Goal: Information Seeking & Learning: Learn about a topic

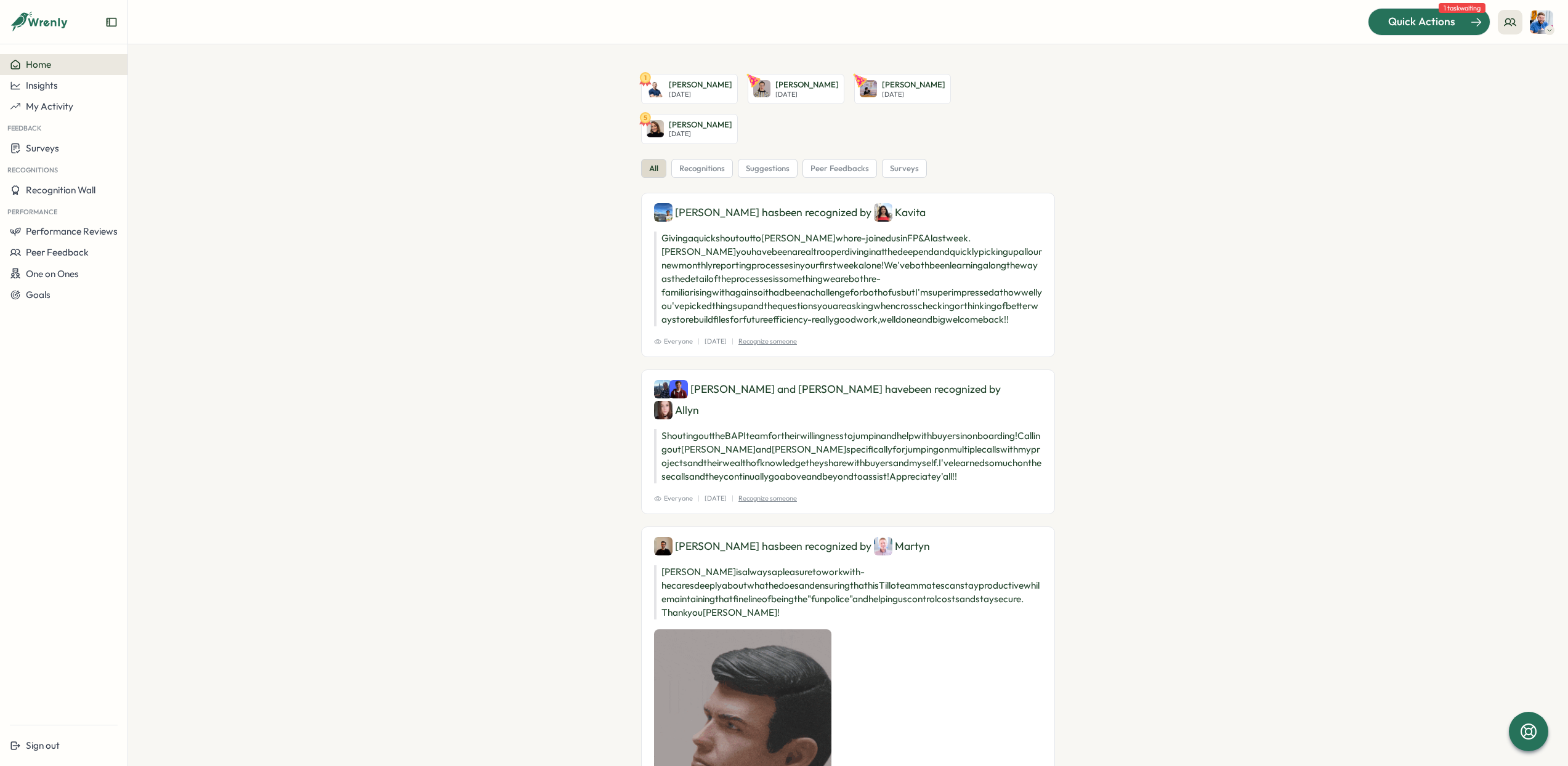
click at [1412, 25] on span "Quick Actions" at bounding box center [1422, 21] width 67 height 16
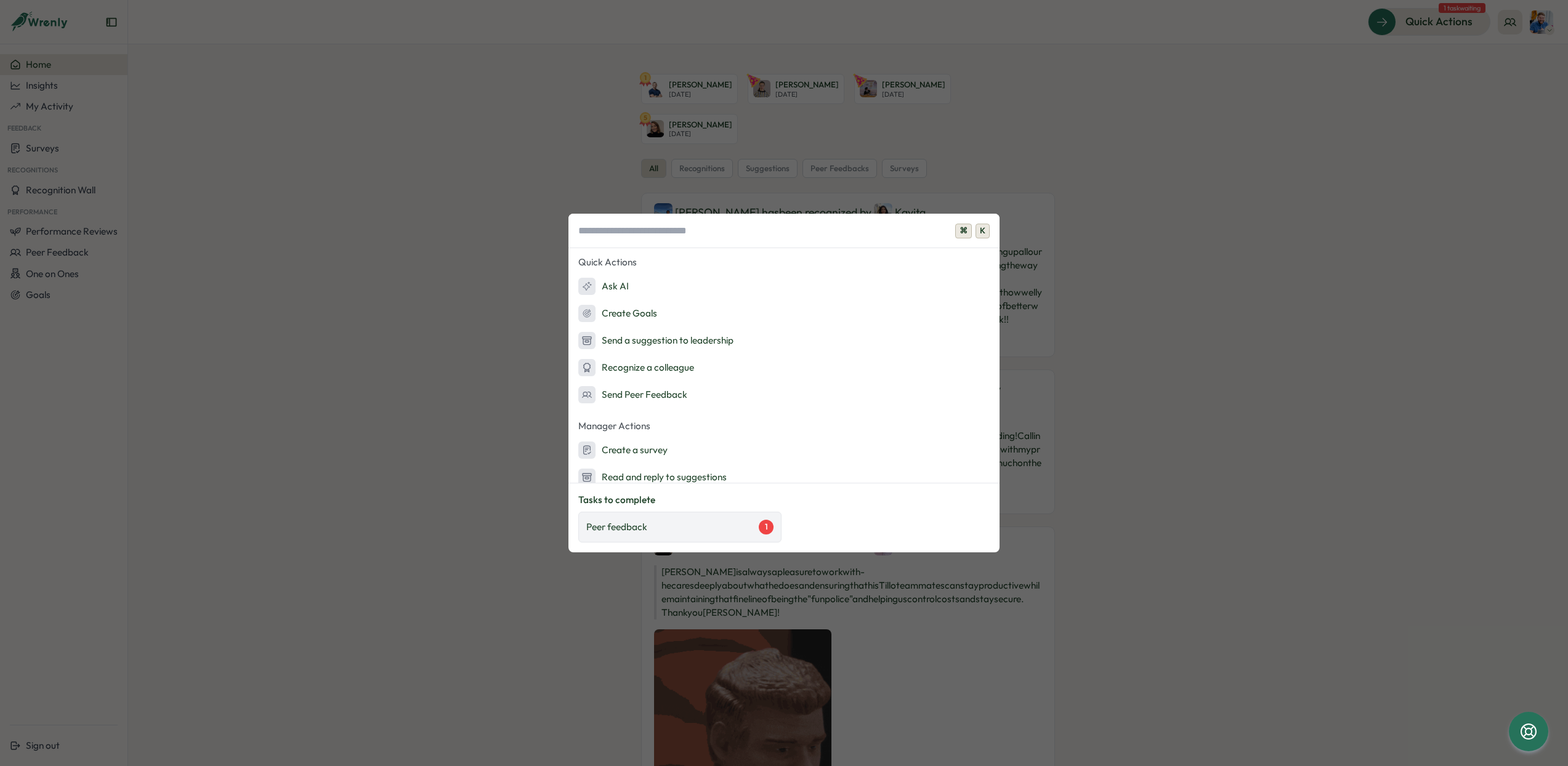
drag, startPoint x: 687, startPoint y: 530, endPoint x: 660, endPoint y: 529, distance: 27.0
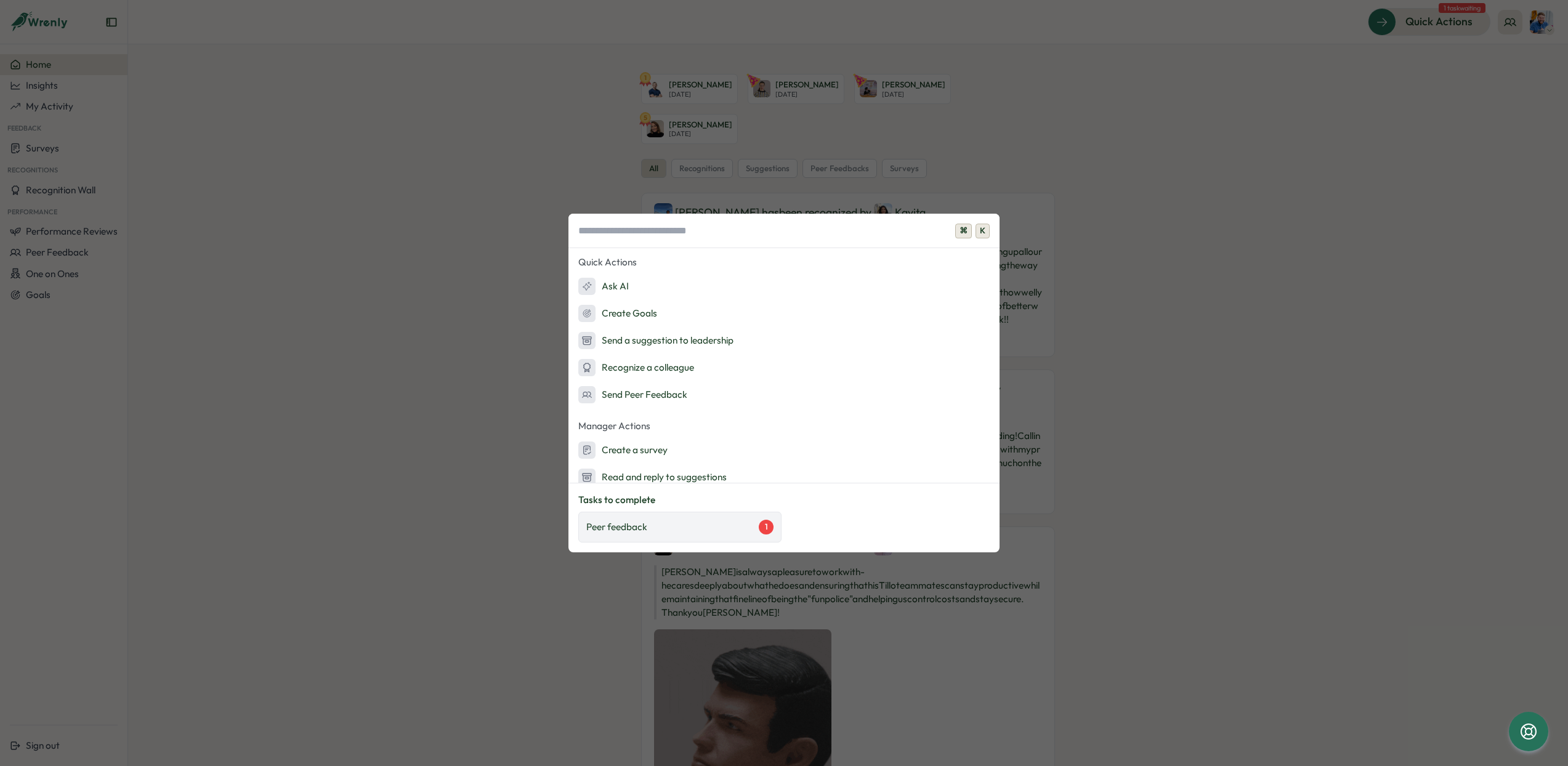
click at [660, 529] on div "Peer feedback 1" at bounding box center [680, 526] width 187 height 15
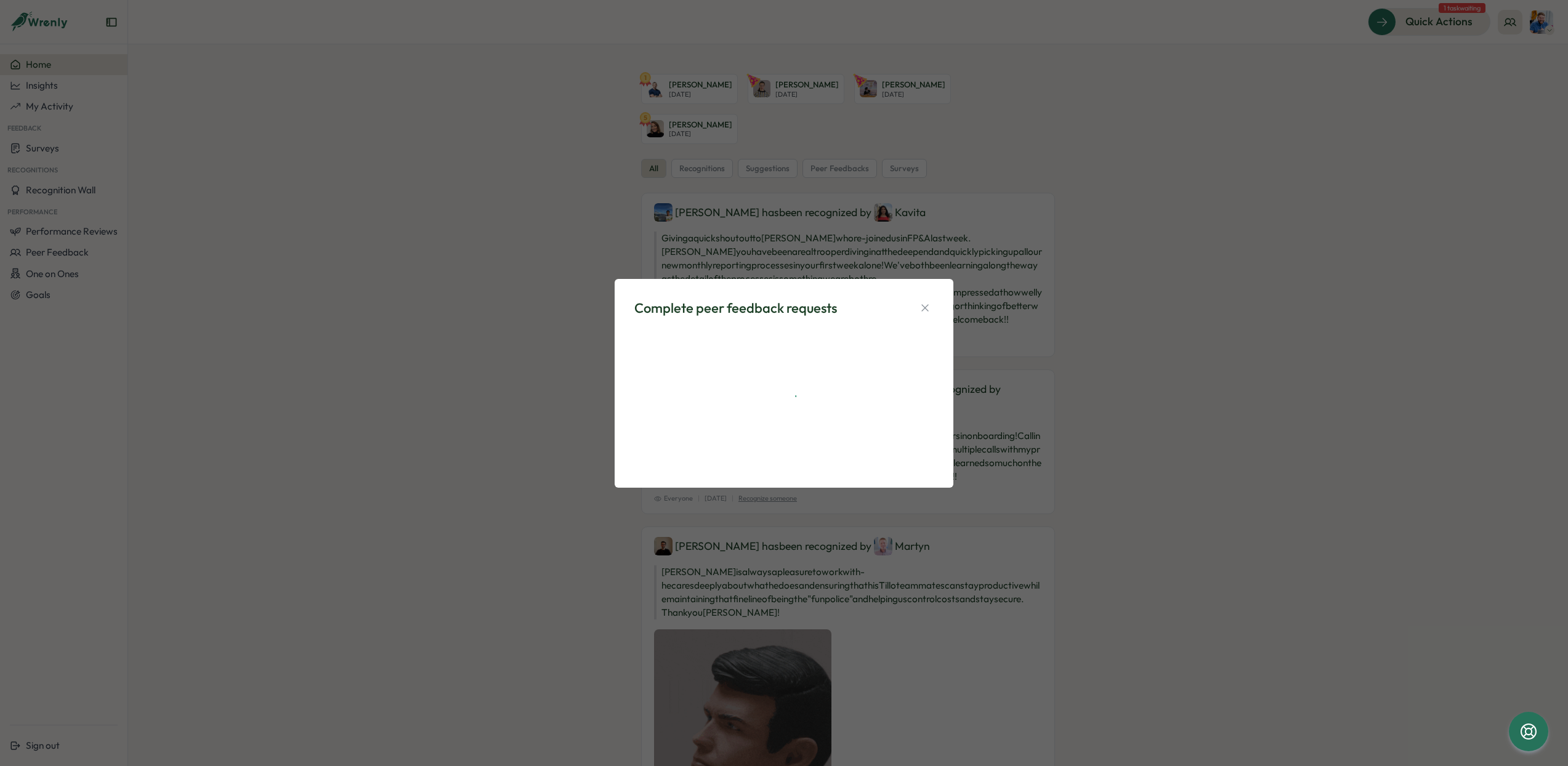
click at [660, 528] on div "Complete peer feedback requests" at bounding box center [784, 383] width 1568 height 766
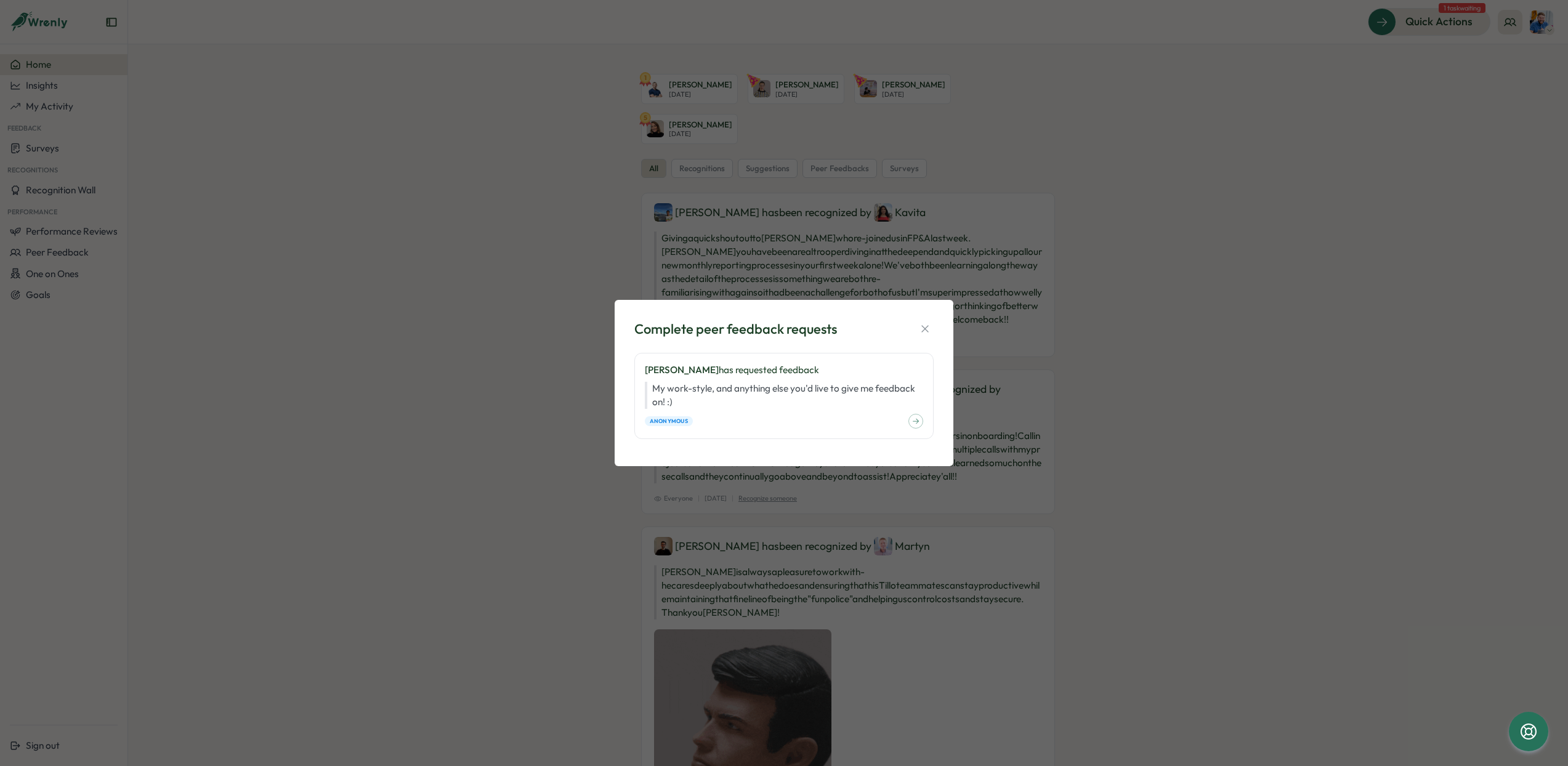
click at [933, 325] on div "Complete peer feedback requests Bradley Jones has requested feedback My work-st…" at bounding box center [784, 383] width 309 height 137
click at [925, 327] on icon "button" at bounding box center [925, 329] width 12 height 12
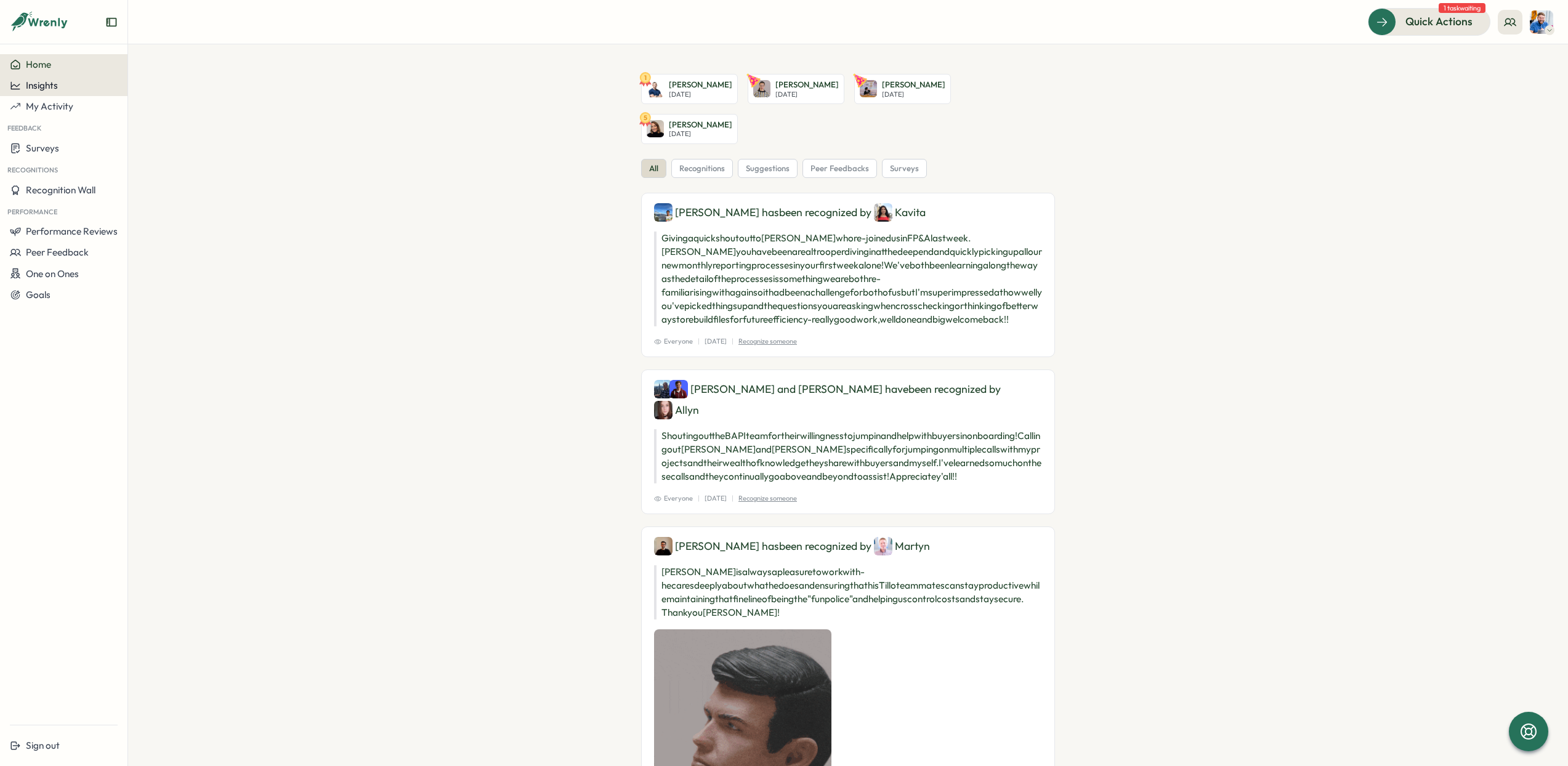
click at [41, 87] on span "Insights" at bounding box center [42, 85] width 32 height 11
click at [38, 65] on span "Home" at bounding box center [39, 64] width 25 height 11
click at [46, 81] on span "Insights" at bounding box center [42, 85] width 32 height 11
click at [165, 105] on div "Performance Review" at bounding box center [174, 109] width 88 height 13
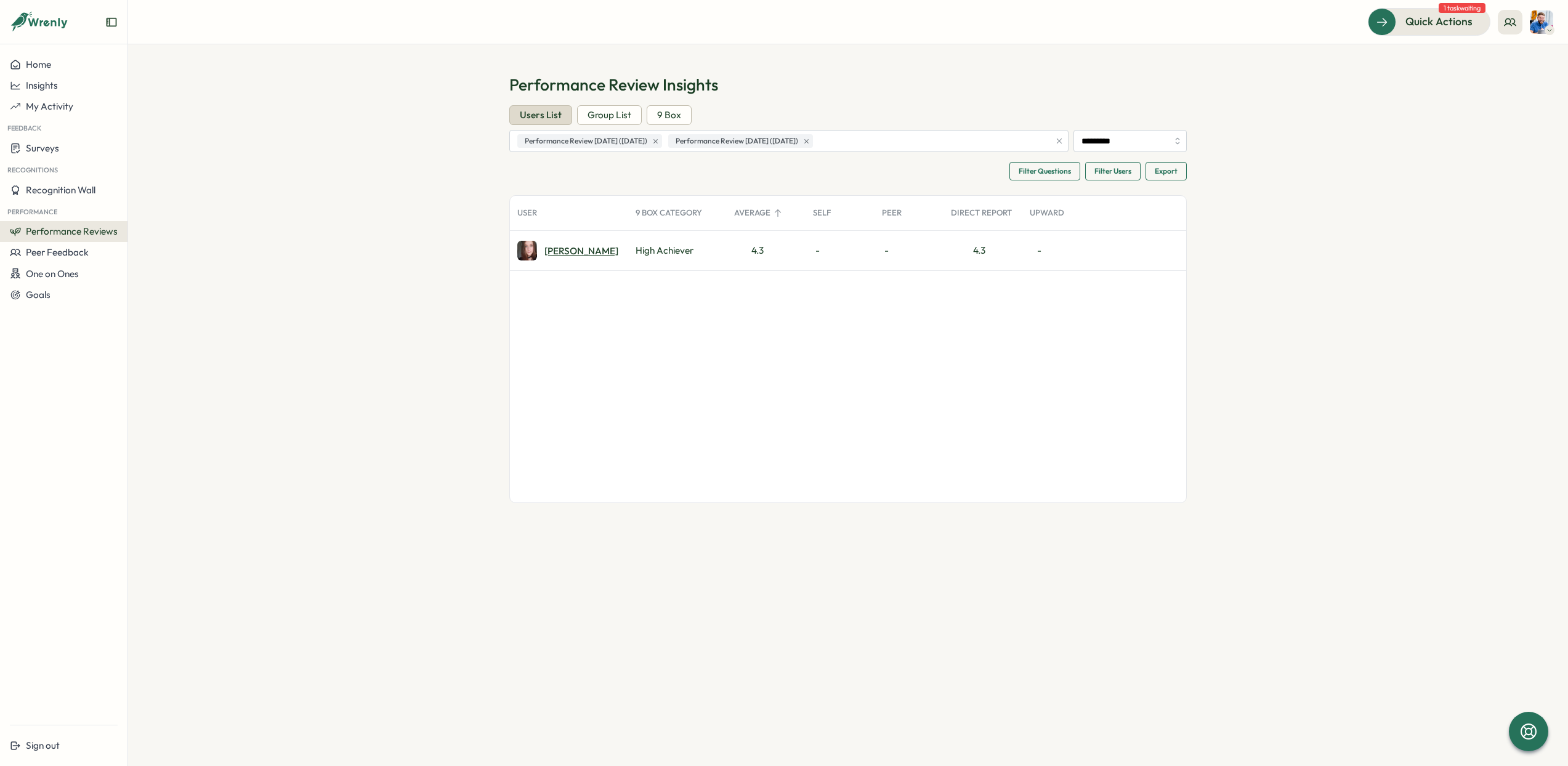
click at [558, 252] on div "[PERSON_NAME]" at bounding box center [581, 250] width 74 height 10
click at [658, 248] on div "High Achiever" at bounding box center [677, 250] width 99 height 39
click at [556, 251] on div "[PERSON_NAME]" at bounding box center [581, 250] width 74 height 10
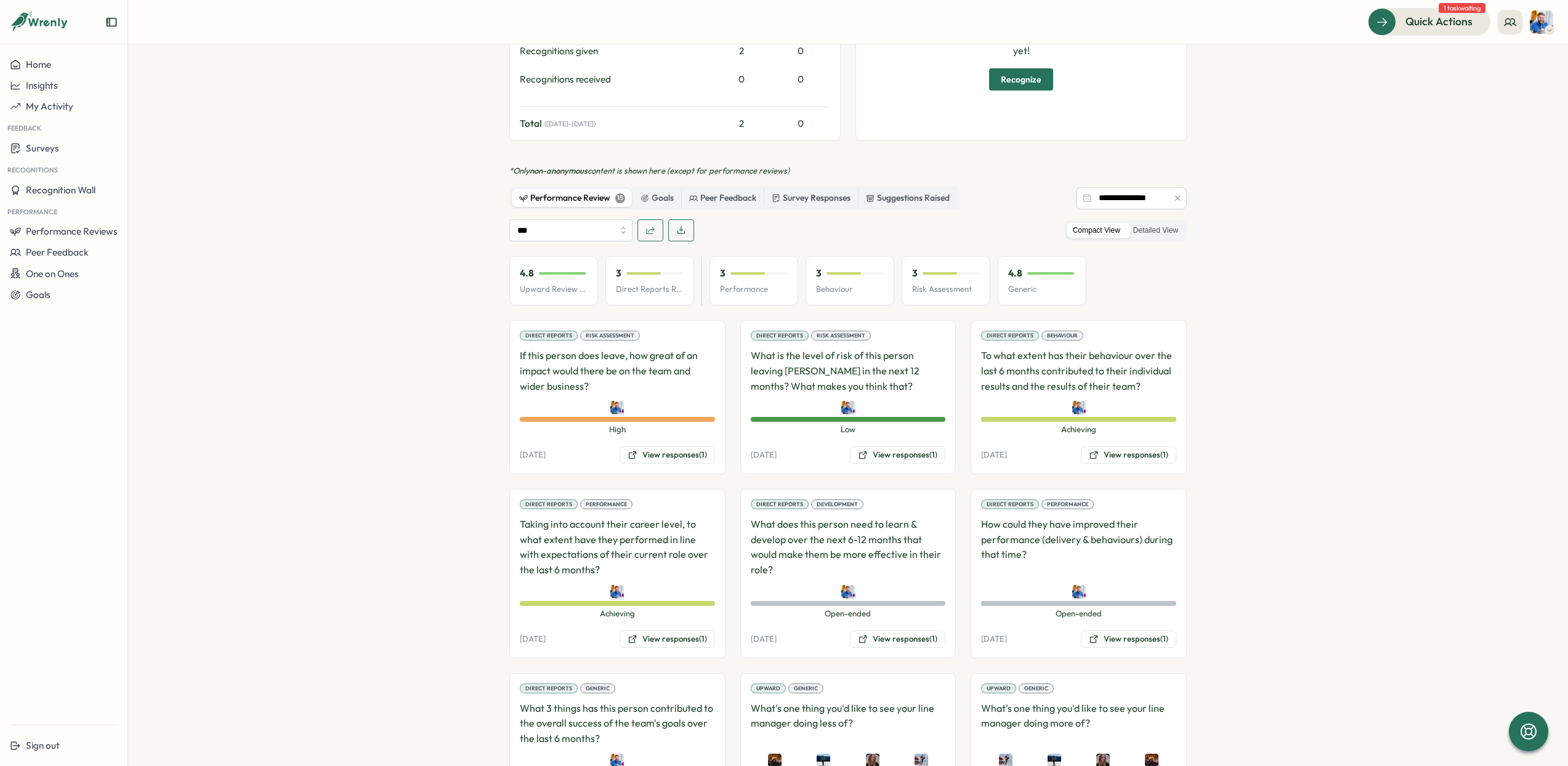
scroll to position [575, 0]
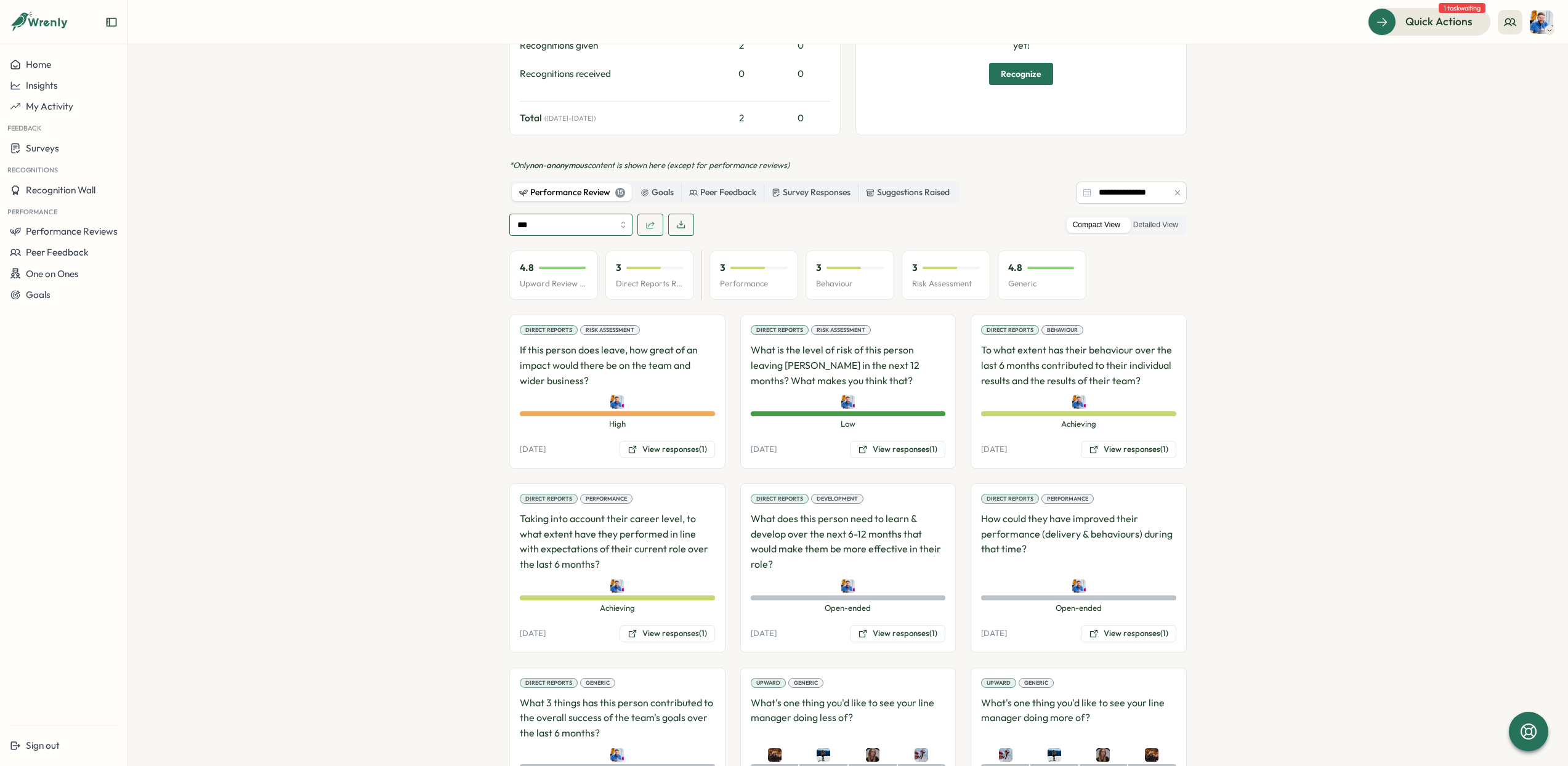
click at [560, 215] on input "***" at bounding box center [571, 224] width 123 height 22
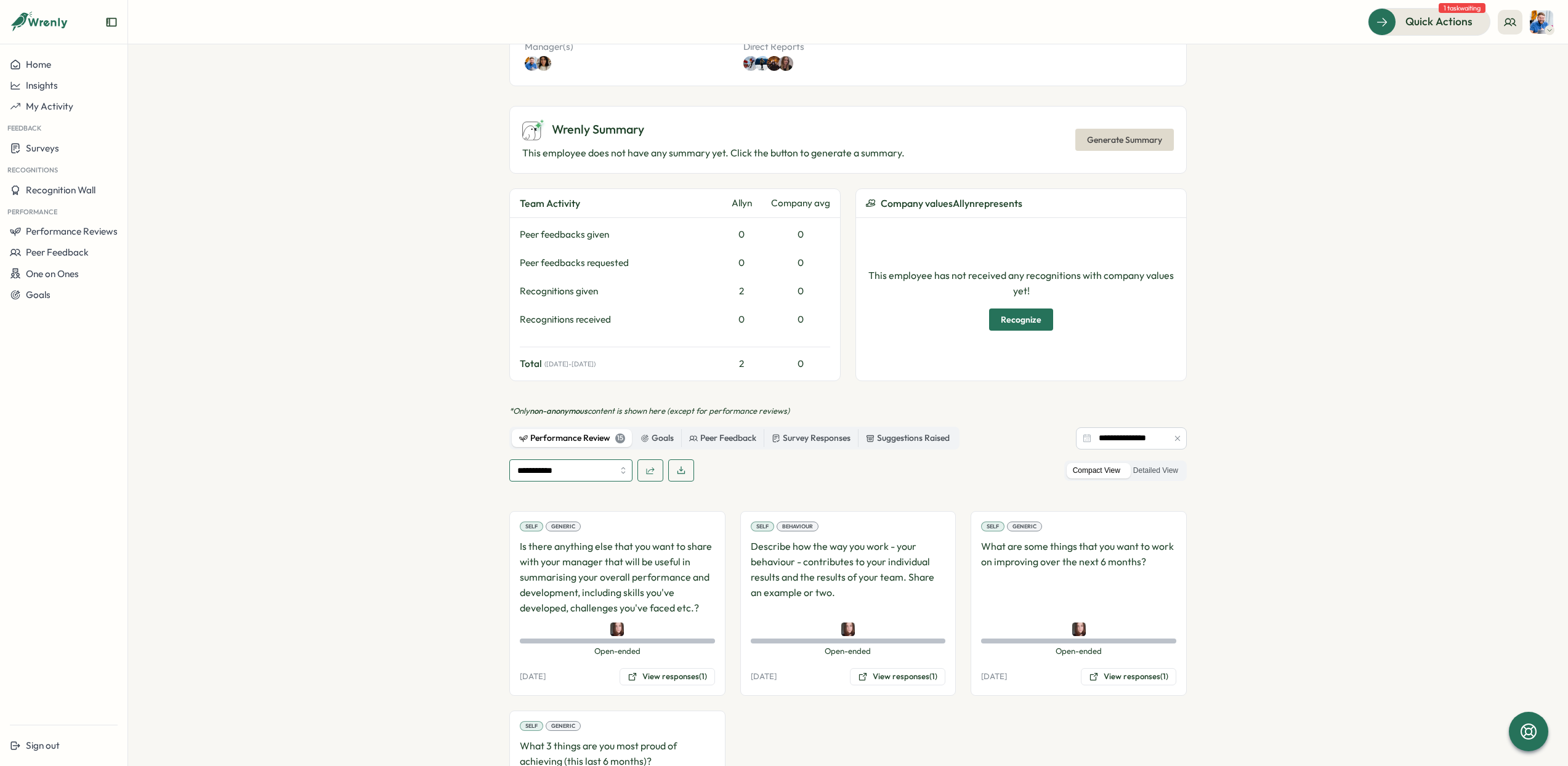
scroll to position [275, 0]
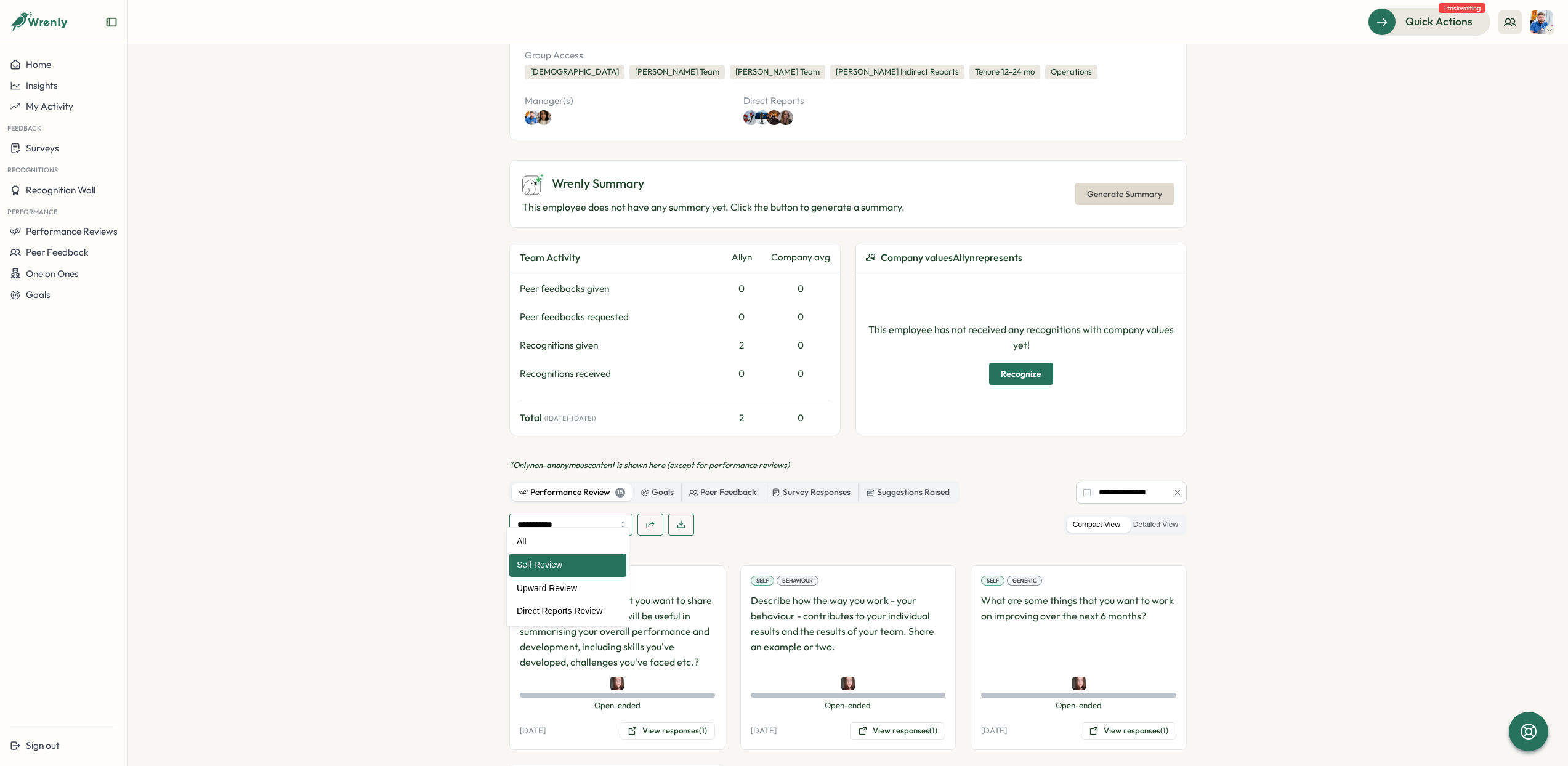
click at [553, 515] on input "**********" at bounding box center [571, 524] width 123 height 22
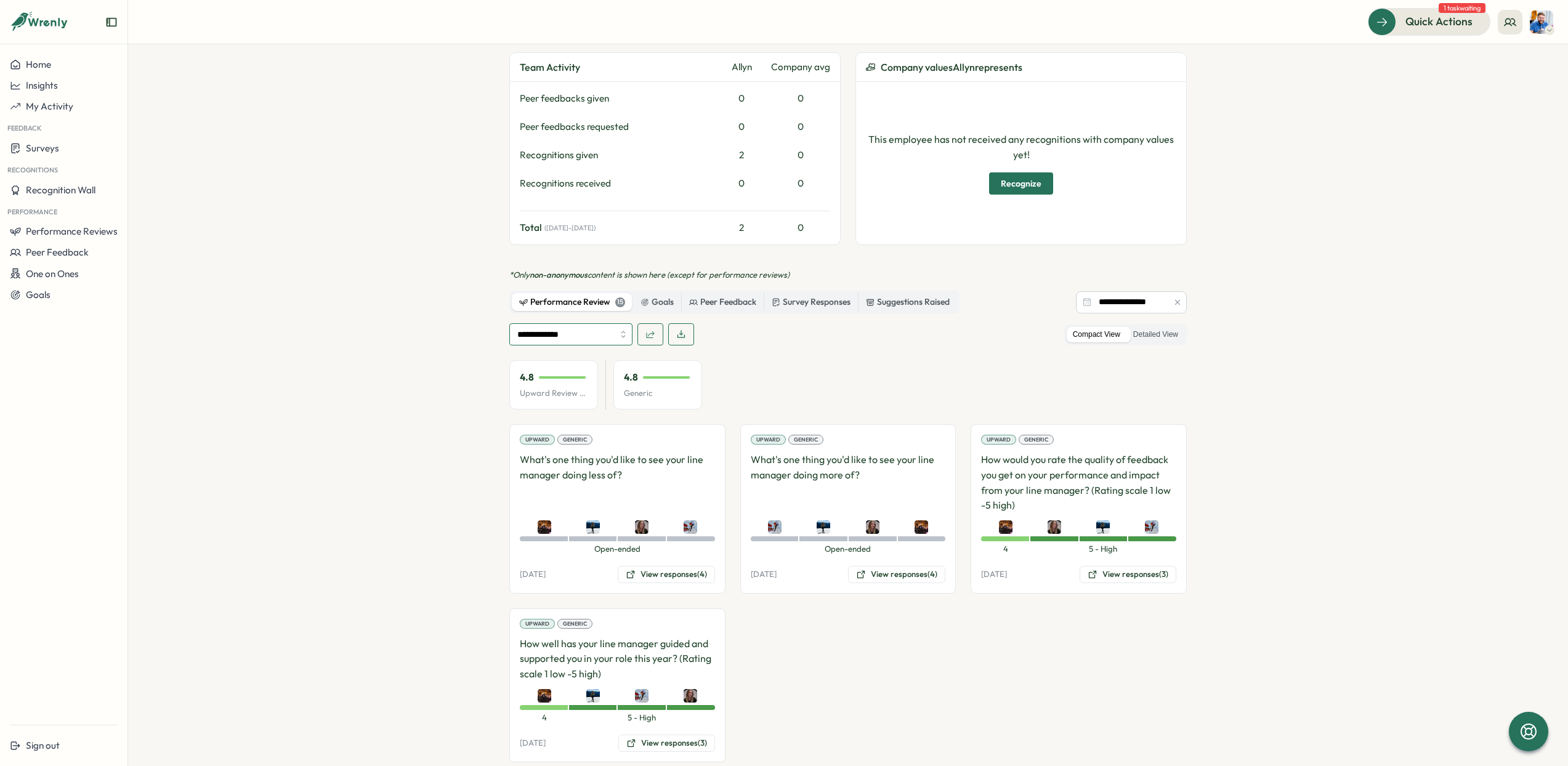
scroll to position [478, 0]
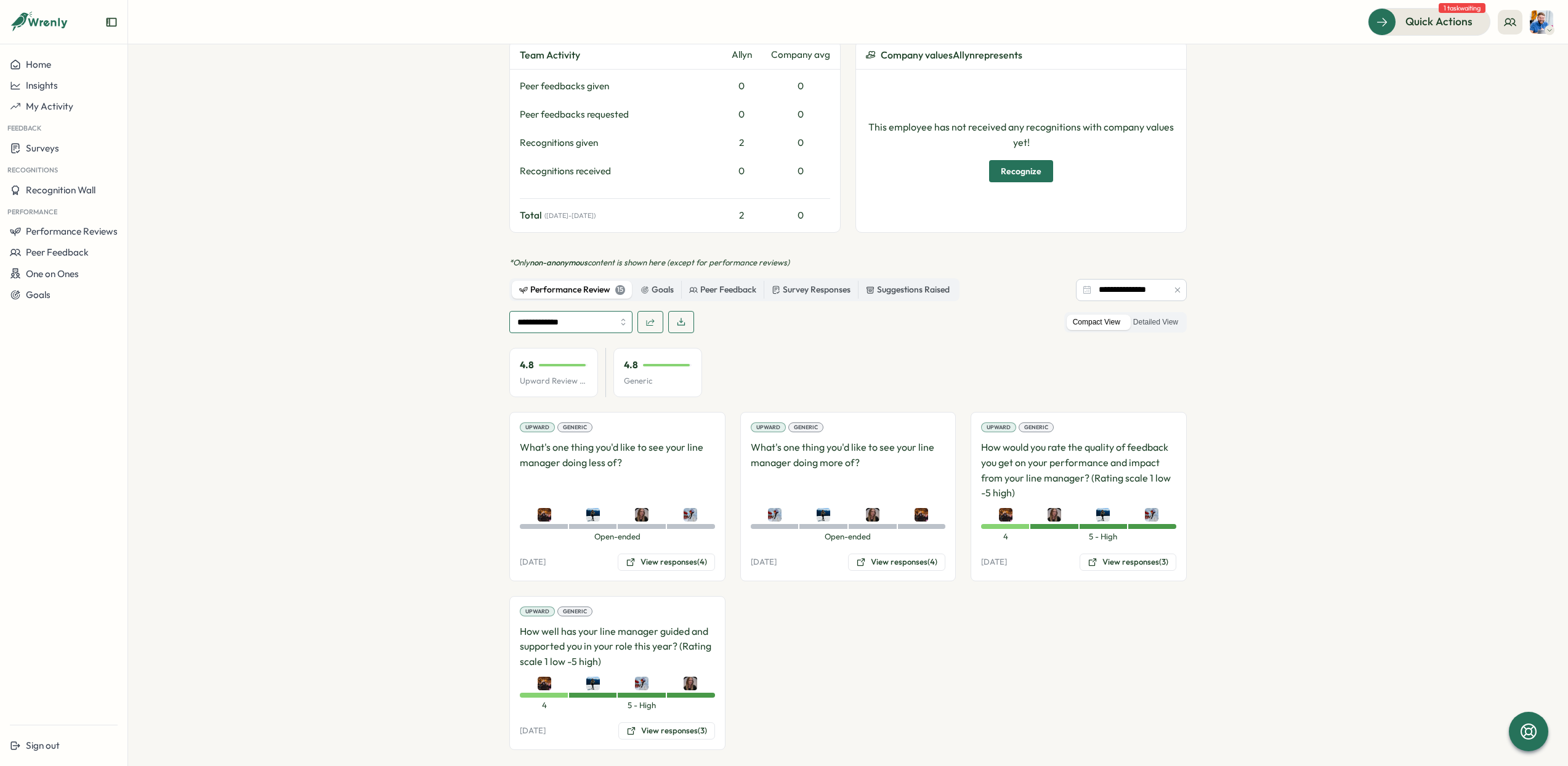
click at [575, 311] on input "**********" at bounding box center [571, 322] width 123 height 22
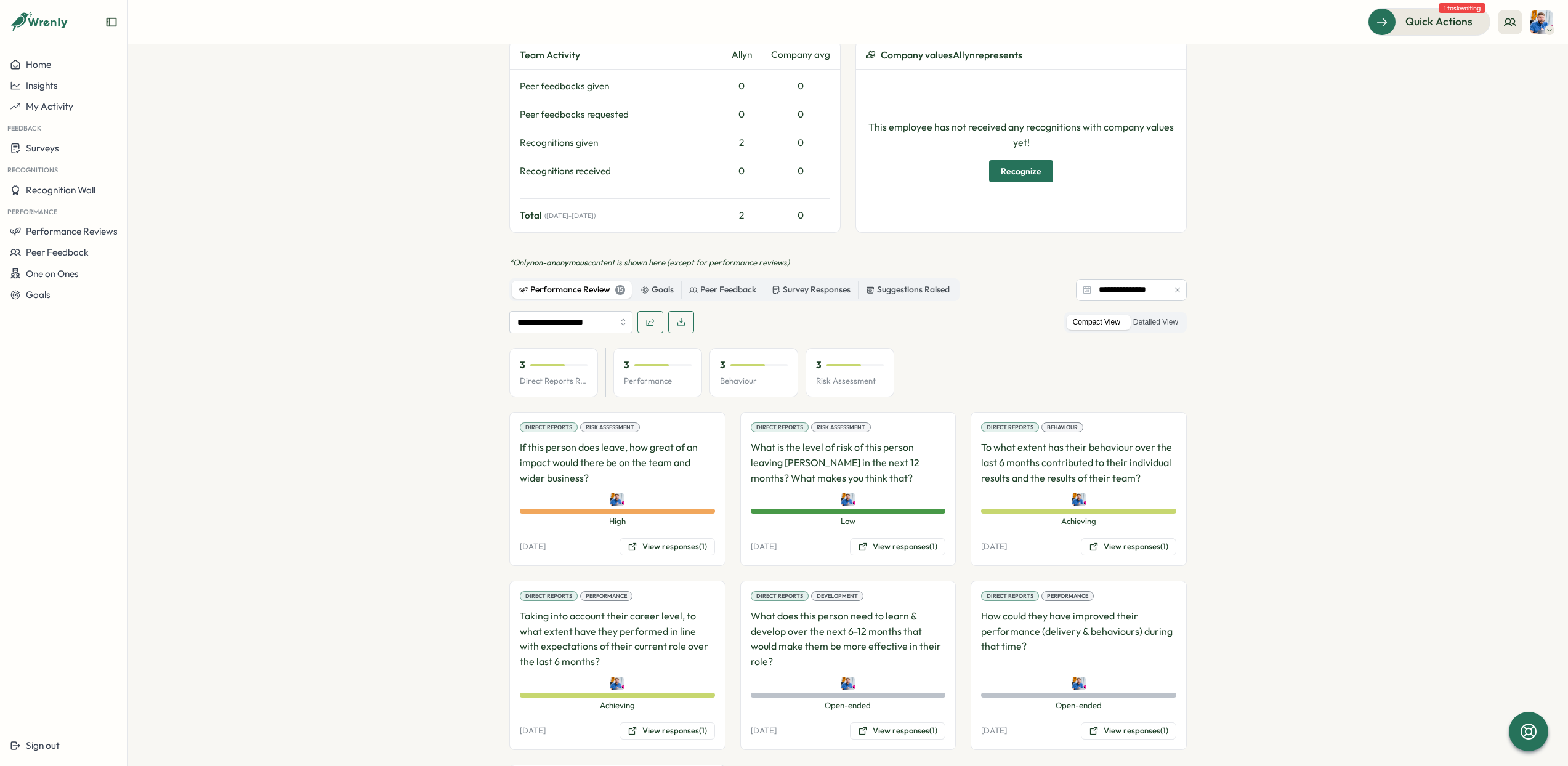
click at [649, 314] on span "button" at bounding box center [650, 322] width 10 height 21
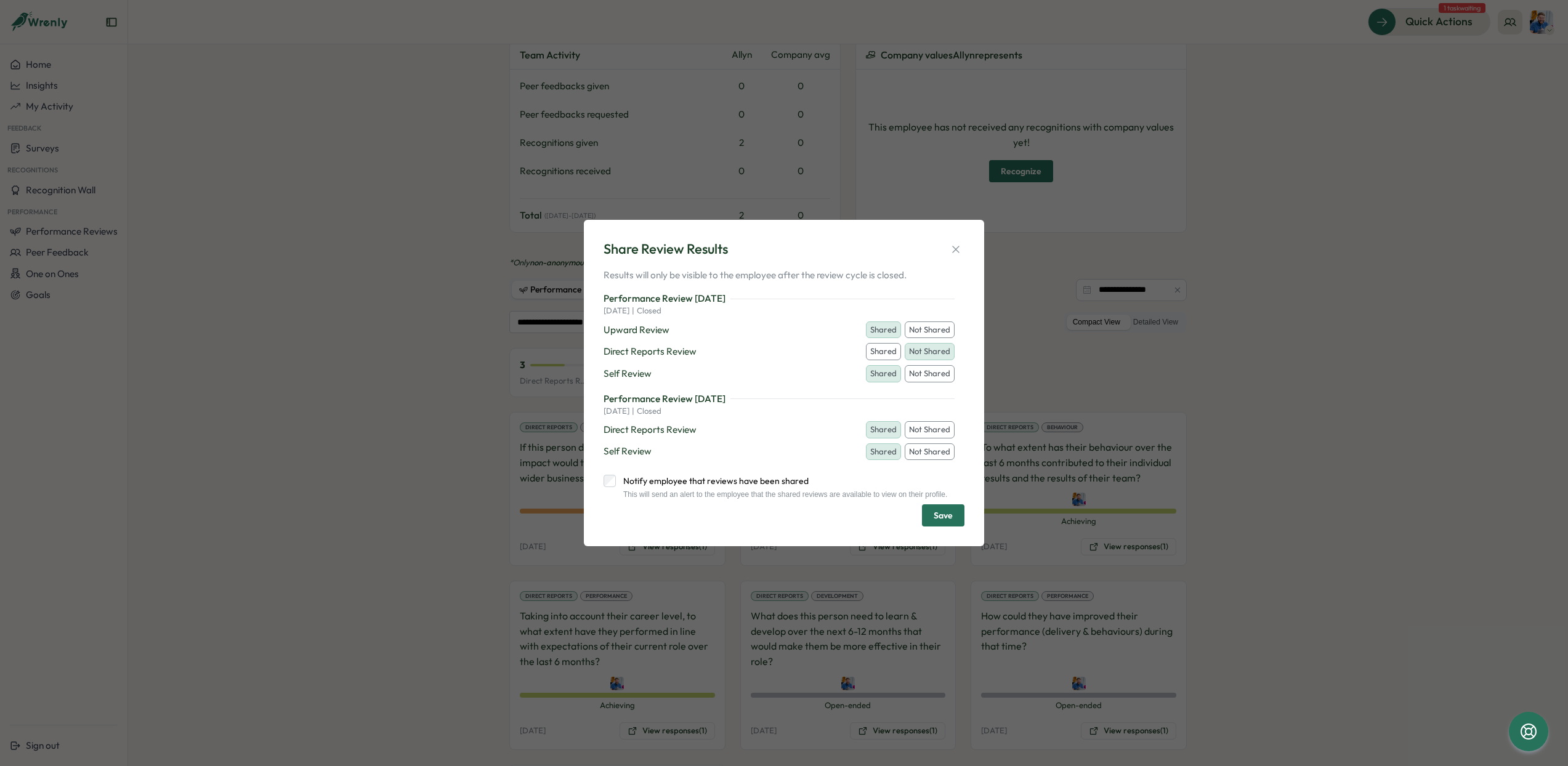
click at [955, 244] on icon "button" at bounding box center [955, 249] width 12 height 12
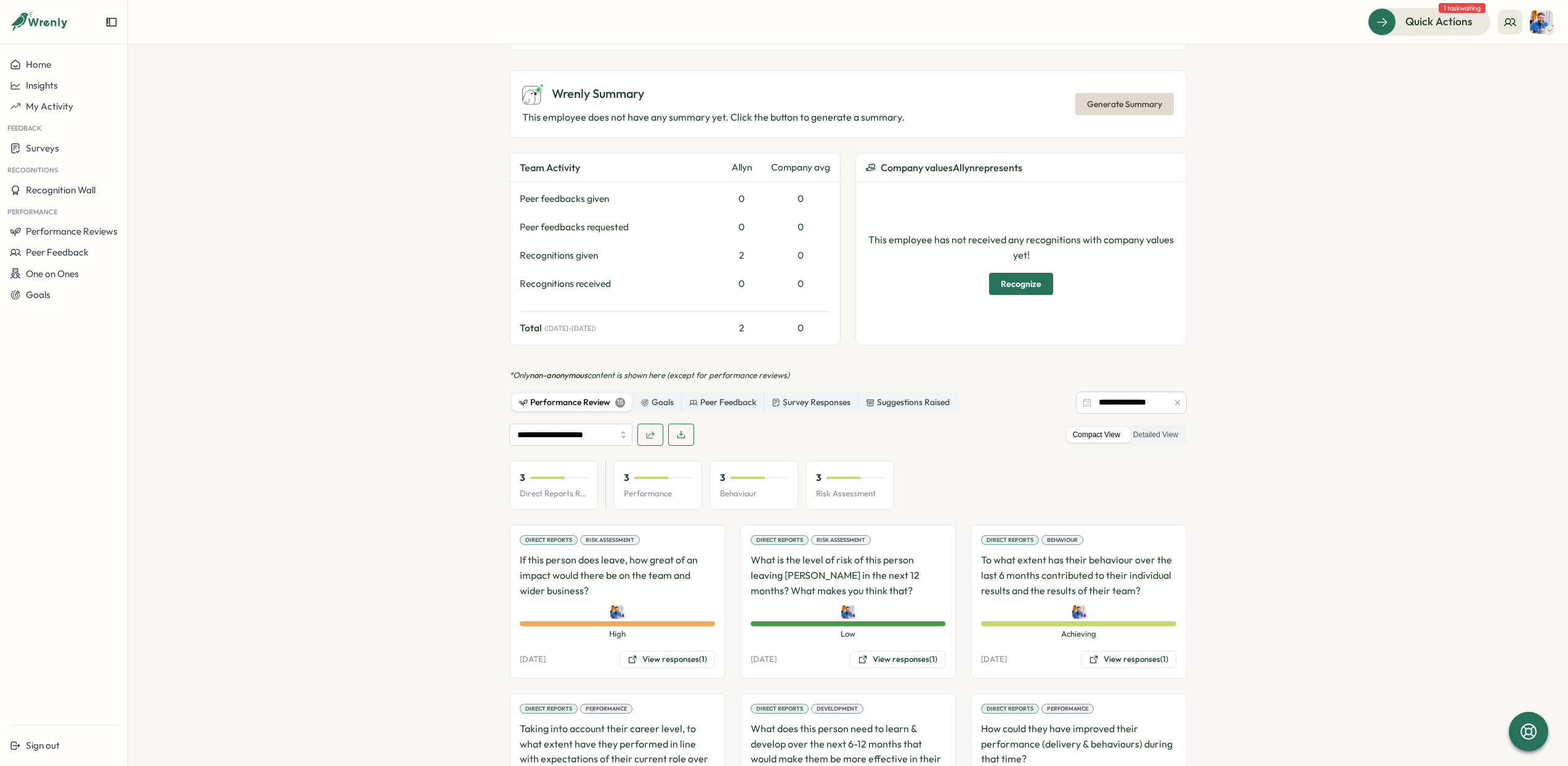
scroll to position [434, 0]
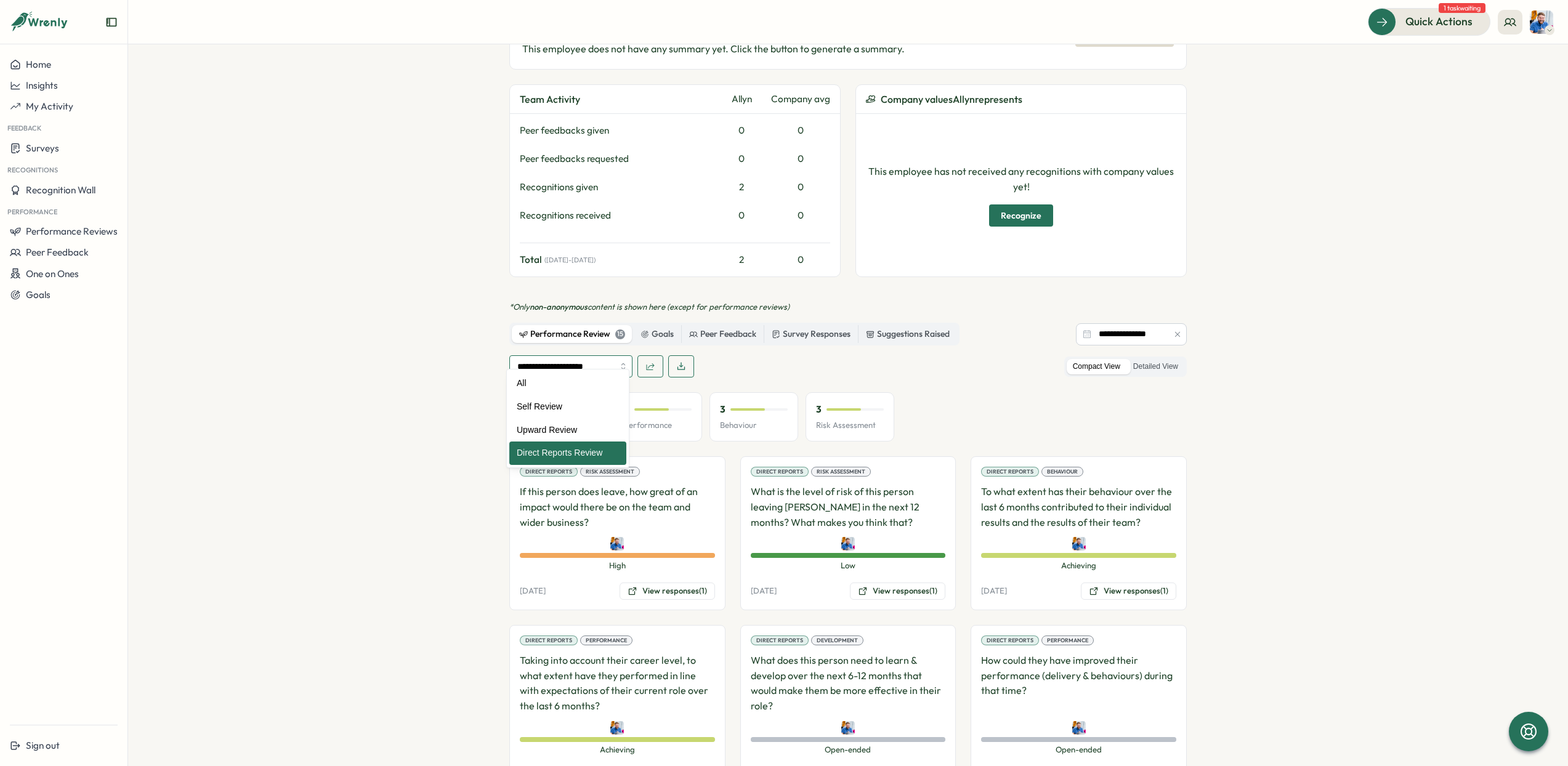
click at [560, 355] on input "**********" at bounding box center [571, 366] width 123 height 22
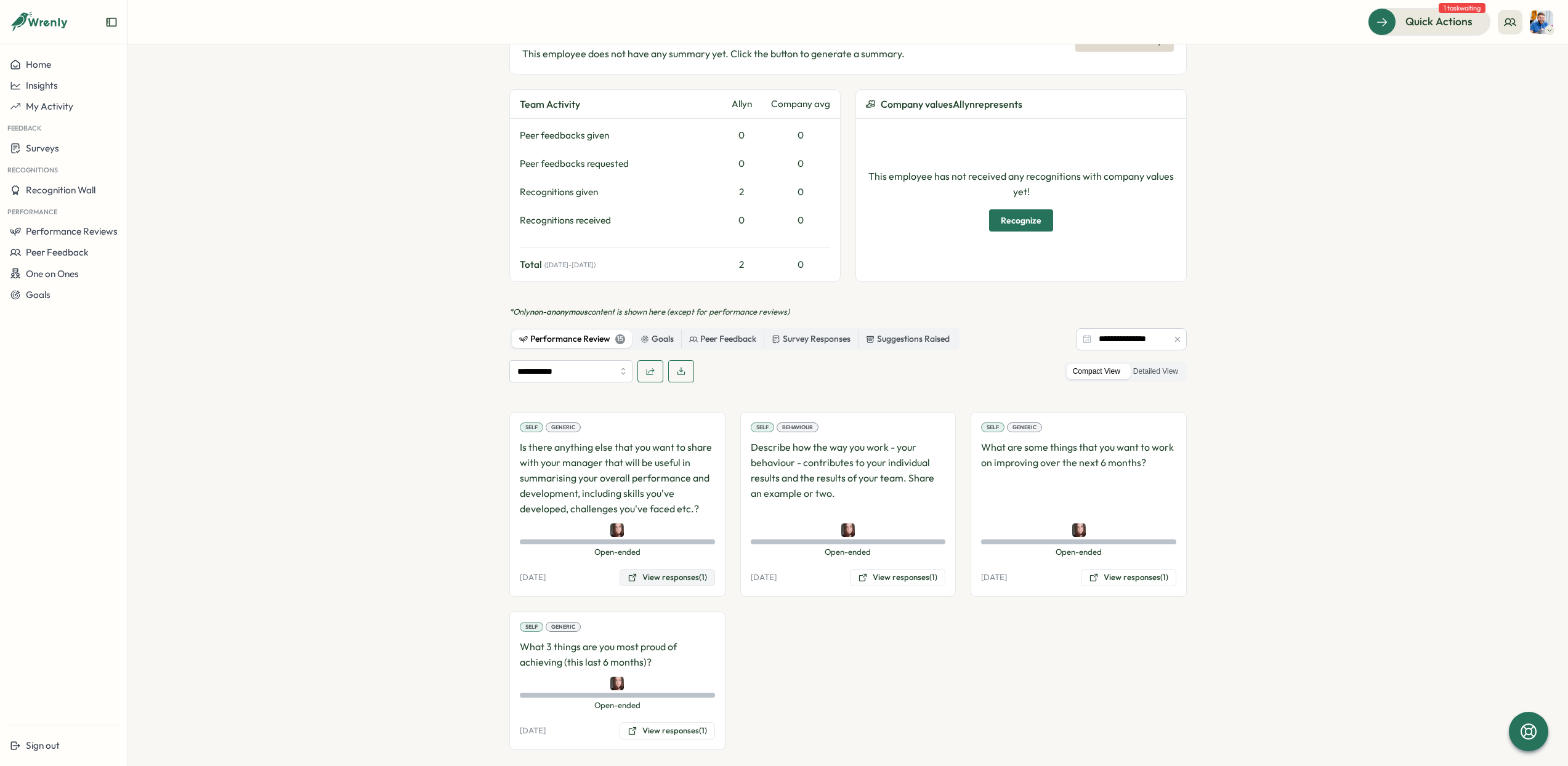
click at [668, 569] on button "View responses (1)" at bounding box center [667, 577] width 95 height 17
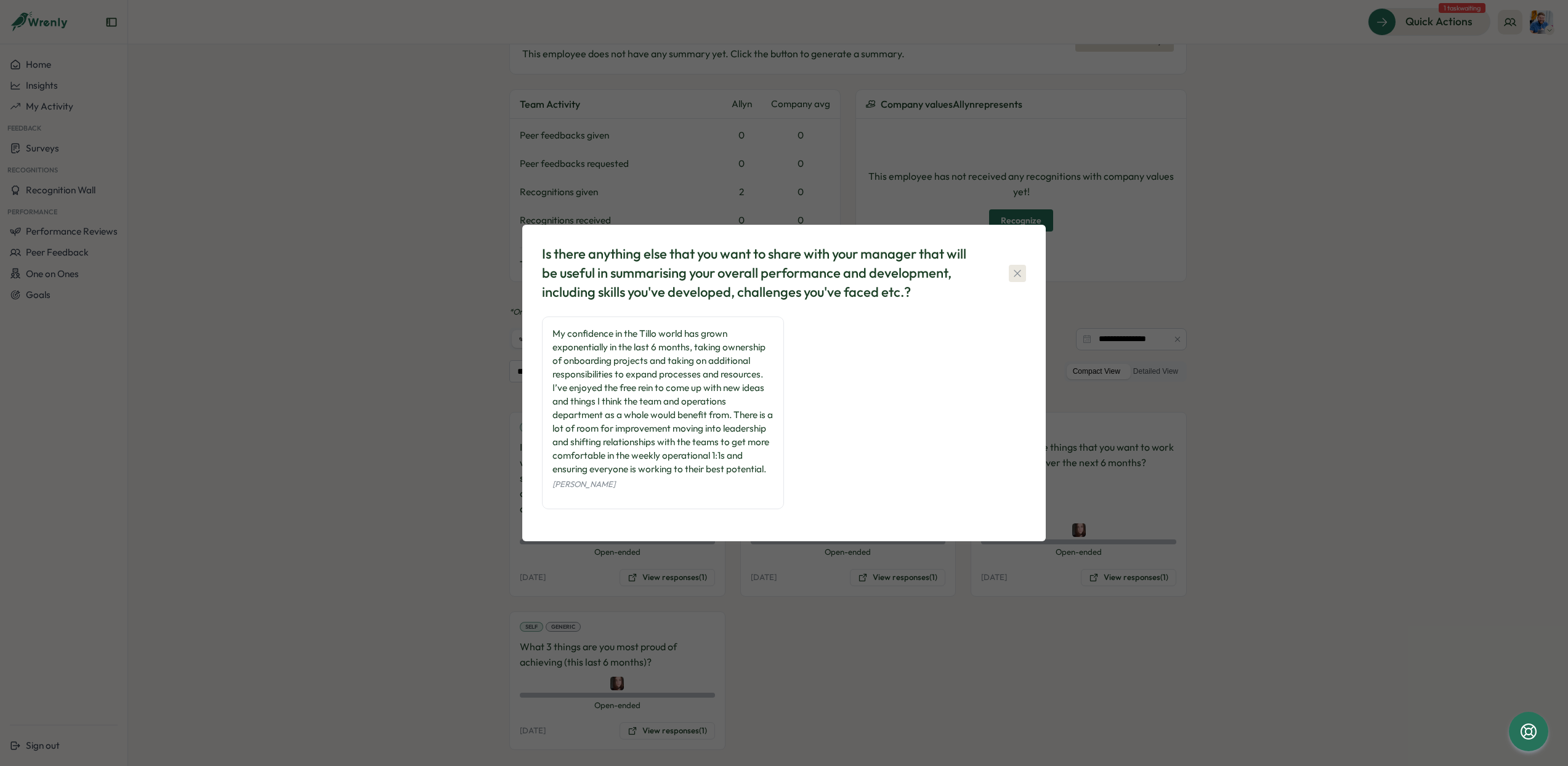
click at [1021, 267] on icon "button" at bounding box center [1017, 273] width 12 height 12
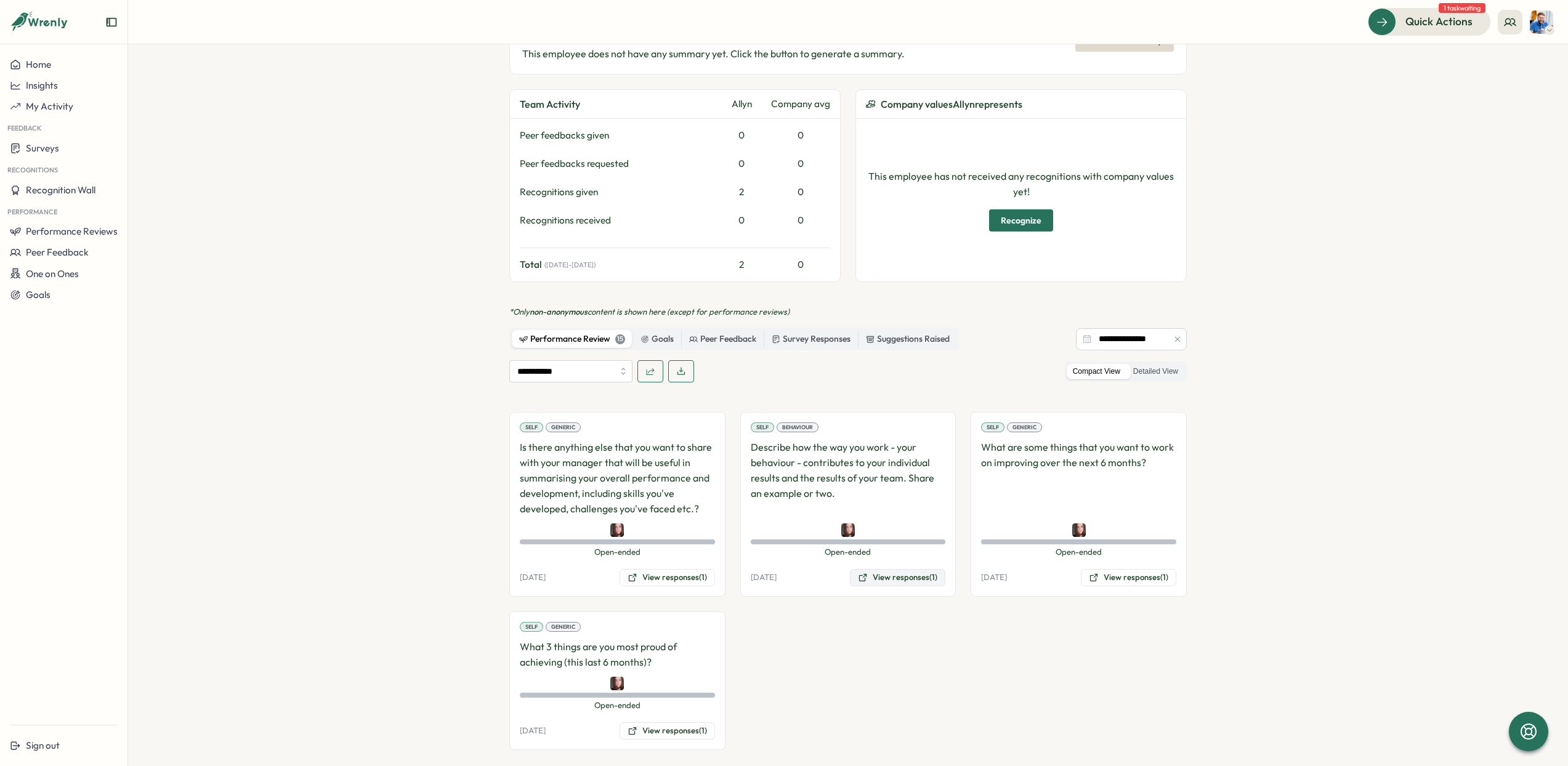
click at [896, 569] on button "View responses (1)" at bounding box center [898, 577] width 95 height 17
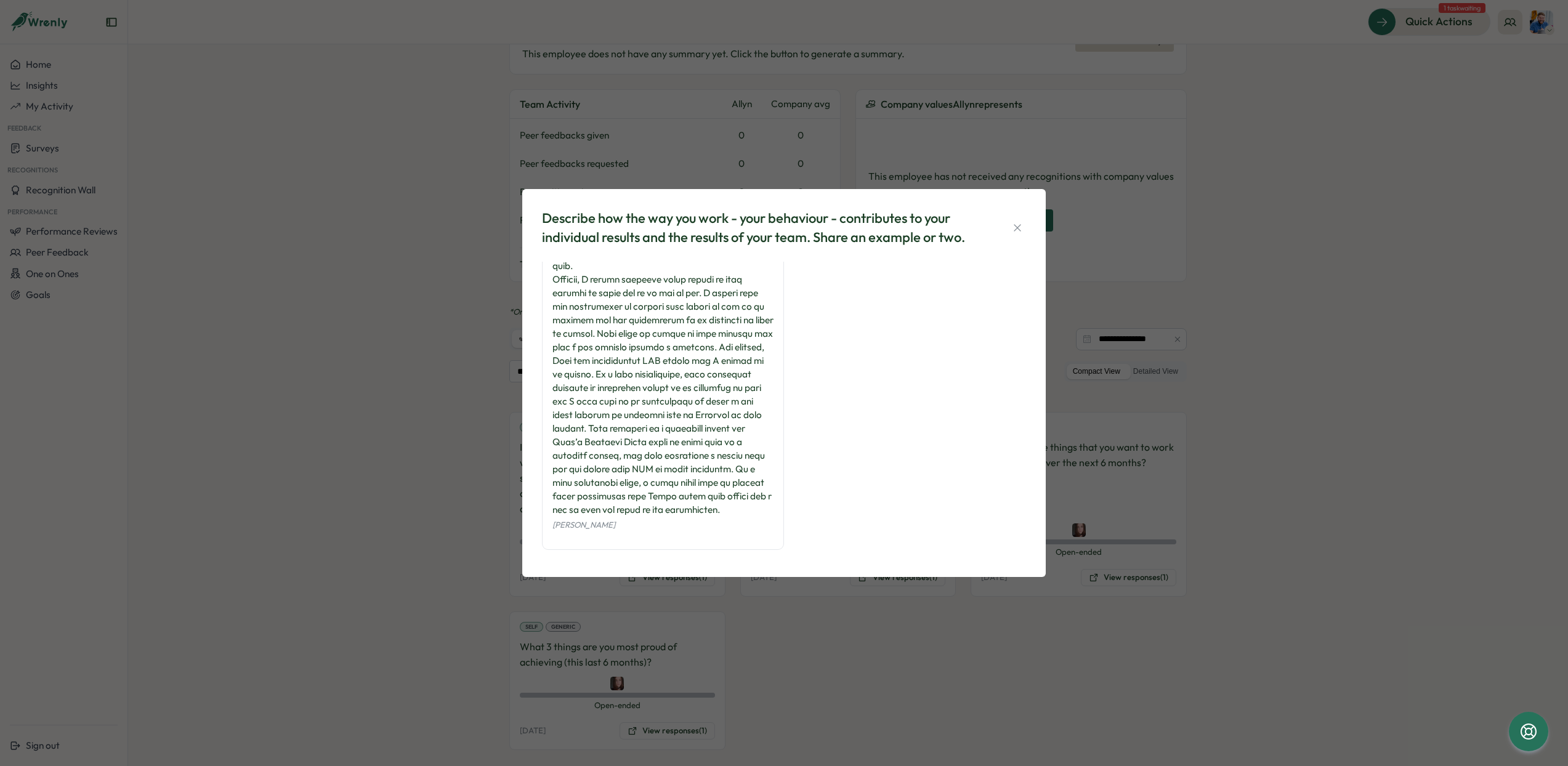
scroll to position [181, 0]
click at [1017, 227] on icon "button" at bounding box center [1017, 228] width 7 height 7
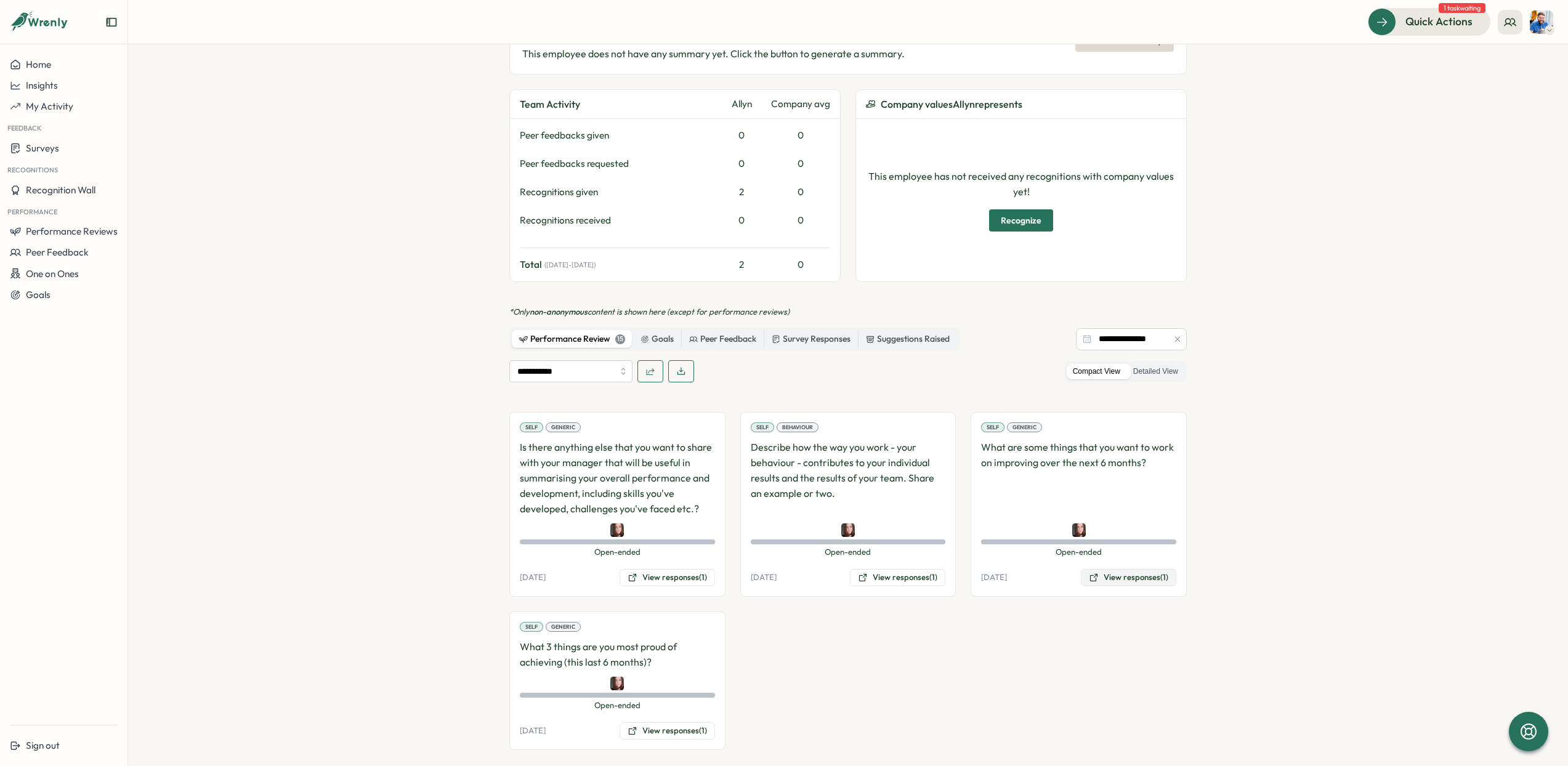
click at [1130, 569] on button "View responses (1)" at bounding box center [1129, 577] width 95 height 17
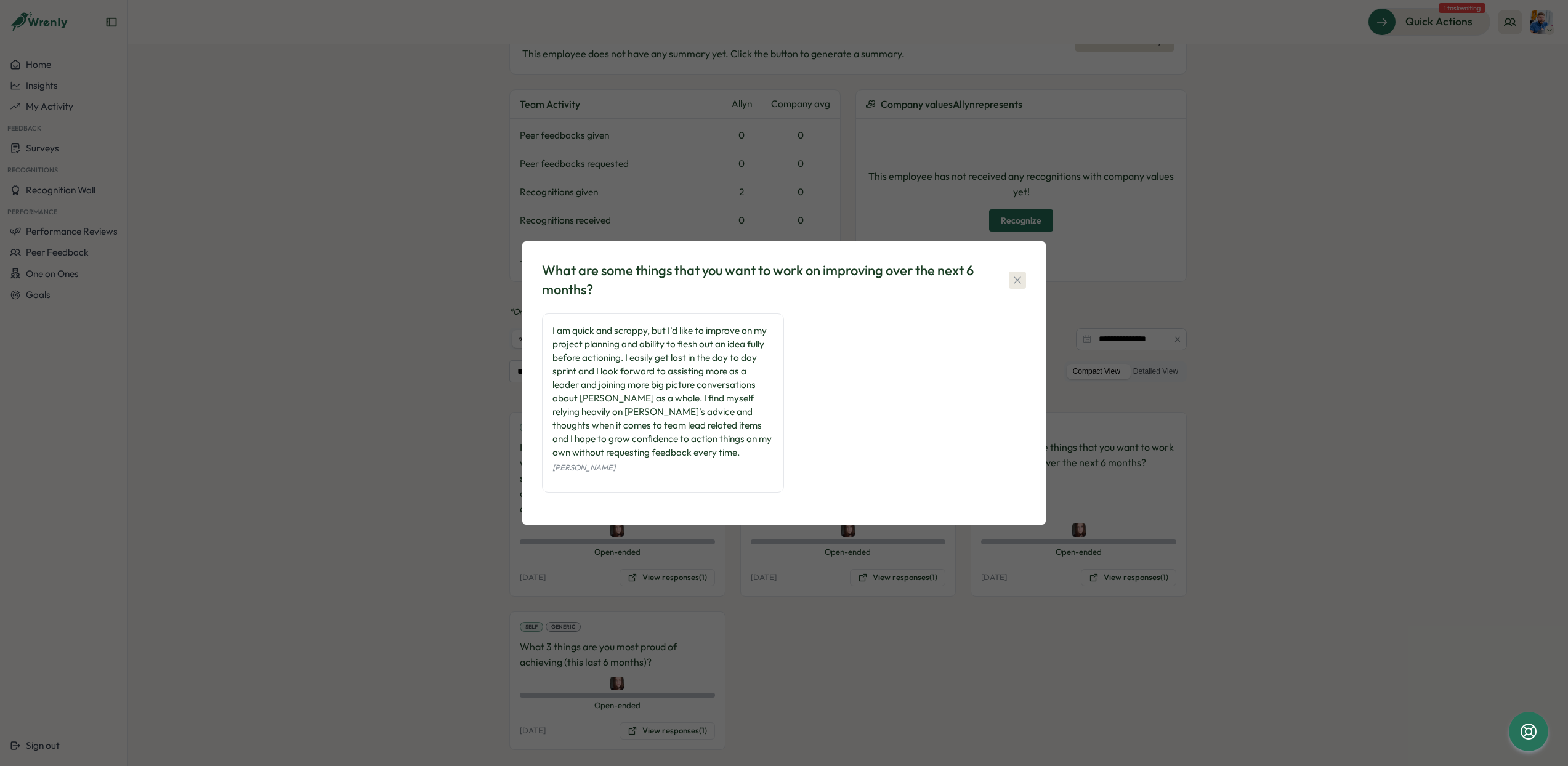
click at [1019, 277] on icon "button" at bounding box center [1017, 280] width 7 height 7
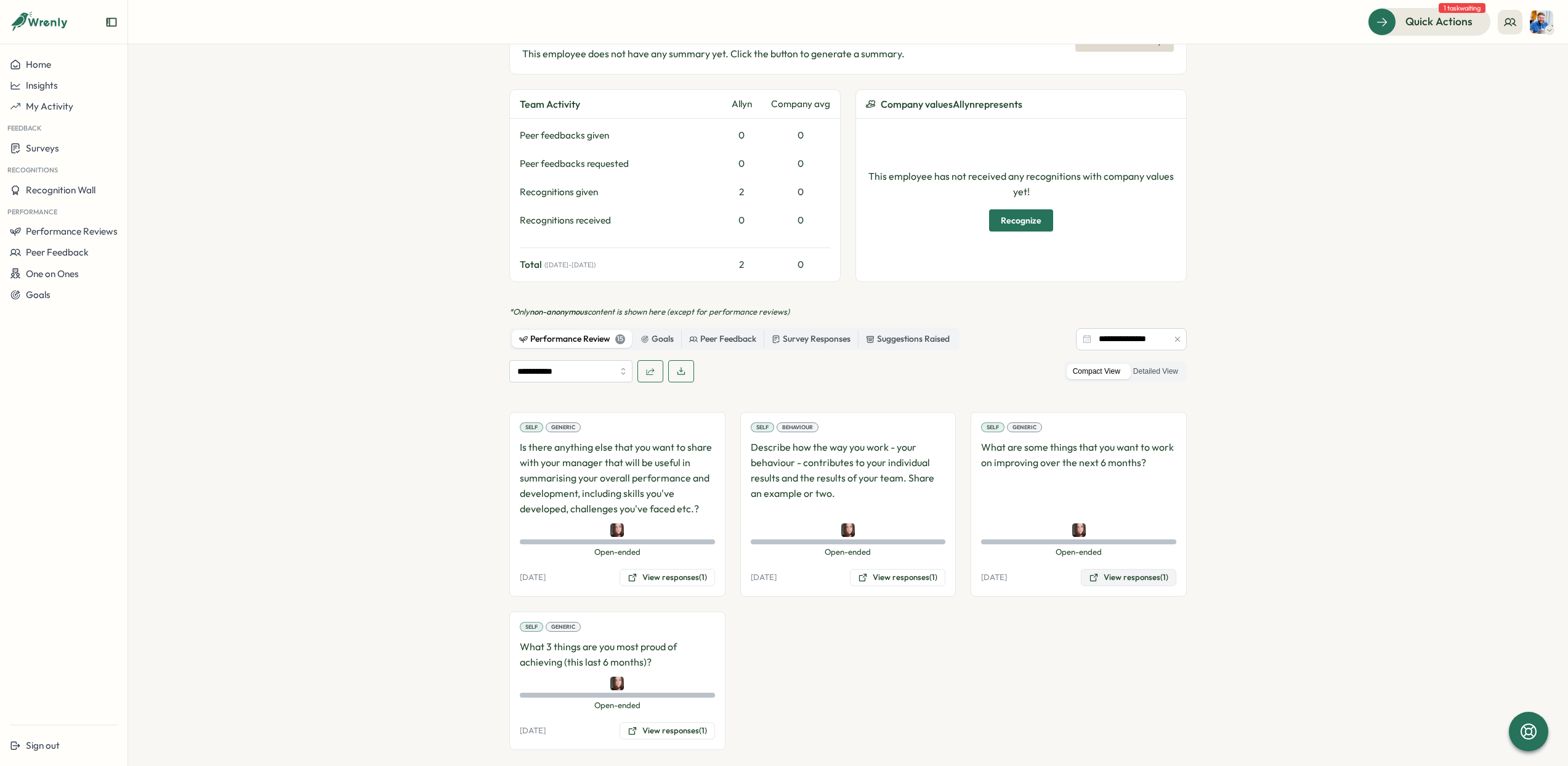
click at [1120, 569] on button "View responses (1)" at bounding box center [1129, 577] width 95 height 17
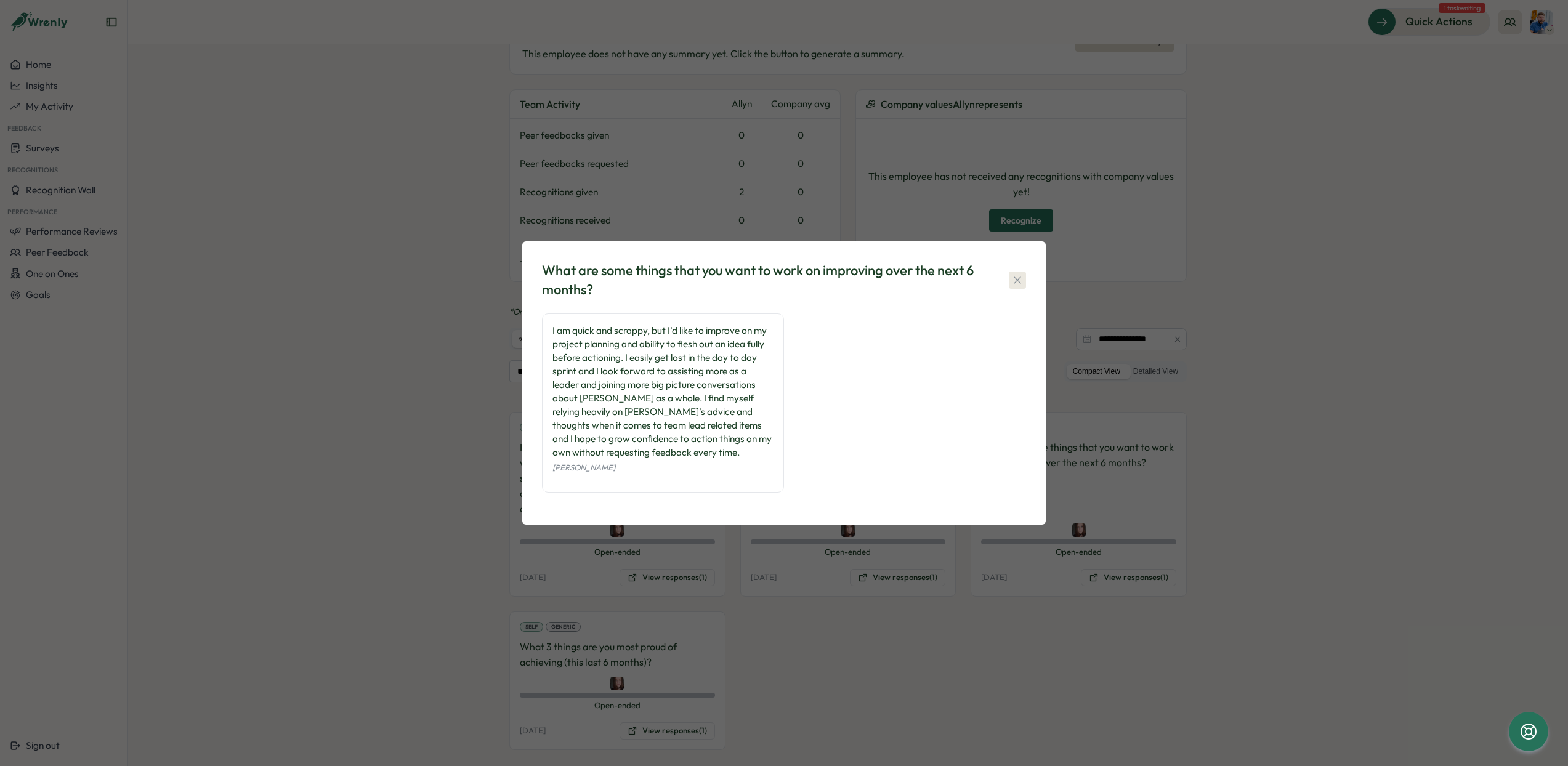
click at [1016, 280] on icon "button" at bounding box center [1017, 280] width 7 height 7
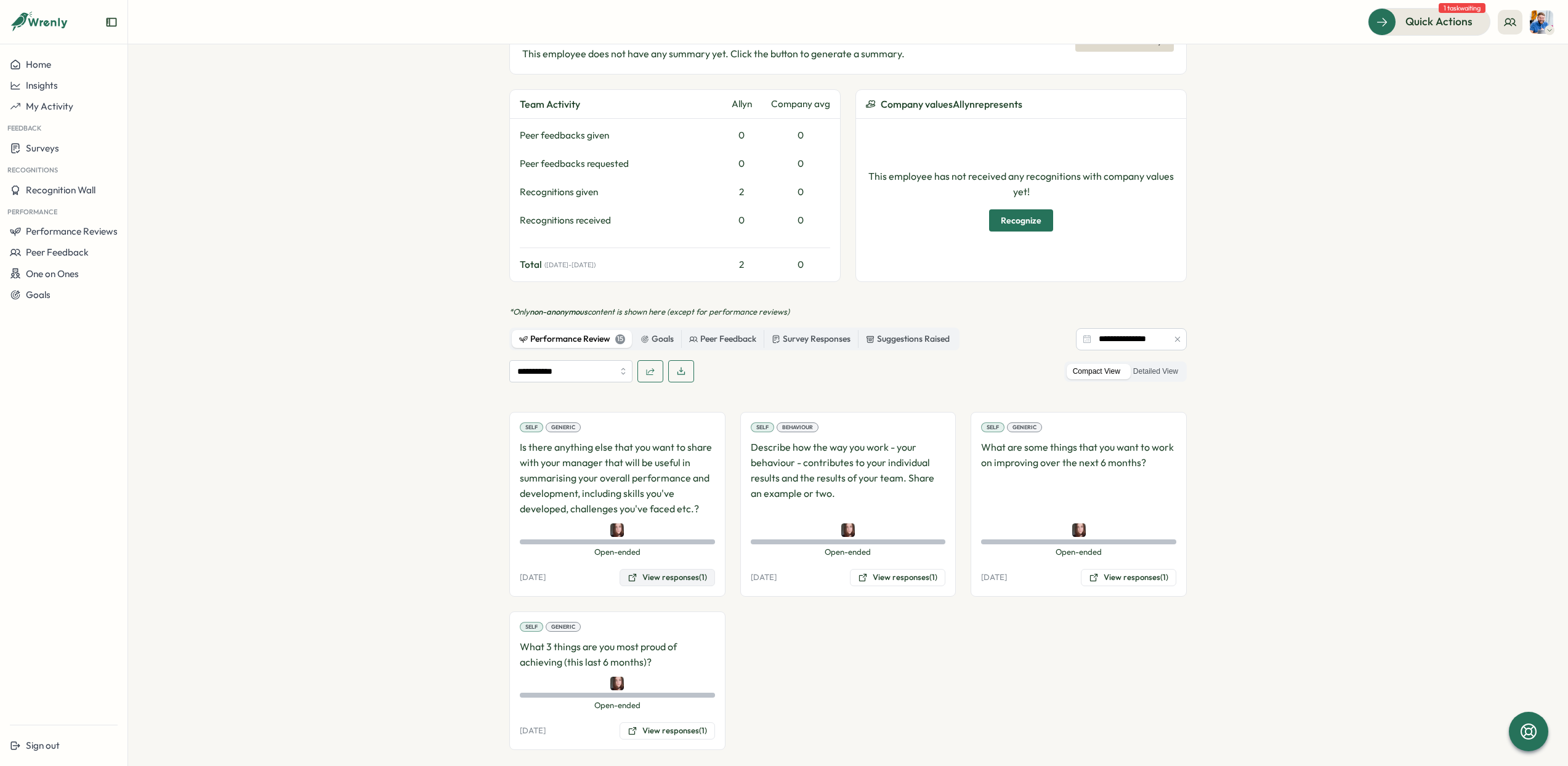
click at [670, 570] on button "View responses (1)" at bounding box center [667, 577] width 95 height 17
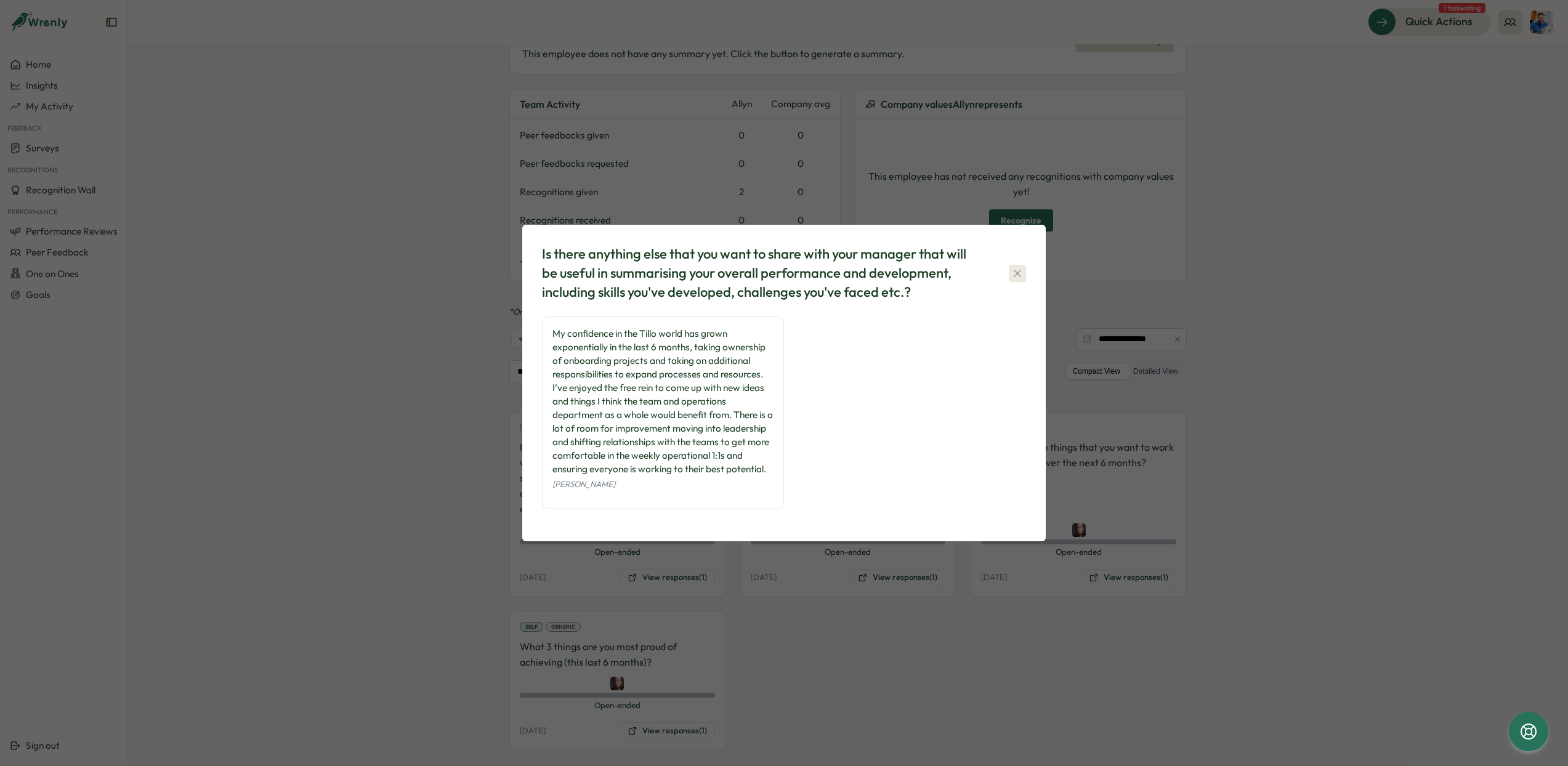
click at [1019, 267] on icon "button" at bounding box center [1017, 273] width 12 height 12
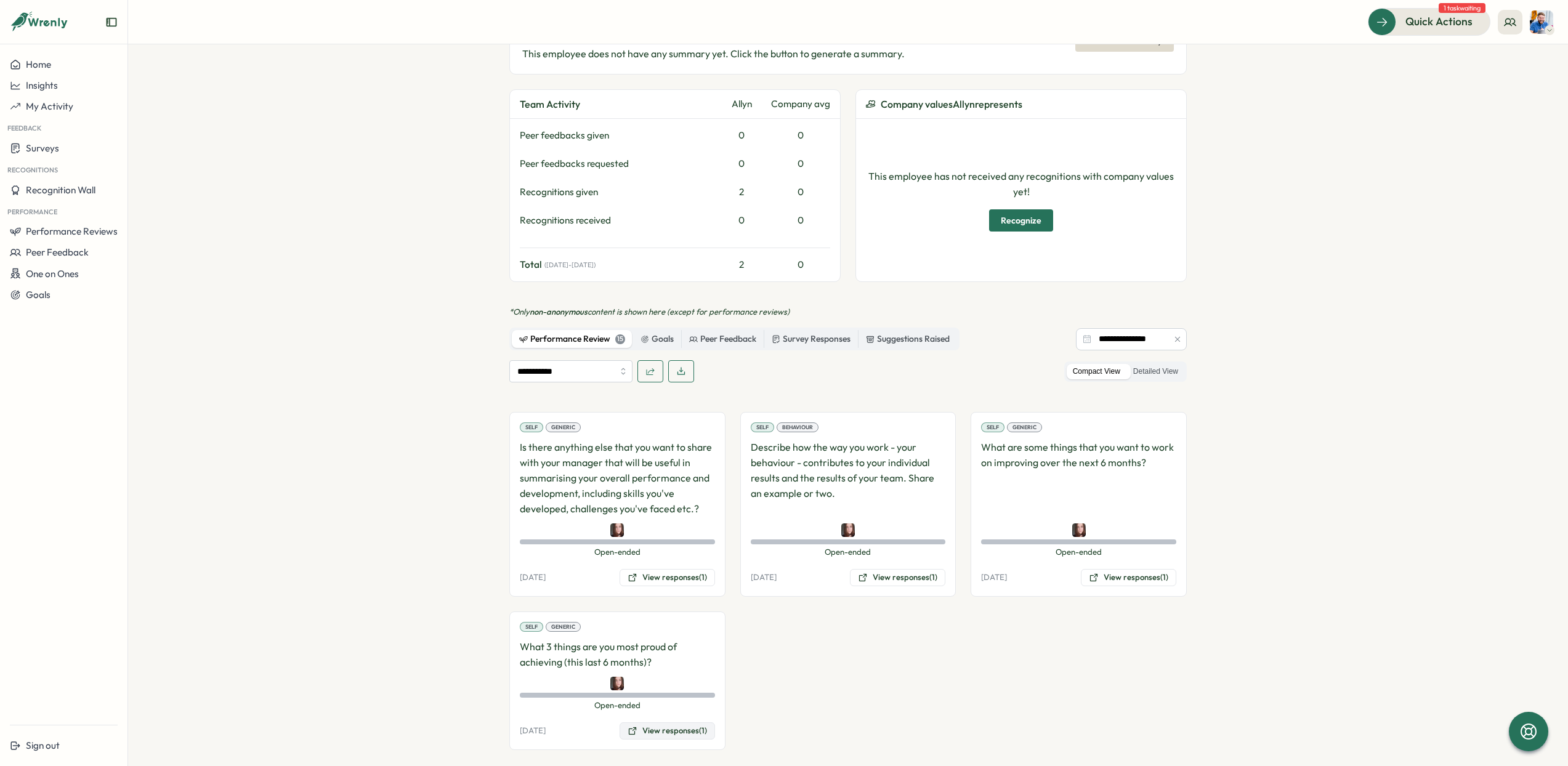
click at [667, 722] on button "View responses (1)" at bounding box center [667, 730] width 95 height 17
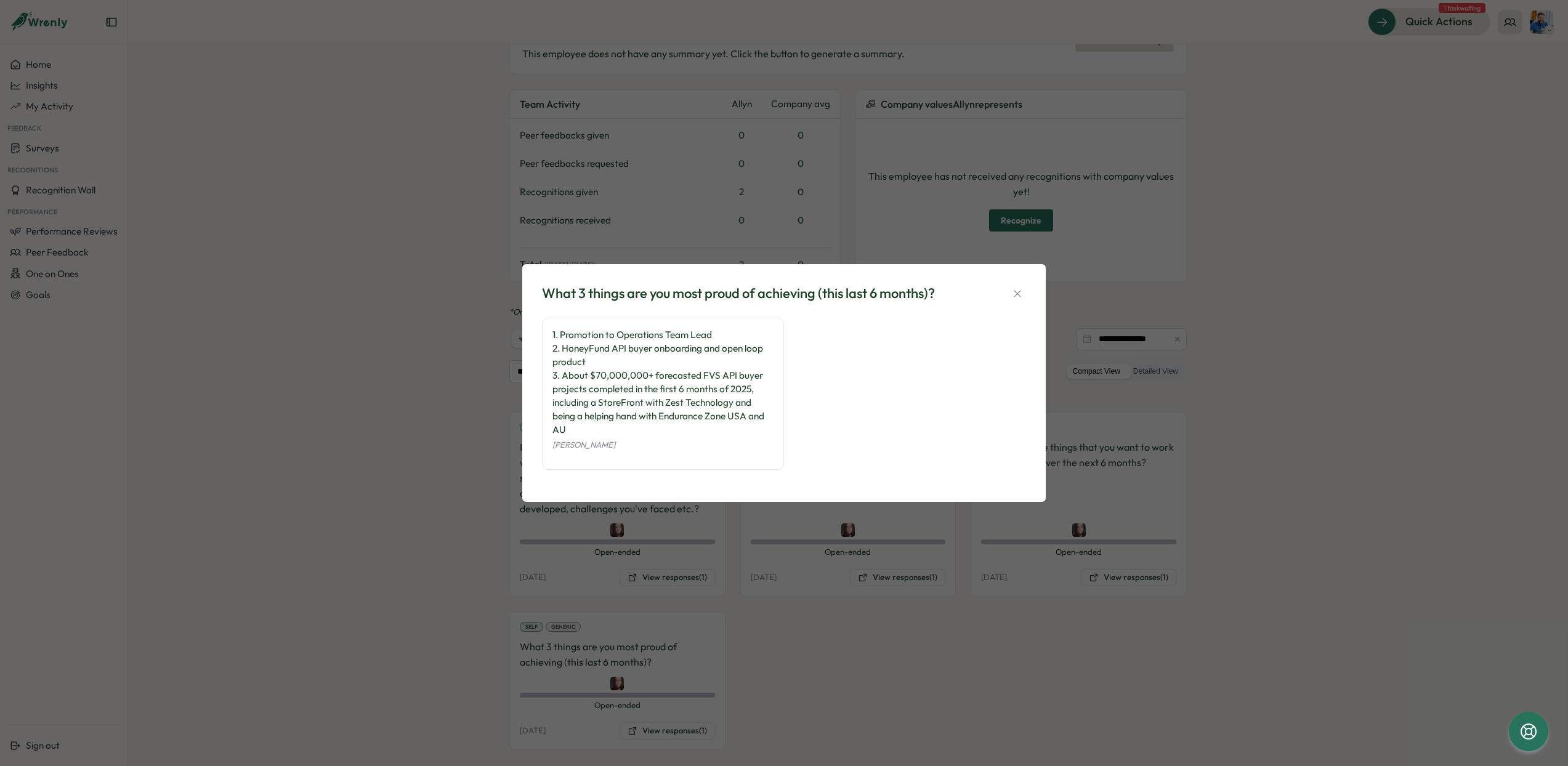
click at [1018, 292] on icon "button" at bounding box center [1017, 293] width 7 height 7
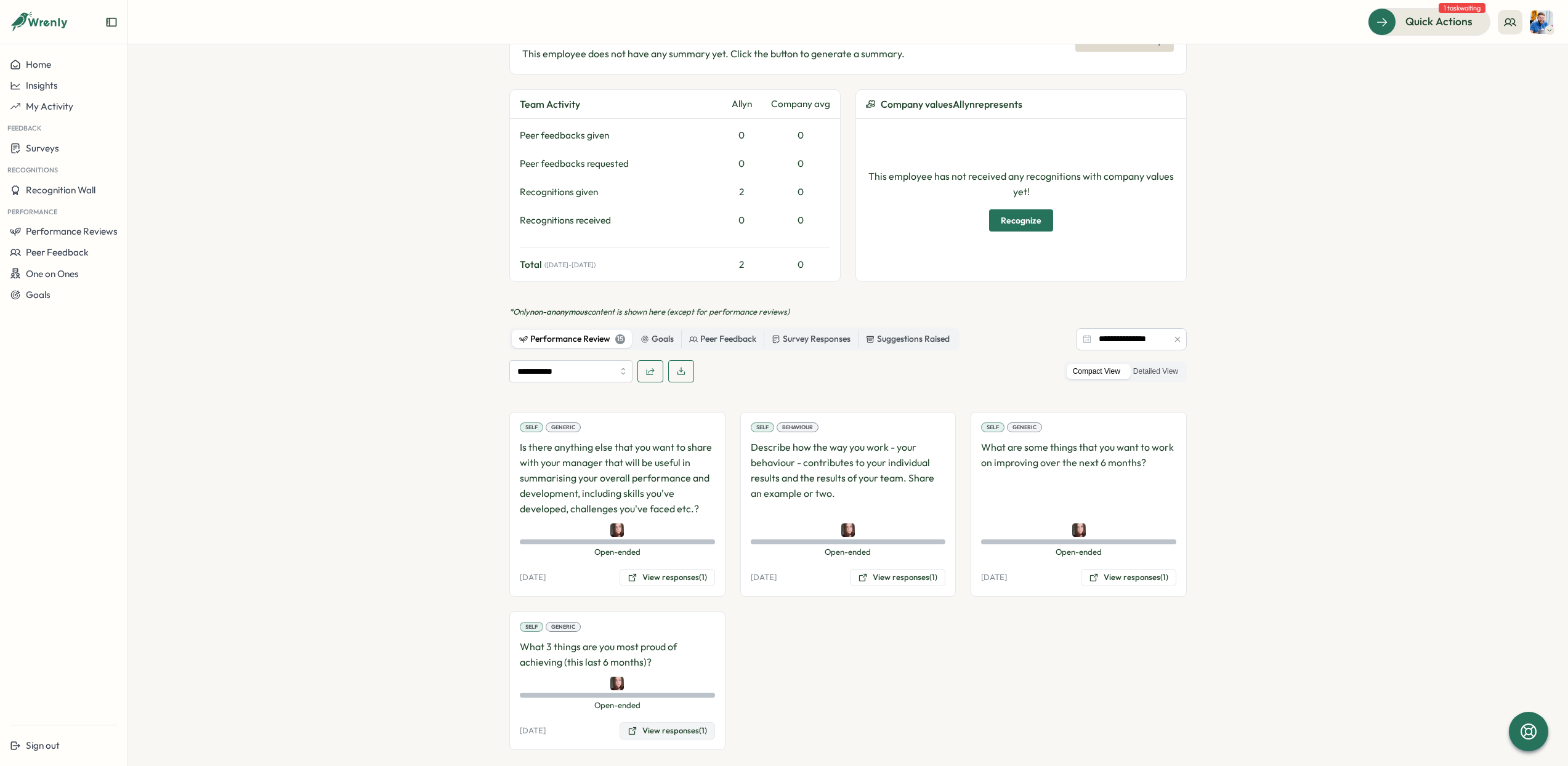
click at [665, 722] on button "View responses (1)" at bounding box center [667, 730] width 95 height 17
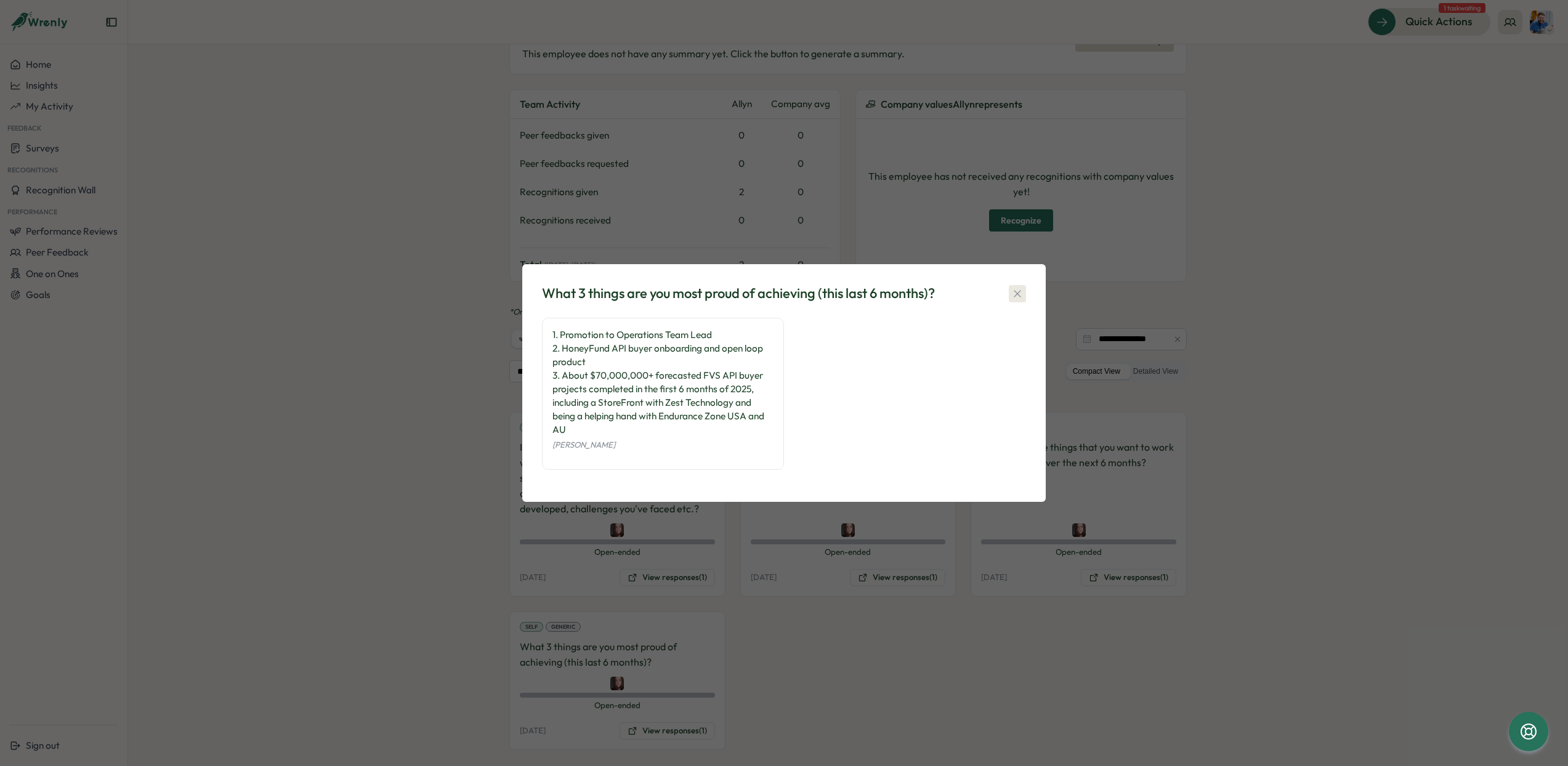
click at [1017, 293] on icon "button" at bounding box center [1017, 293] width 7 height 7
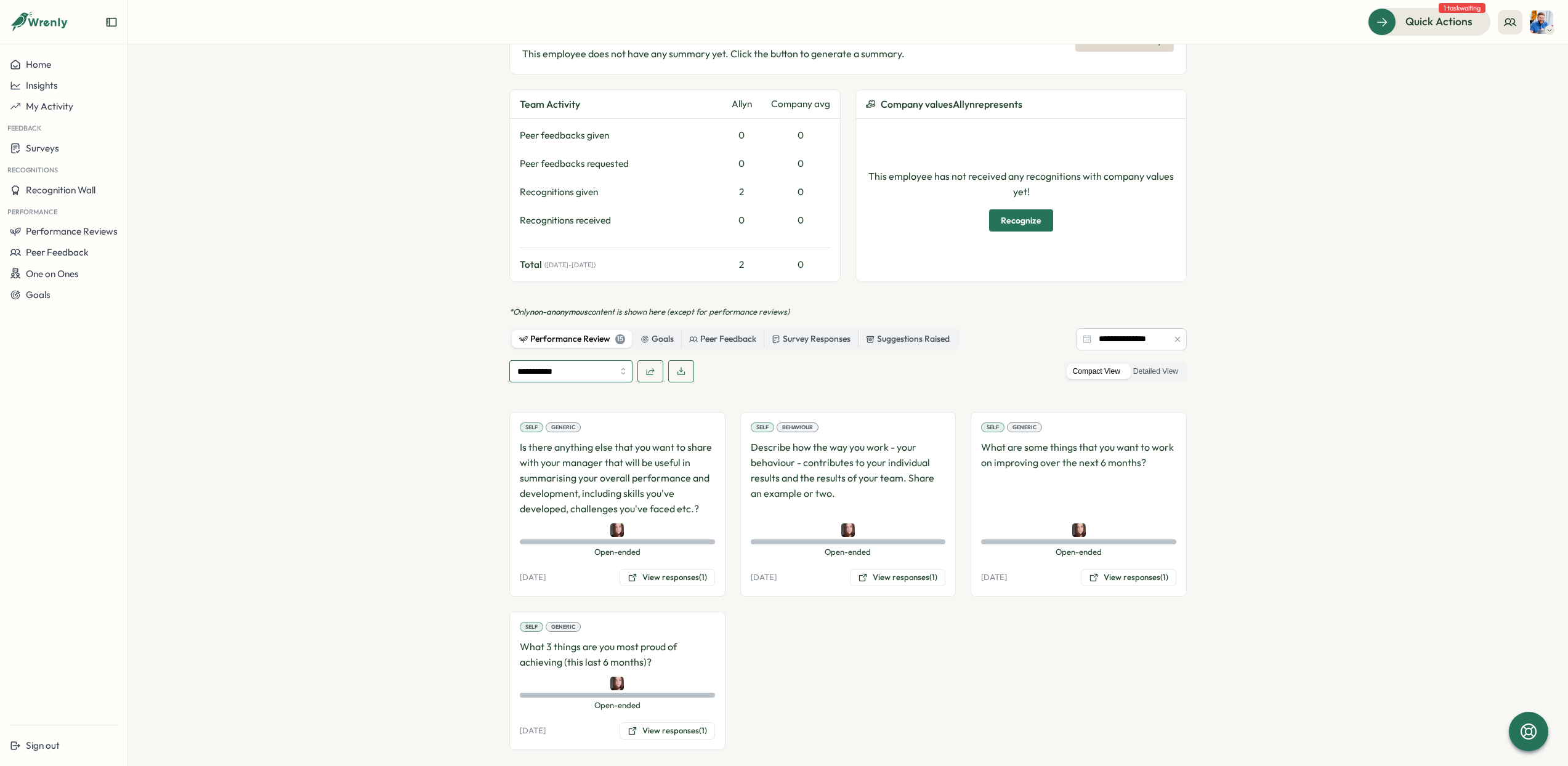
click at [530, 360] on input "**********" at bounding box center [571, 371] width 123 height 22
type input "**********"
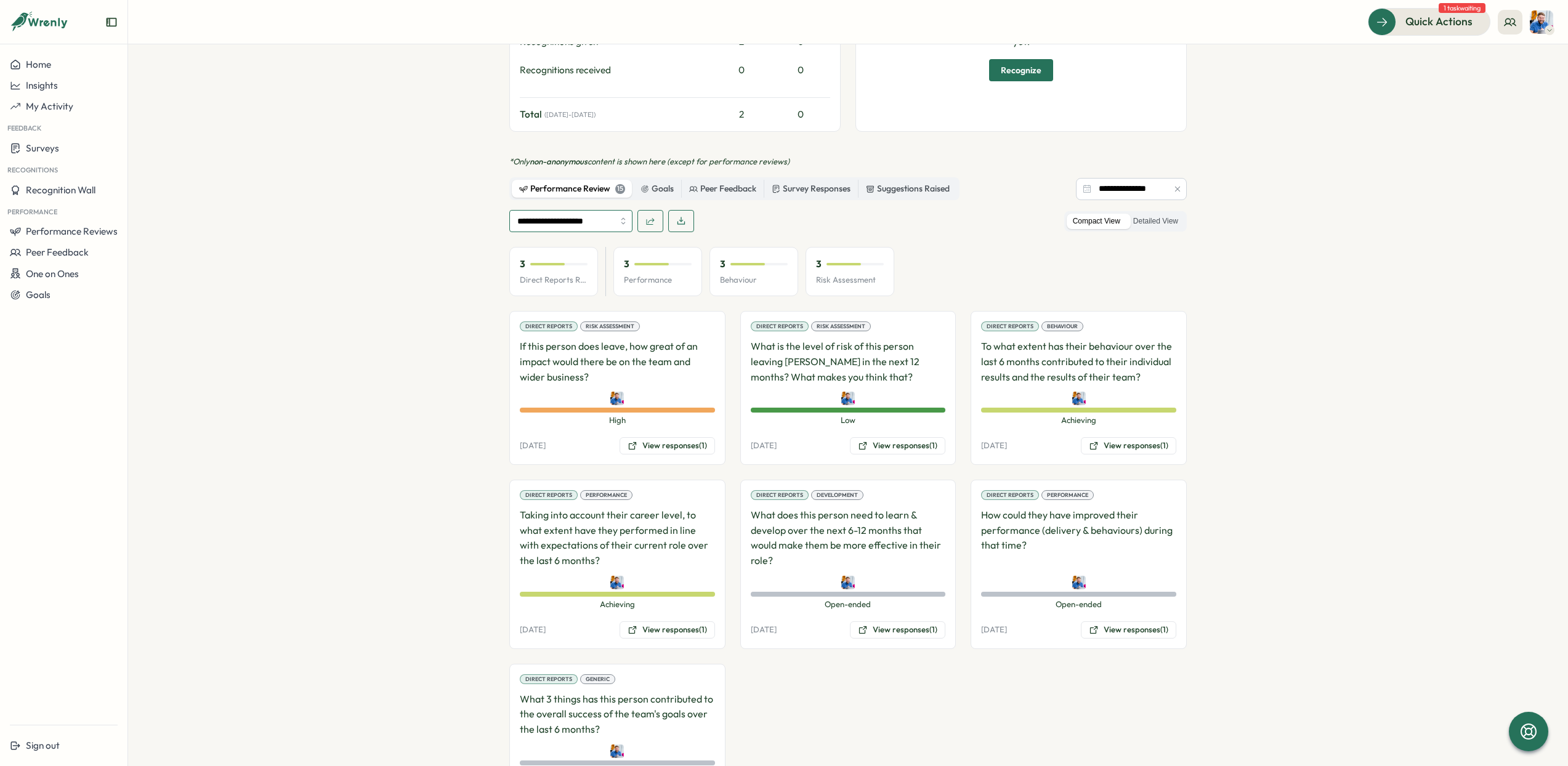
scroll to position [646, 0]
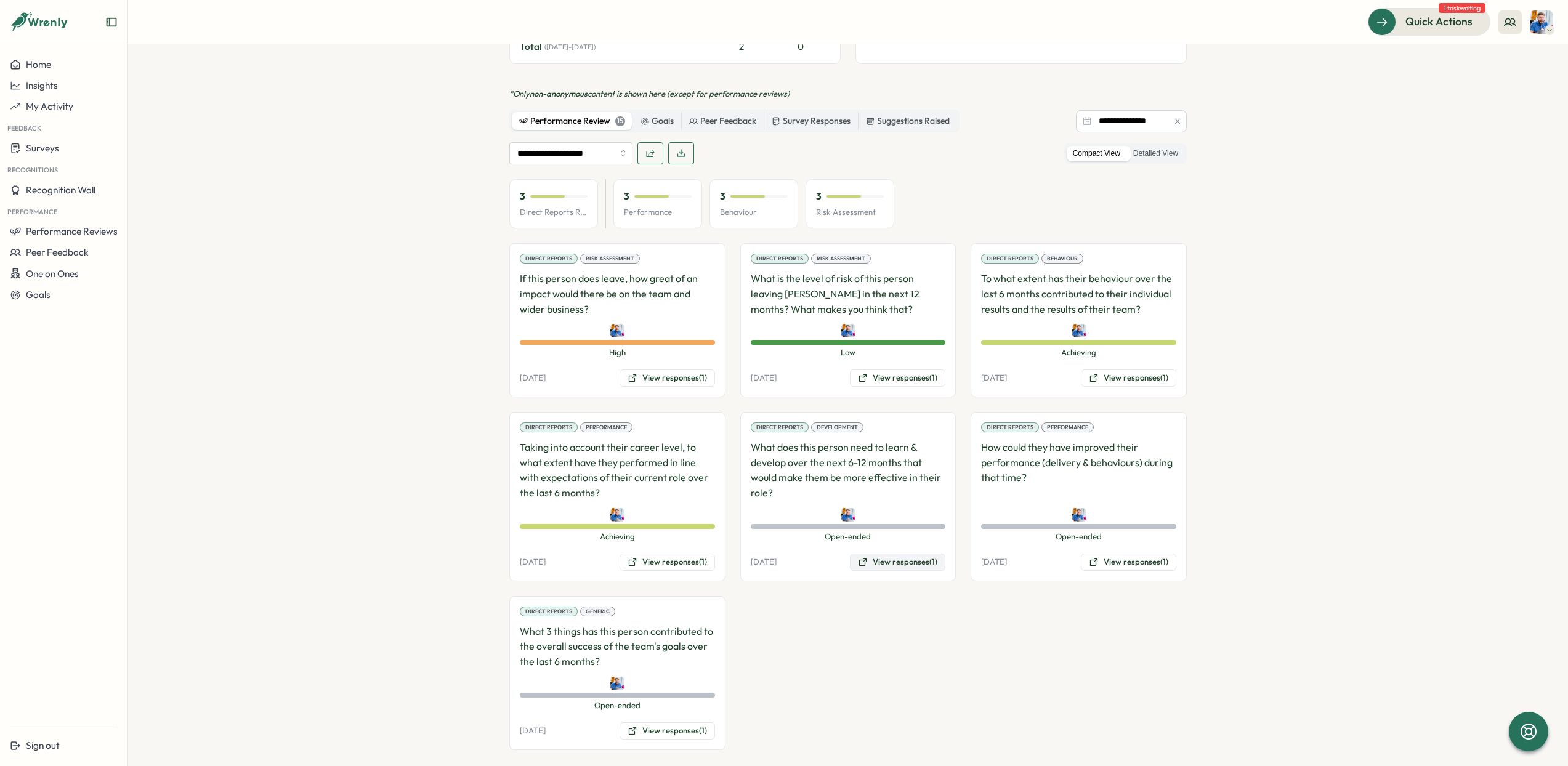
click at [890, 554] on button "View responses (1)" at bounding box center [898, 562] width 95 height 17
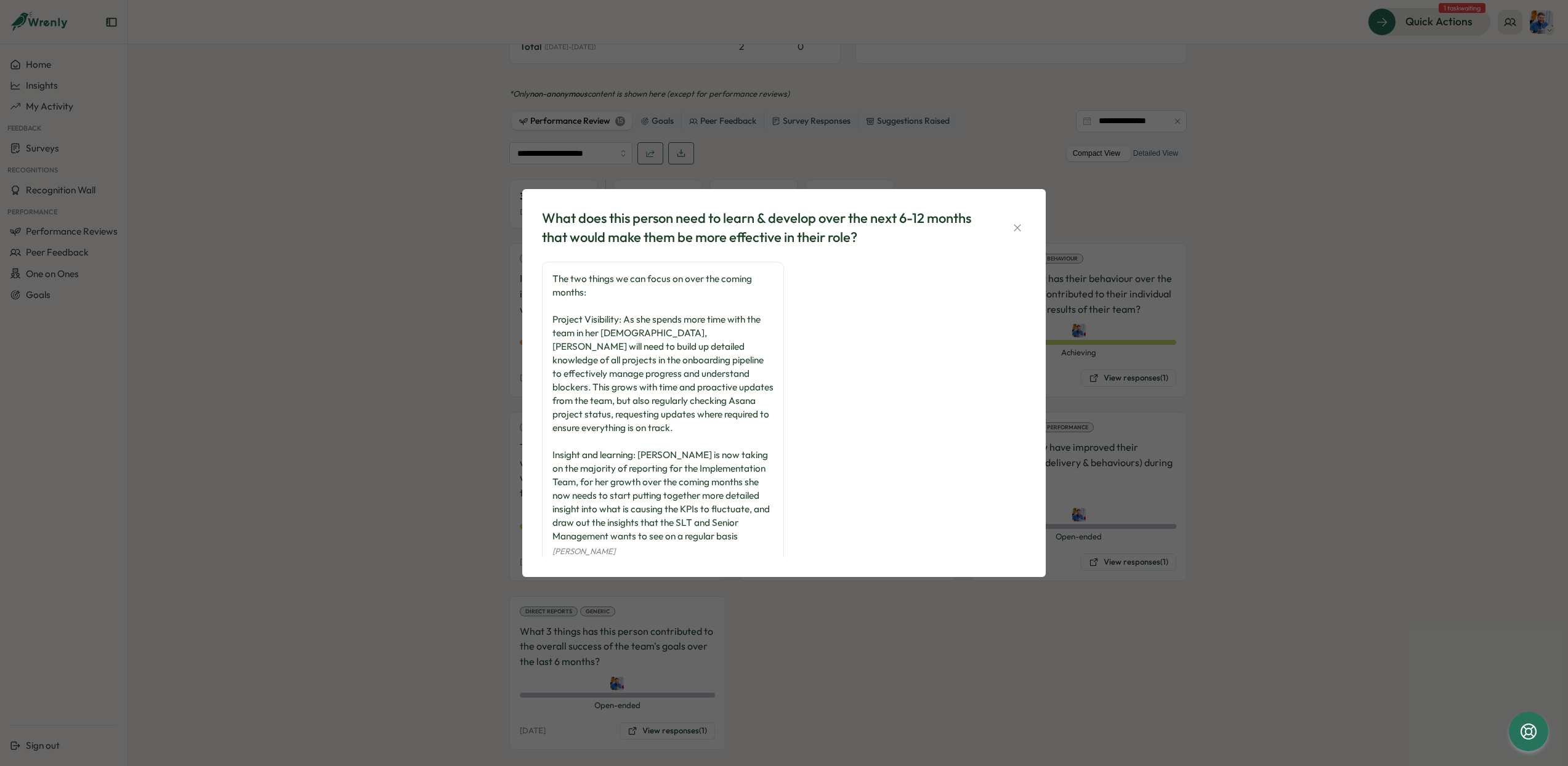
scroll to position [18, 0]
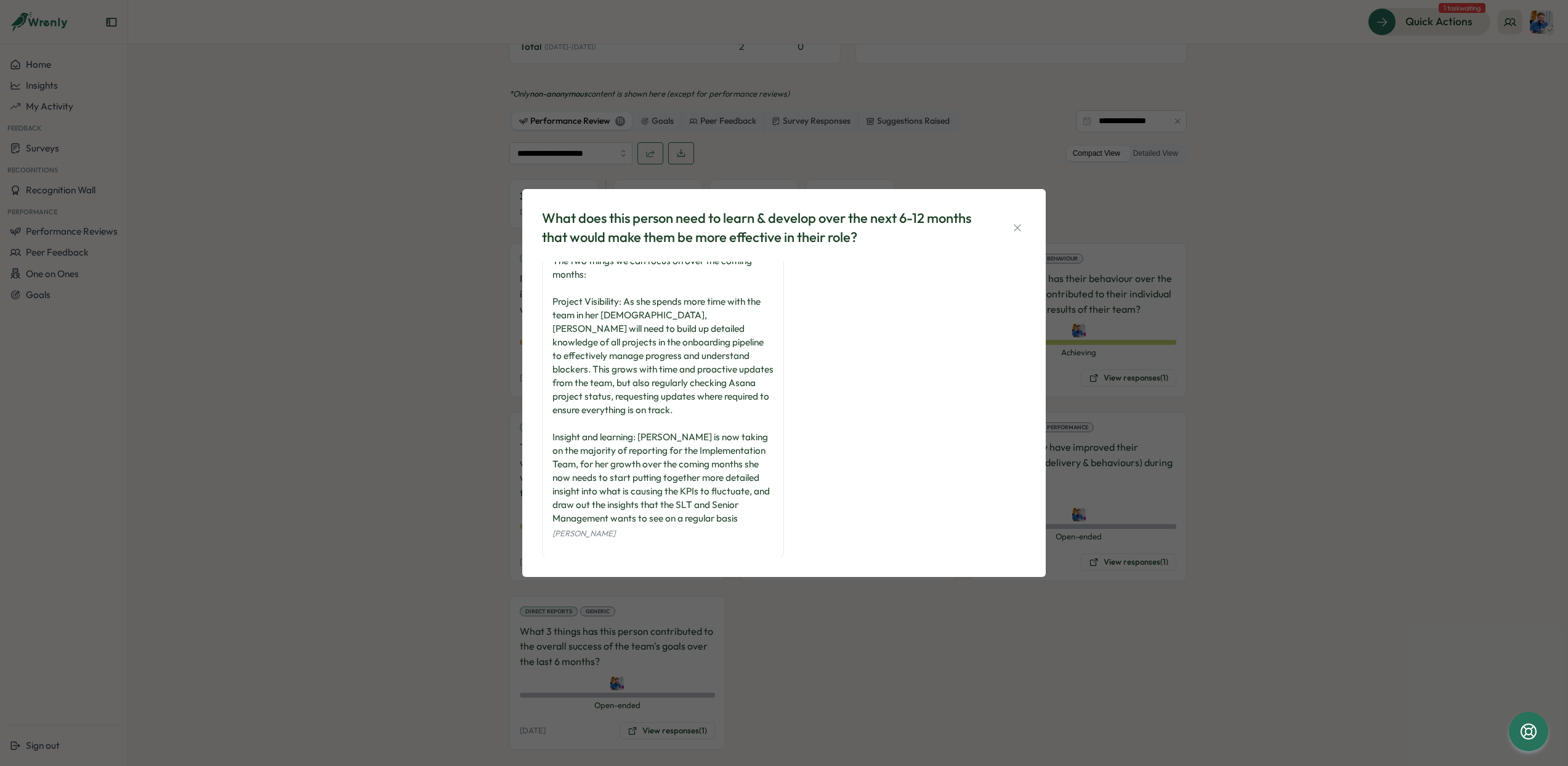
click at [1005, 227] on div "What does this person need to learn & develop over the next 6-12 months that wo…" at bounding box center [783, 228] width 484 height 38
click at [1019, 226] on icon "button" at bounding box center [1017, 228] width 7 height 7
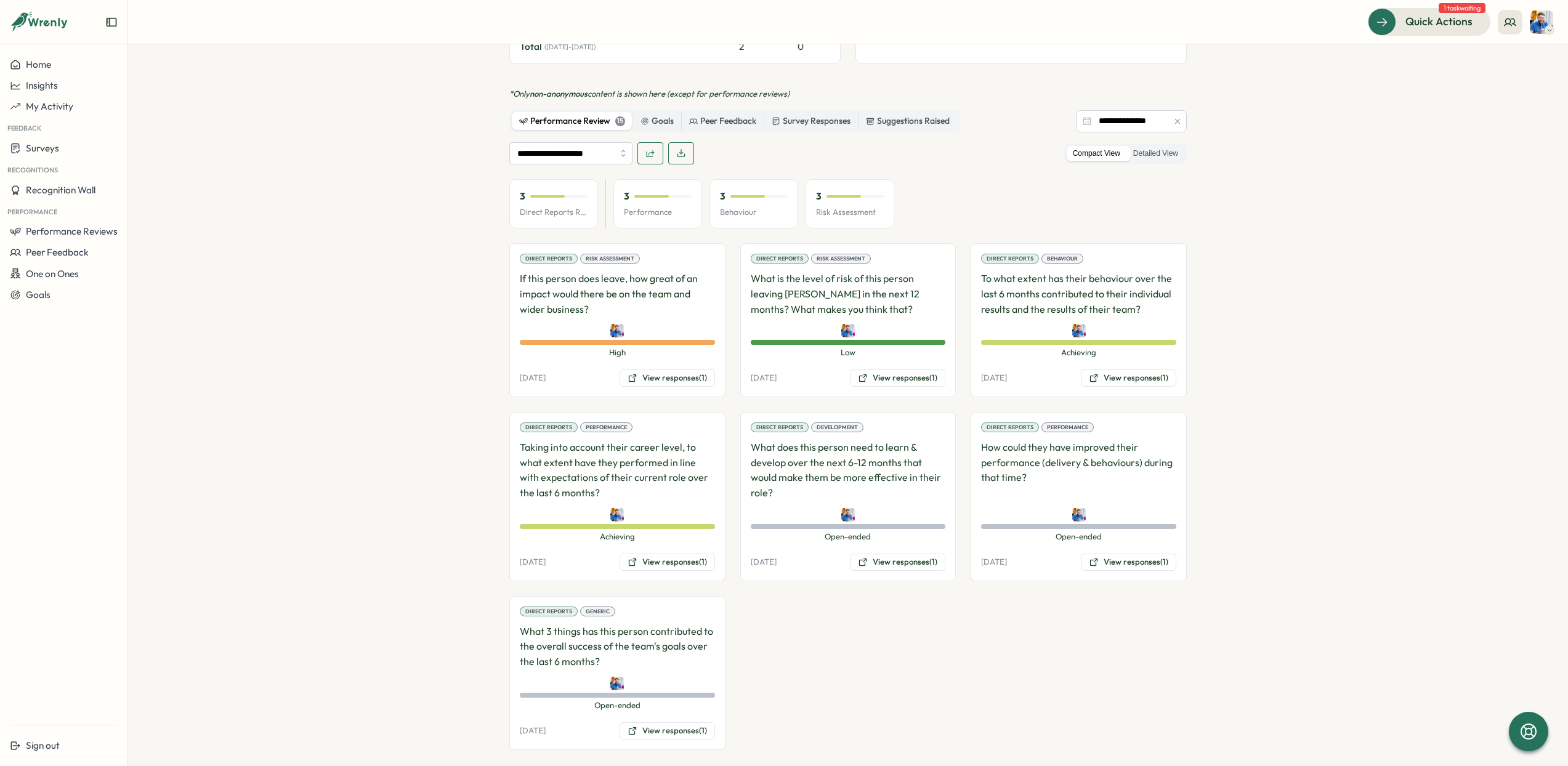
drag, startPoint x: 891, startPoint y: 542, endPoint x: 856, endPoint y: 454, distance: 94.7
click at [859, 455] on div "Direct Reports Development What does this person need to learn & develop over t…" at bounding box center [848, 496] width 216 height 169
click at [1112, 369] on button "View responses (1)" at bounding box center [1129, 378] width 95 height 17
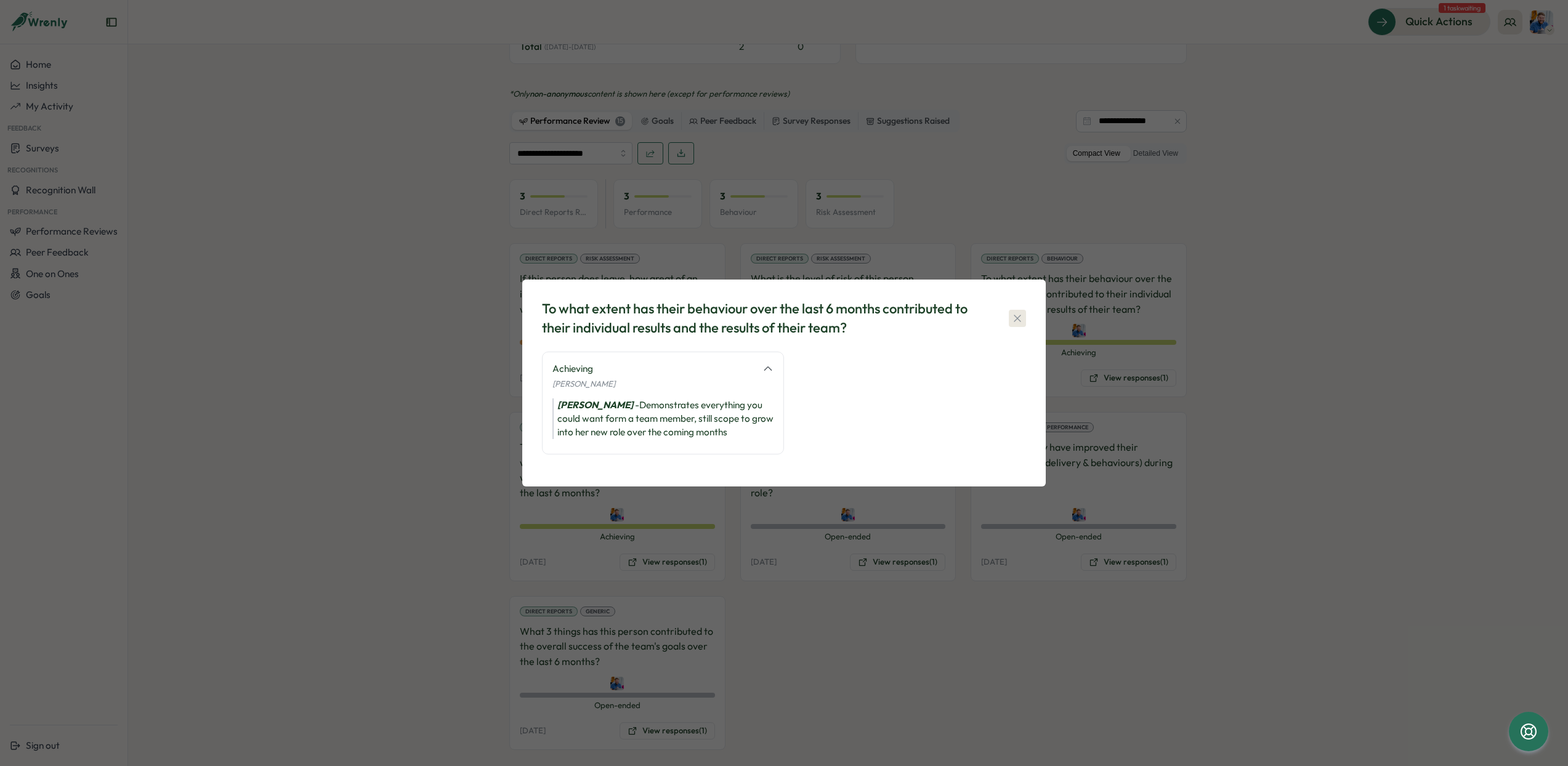
click at [1016, 318] on icon "button" at bounding box center [1017, 318] width 12 height 12
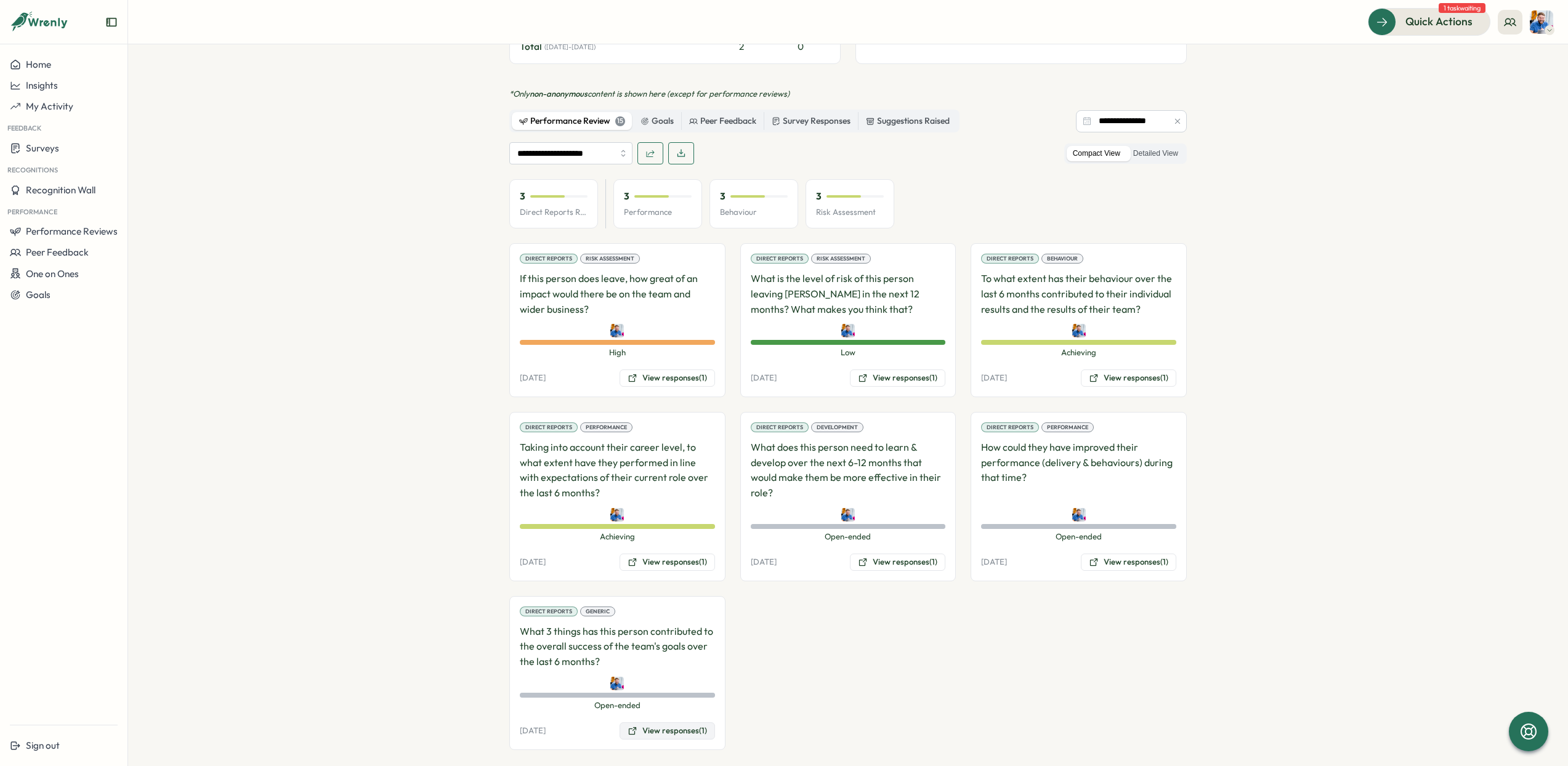
click at [642, 722] on button "View responses (1)" at bounding box center [667, 730] width 95 height 17
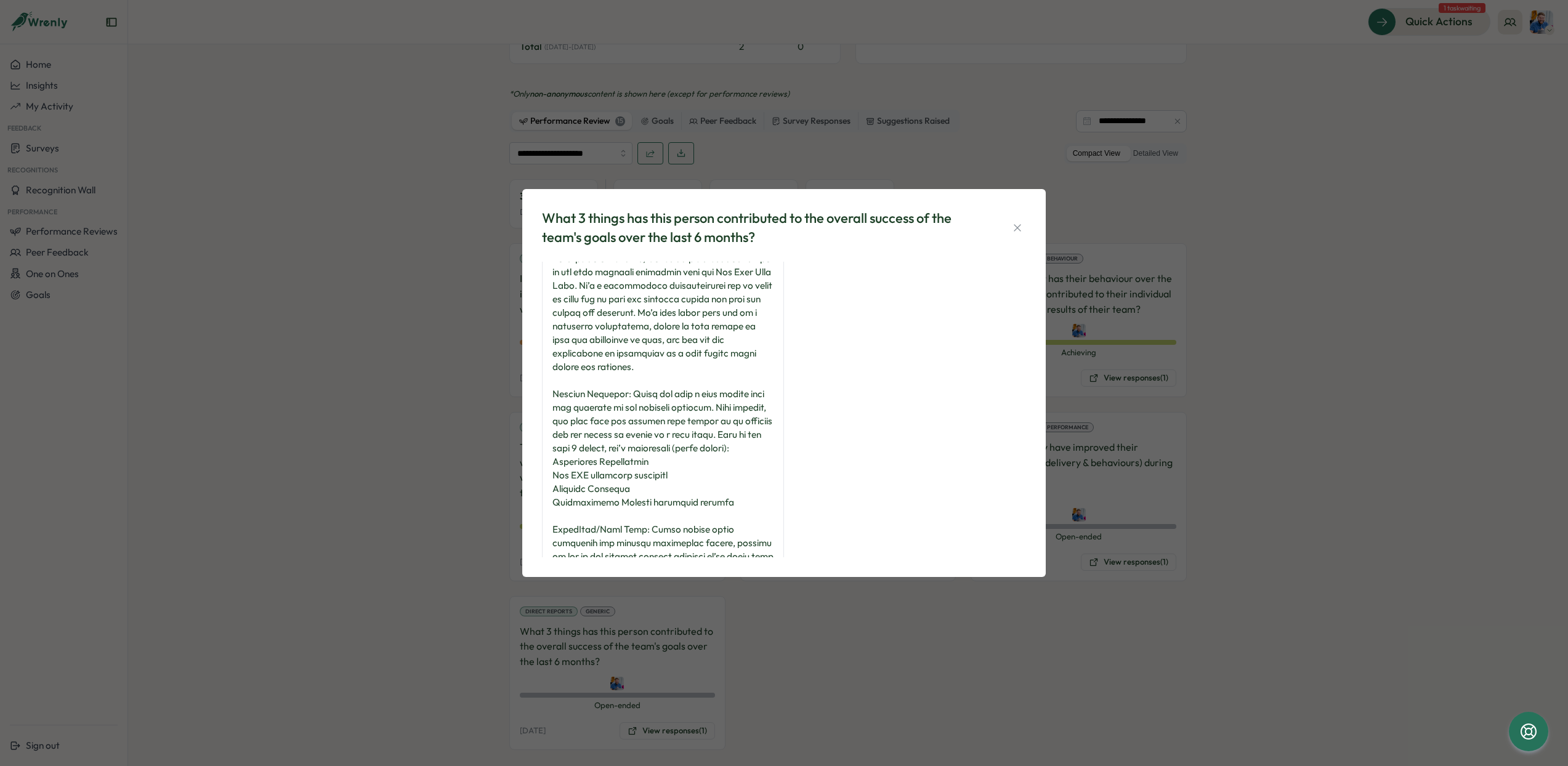
scroll to position [0, 0]
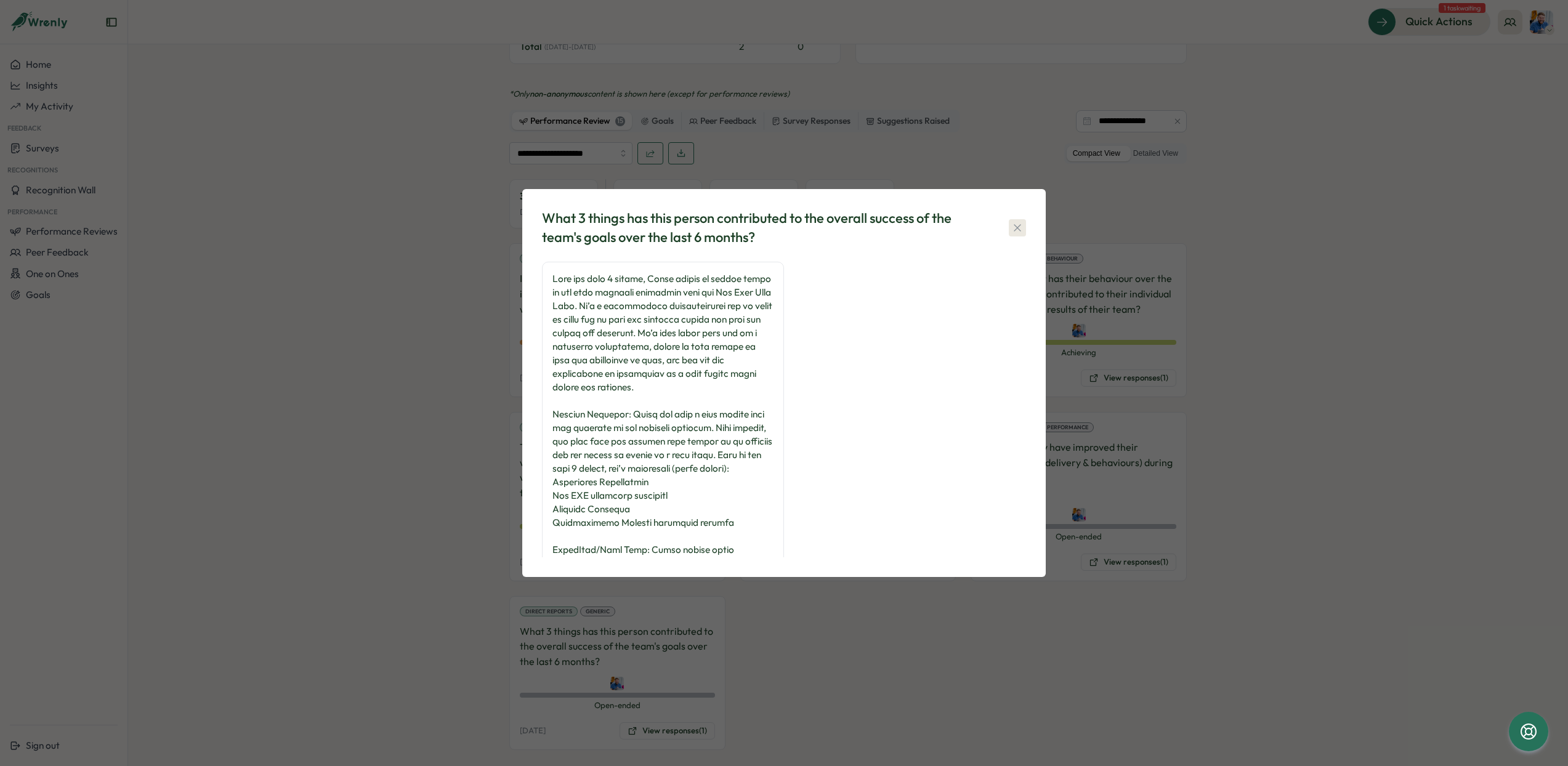
click at [1017, 226] on icon "button" at bounding box center [1017, 228] width 12 height 12
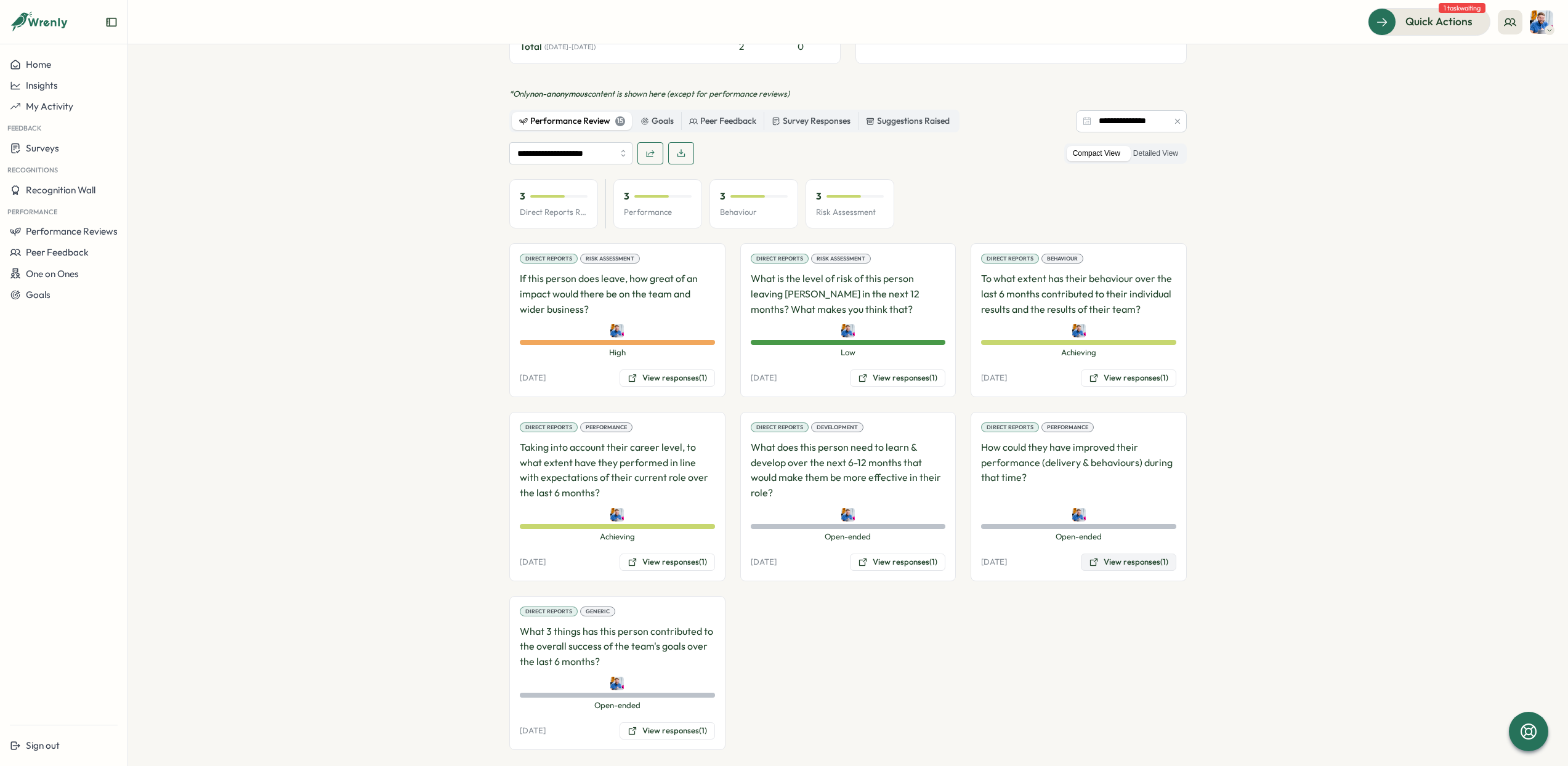
click at [1114, 554] on button "View responses (1)" at bounding box center [1129, 562] width 95 height 17
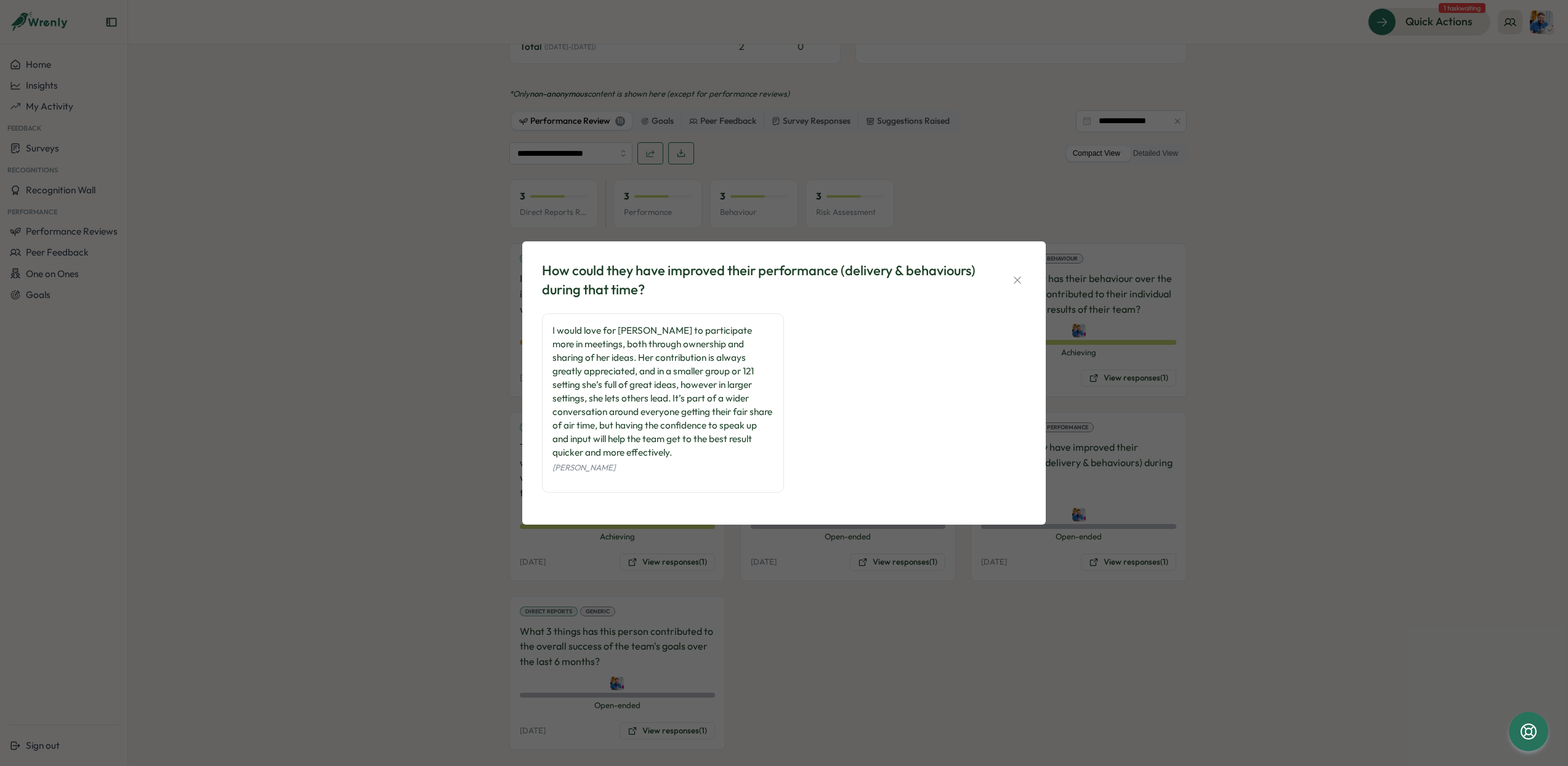
click at [1020, 282] on icon "button" at bounding box center [1017, 280] width 12 height 12
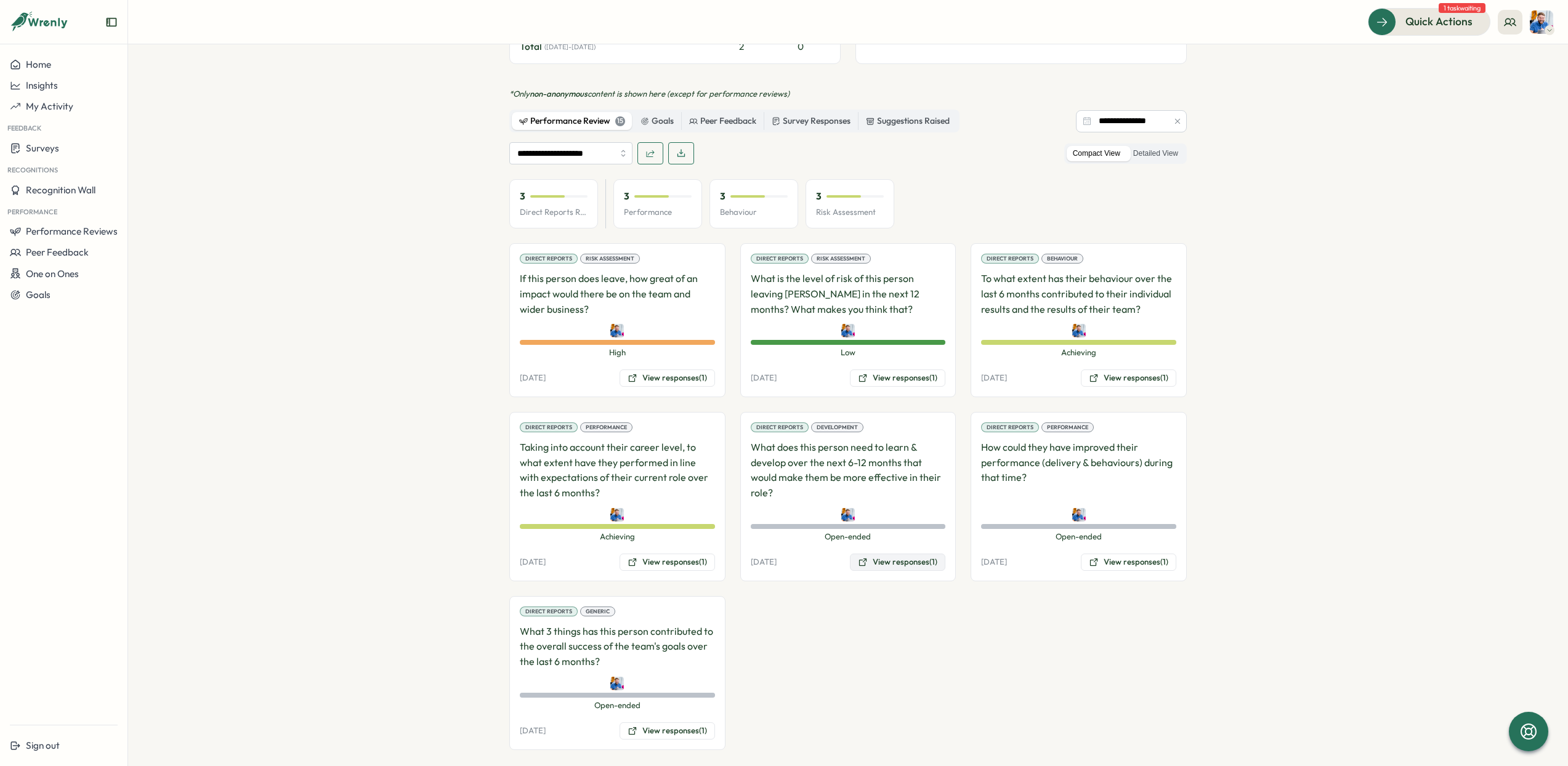
click at [893, 554] on button "View responses (1)" at bounding box center [898, 562] width 95 height 17
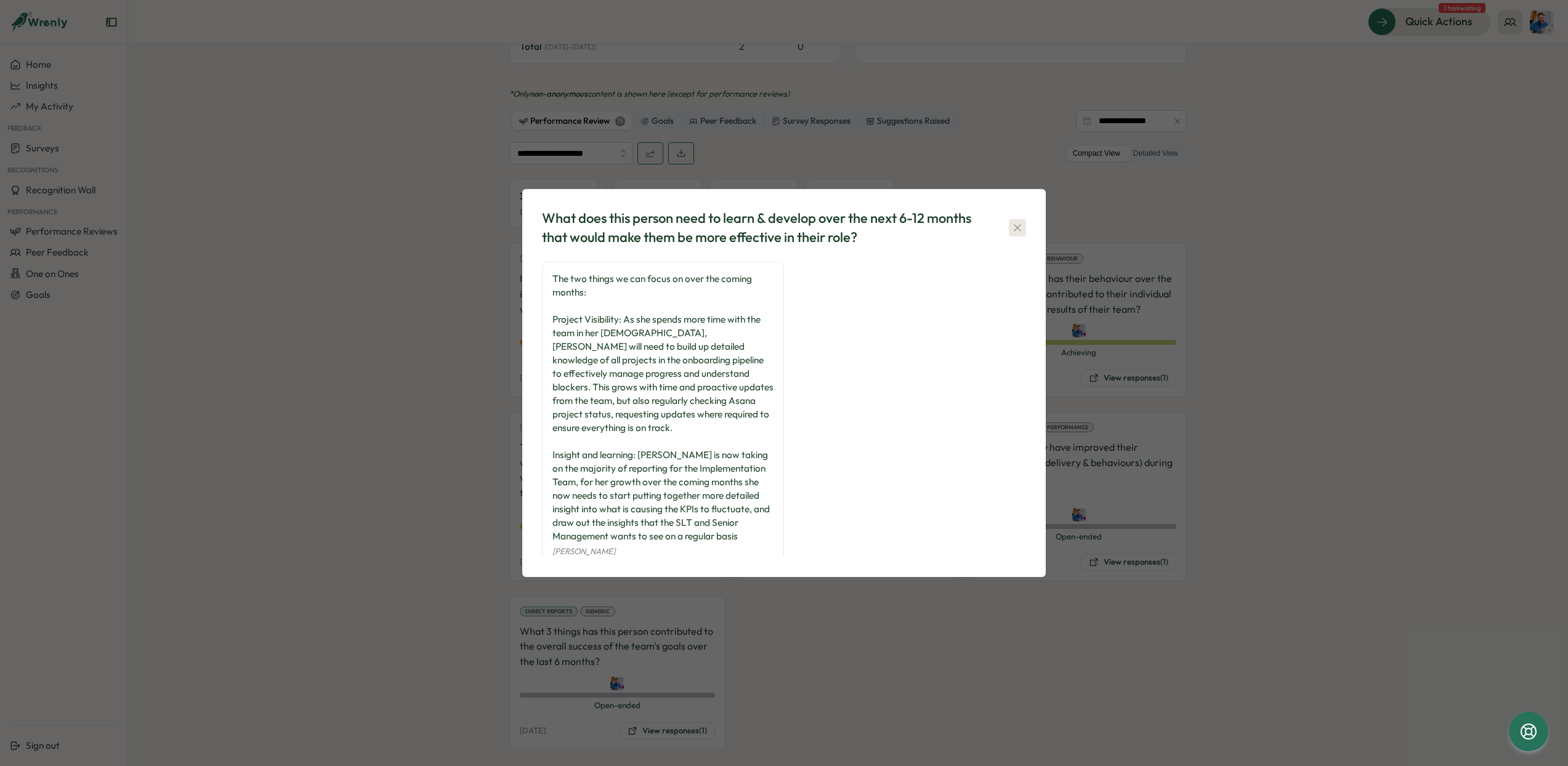
click at [1022, 228] on icon "button" at bounding box center [1017, 228] width 12 height 12
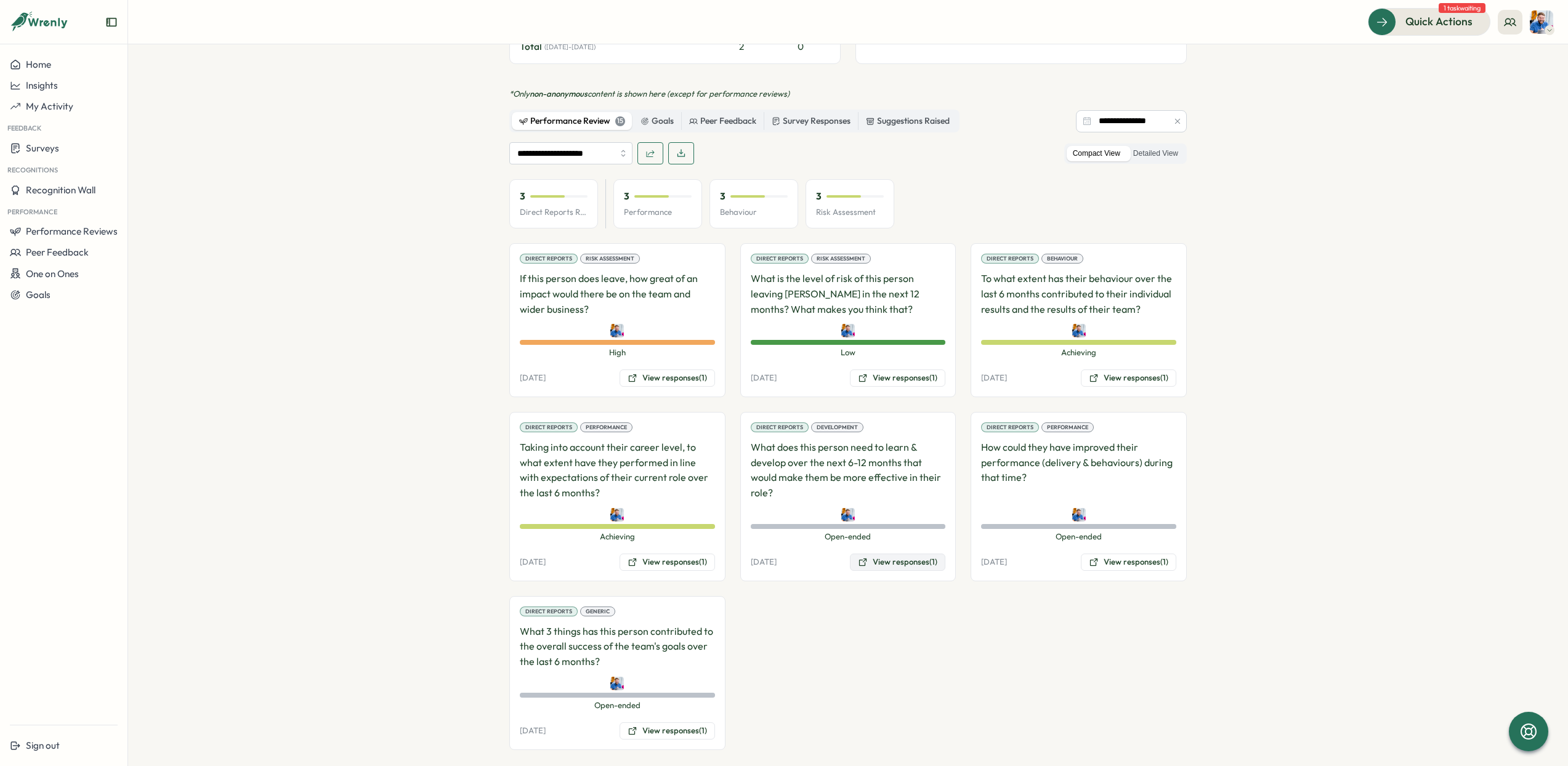
click at [884, 554] on button "View responses (1)" at bounding box center [898, 562] width 95 height 17
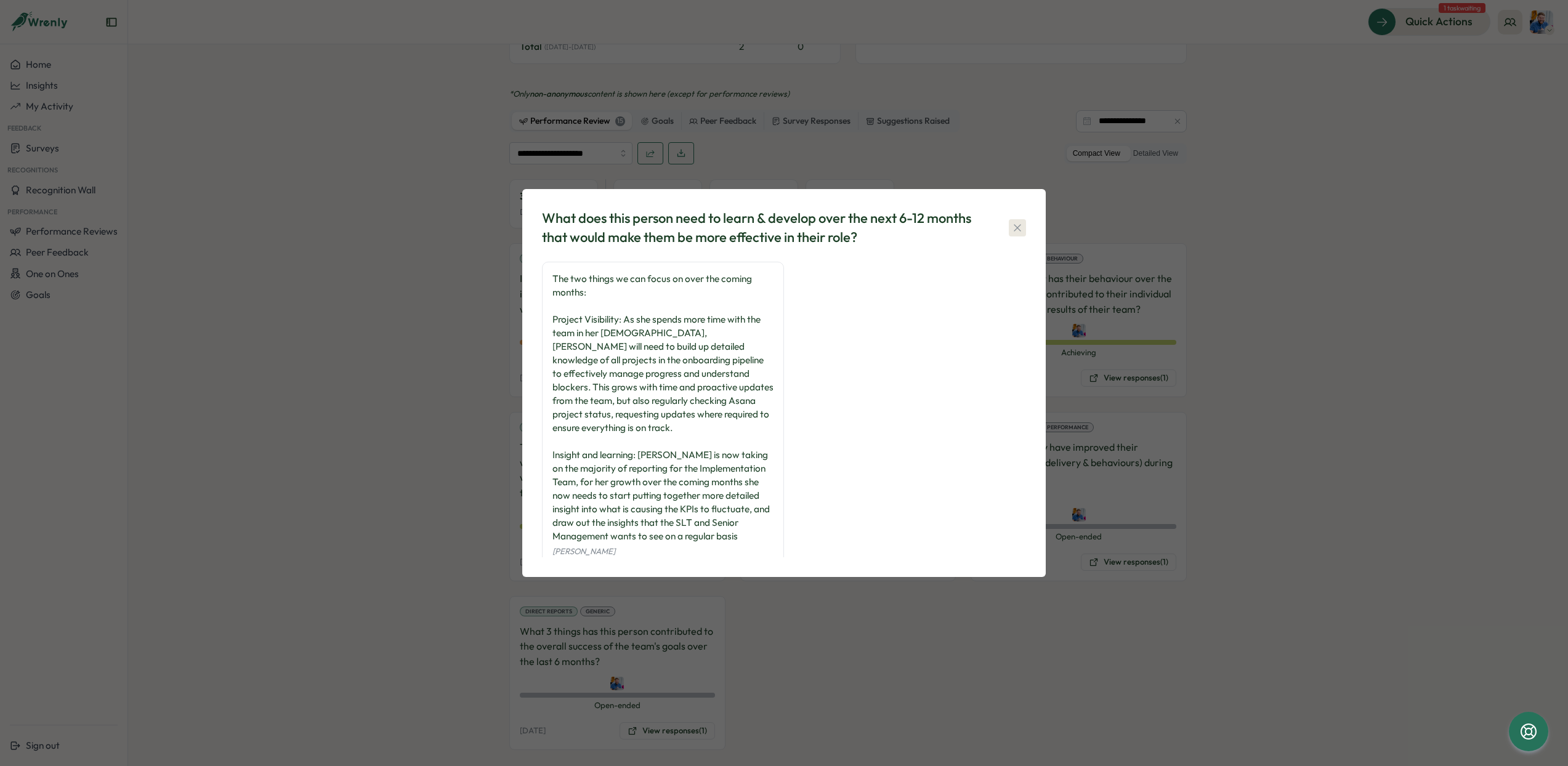
click at [1017, 226] on icon "button" at bounding box center [1017, 228] width 7 height 7
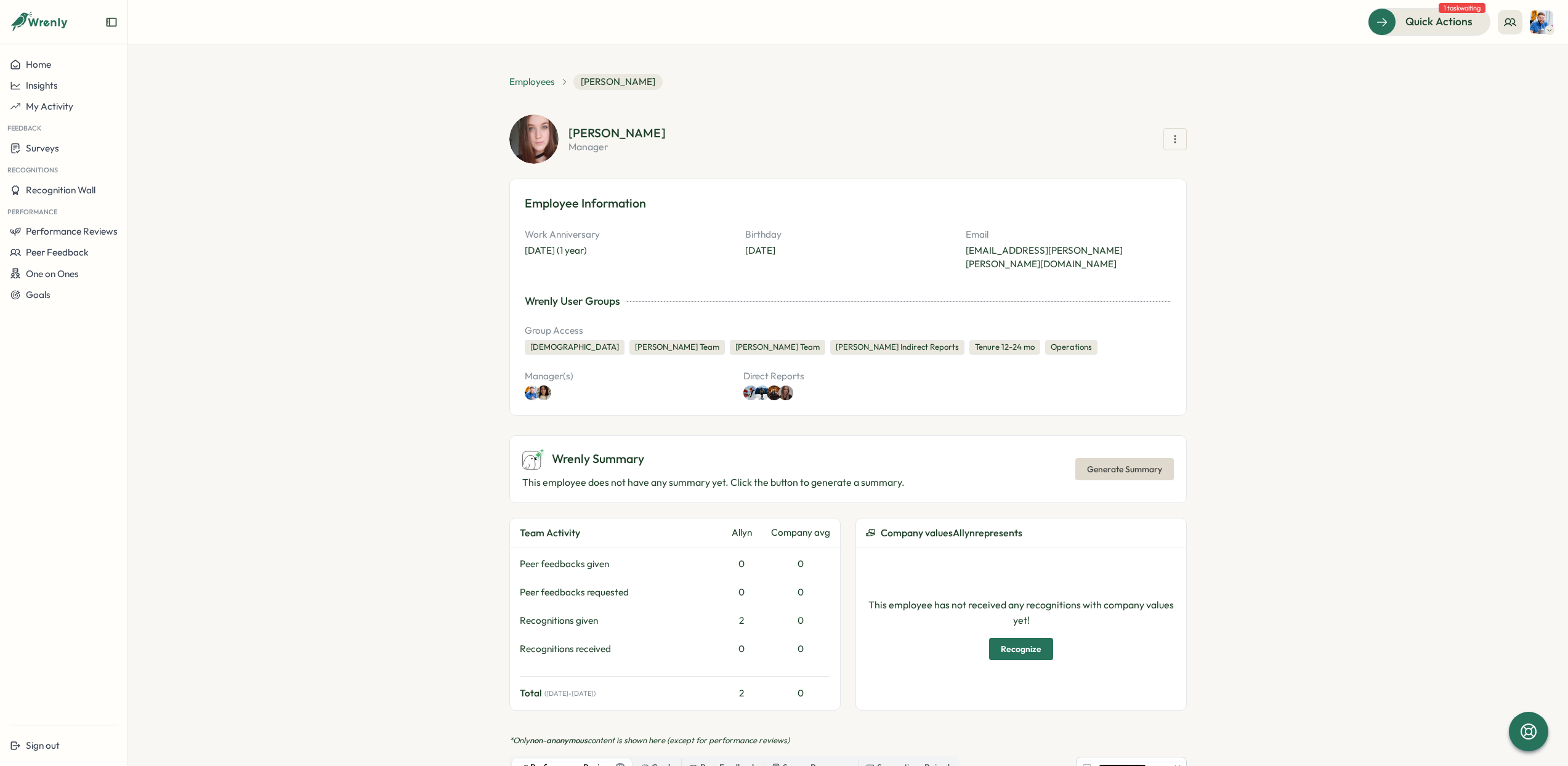
click at [526, 83] on span "Employees" at bounding box center [532, 81] width 46 height 13
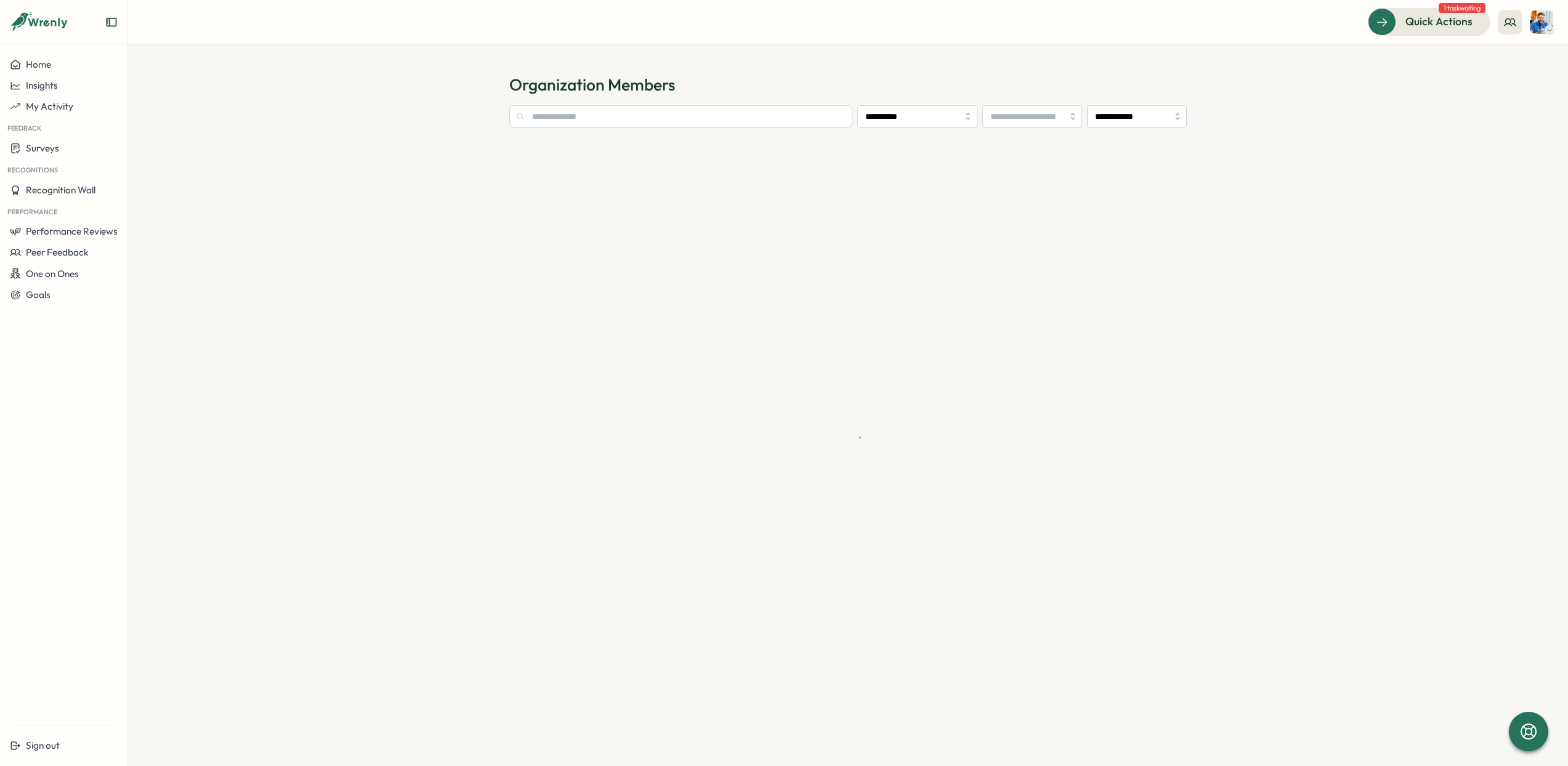
type input "**********"
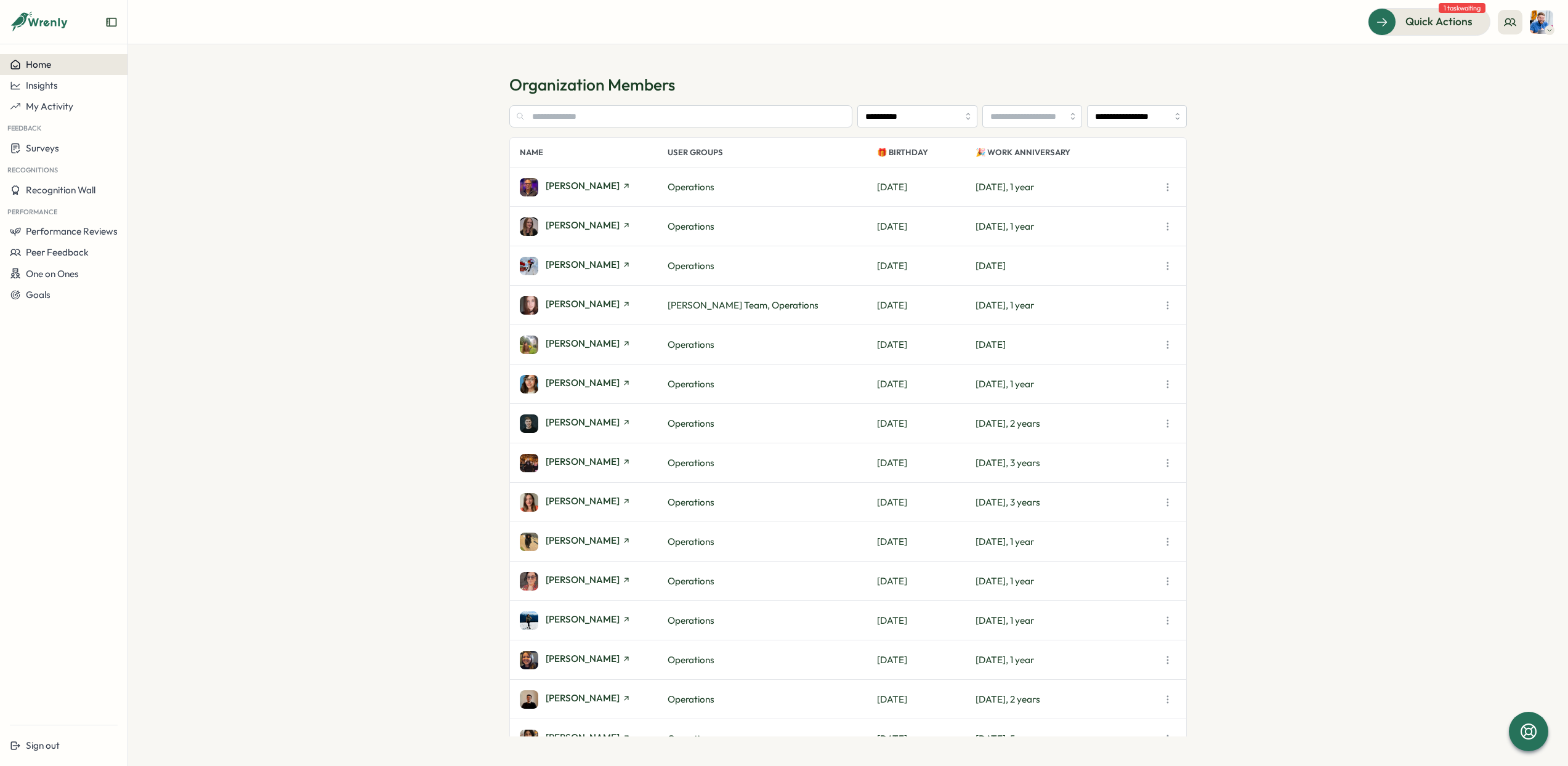
click at [48, 58] on span "Home" at bounding box center [39, 64] width 25 height 11
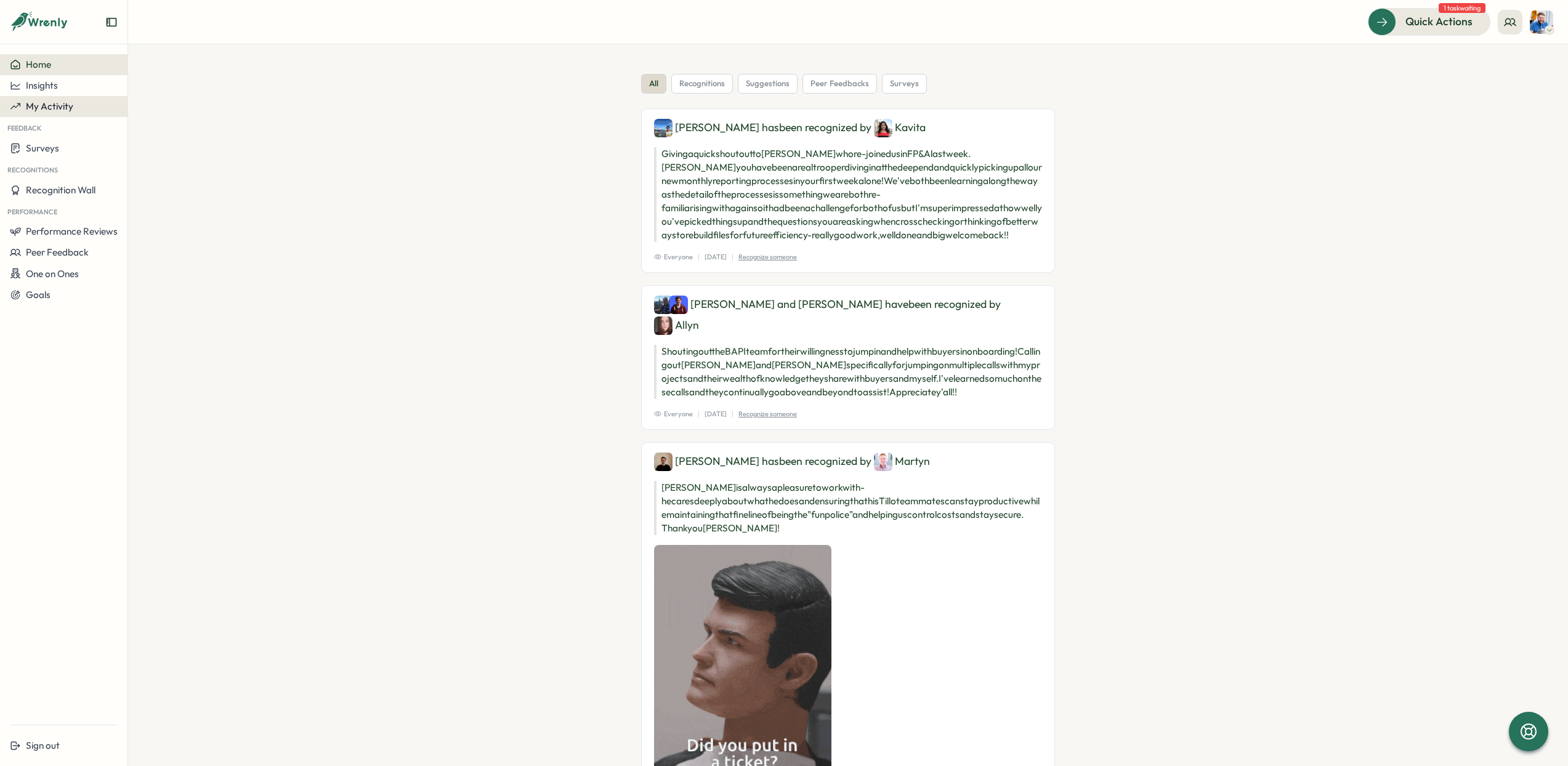
click at [45, 109] on span "My Activity" at bounding box center [50, 106] width 48 height 11
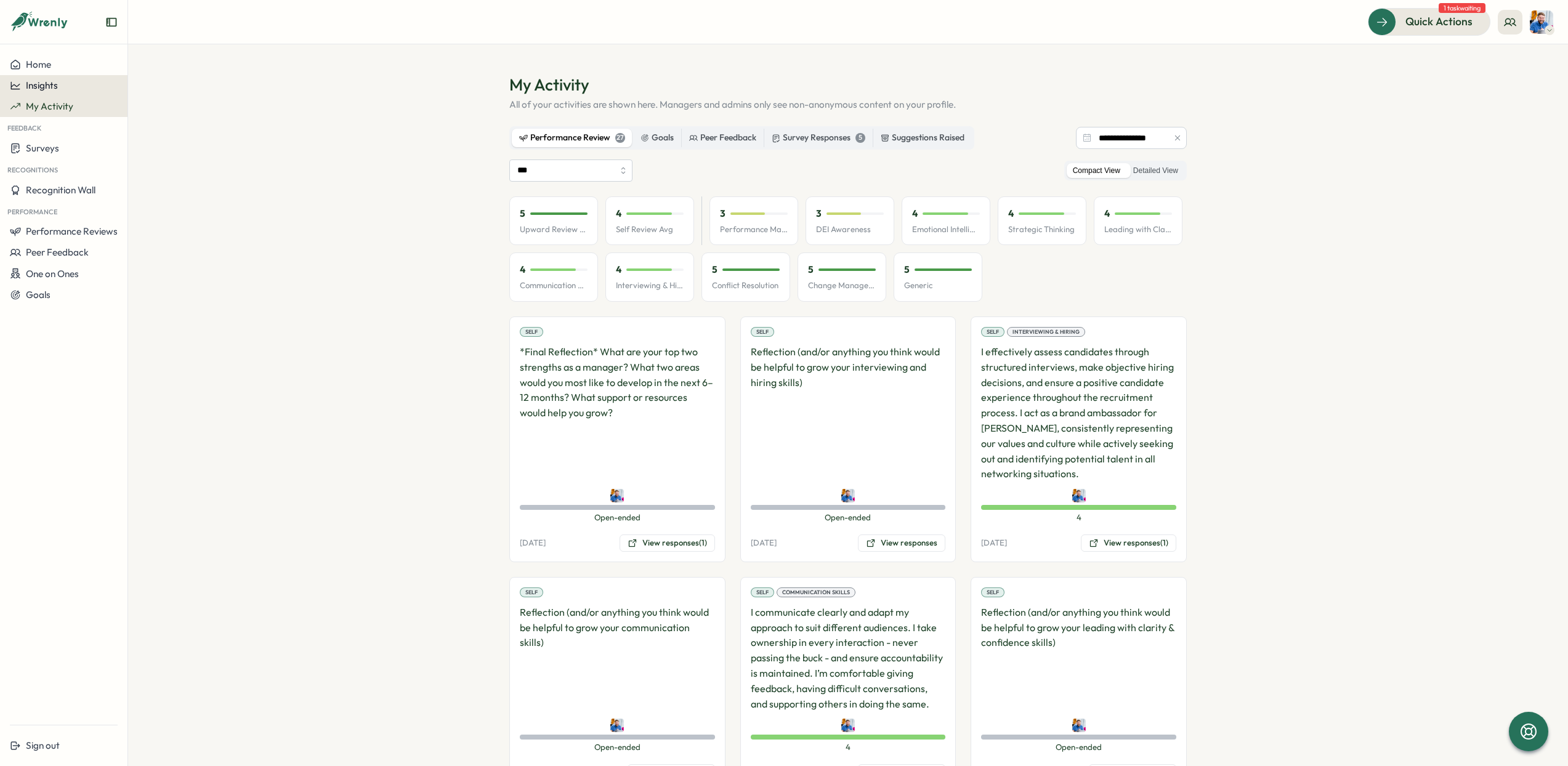
click at [52, 88] on span "Insights" at bounding box center [42, 85] width 32 height 11
click at [170, 110] on div "Performance Review" at bounding box center [174, 109] width 88 height 13
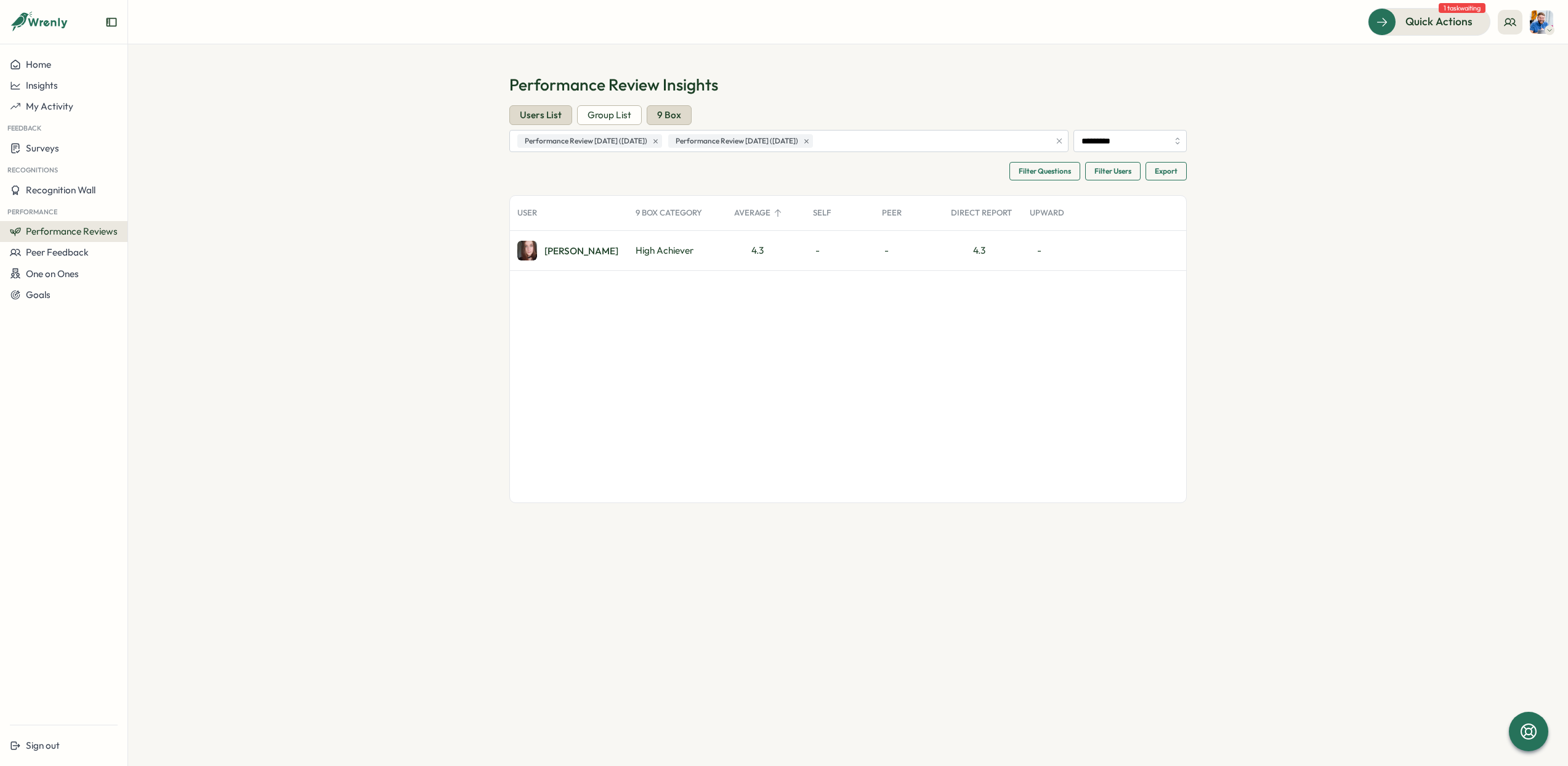
click at [671, 117] on div "9 Box" at bounding box center [669, 115] width 45 height 20
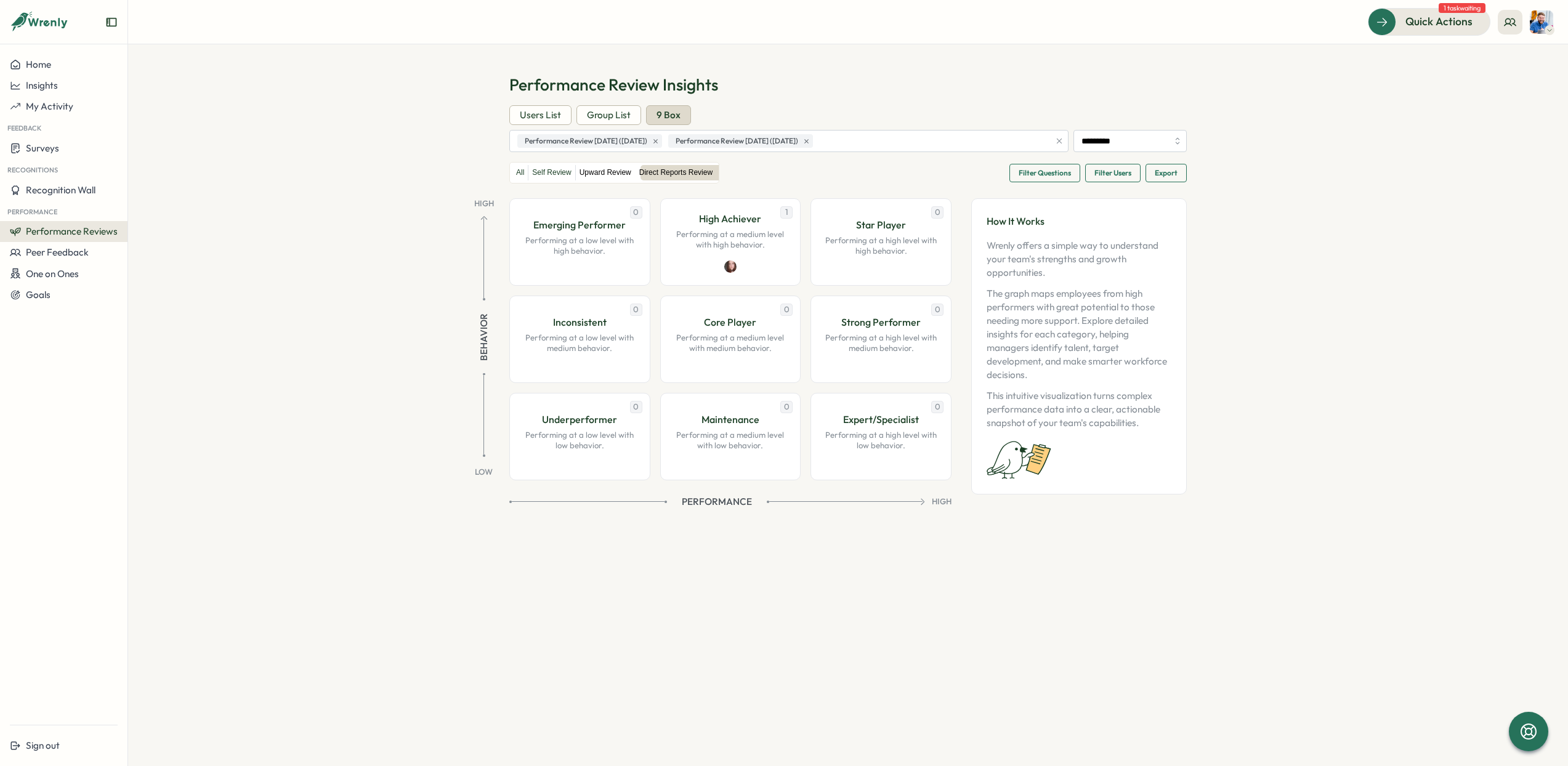
click at [600, 175] on label "Upward Review" at bounding box center [605, 173] width 59 height 15
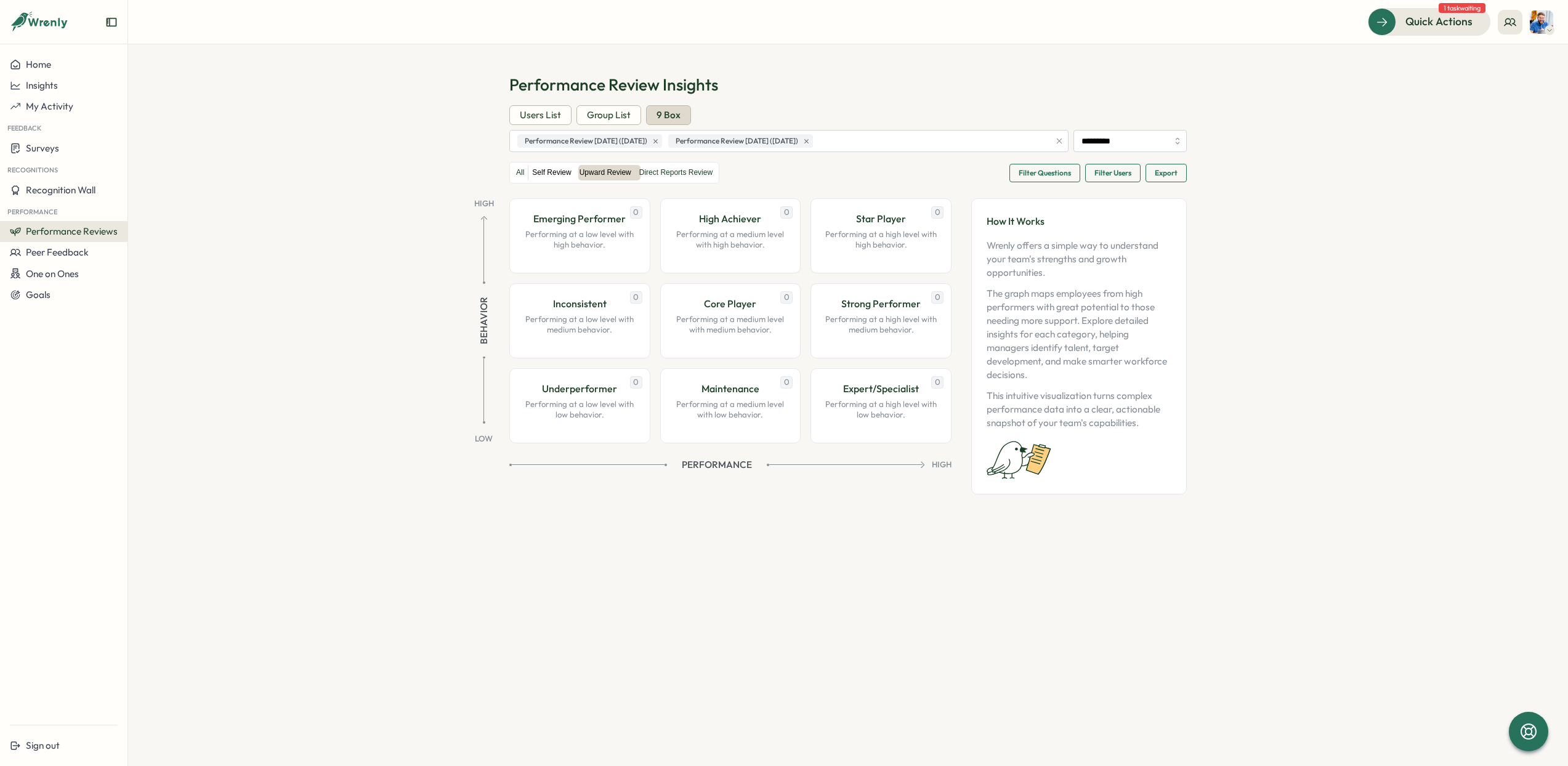
click at [564, 175] on label "Self Review" at bounding box center [551, 173] width 46 height 15
click at [672, 172] on label "Direct Reports Review" at bounding box center [676, 173] width 81 height 15
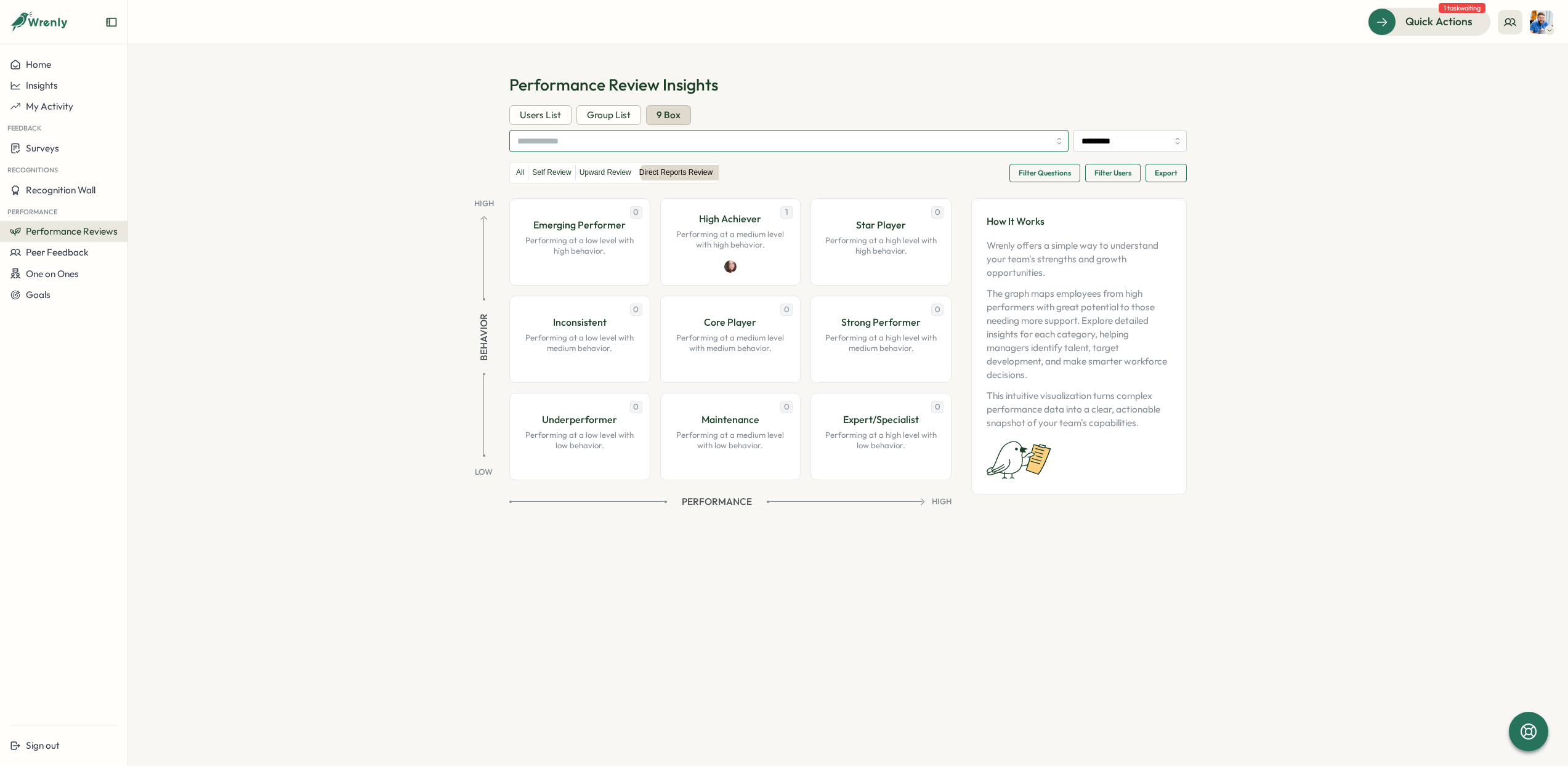
click at [596, 133] on input "search" at bounding box center [783, 140] width 532 height 21
click at [848, 360] on div "0 Strong Performer Performing at a high level with medium behavior." at bounding box center [881, 339] width 141 height 88
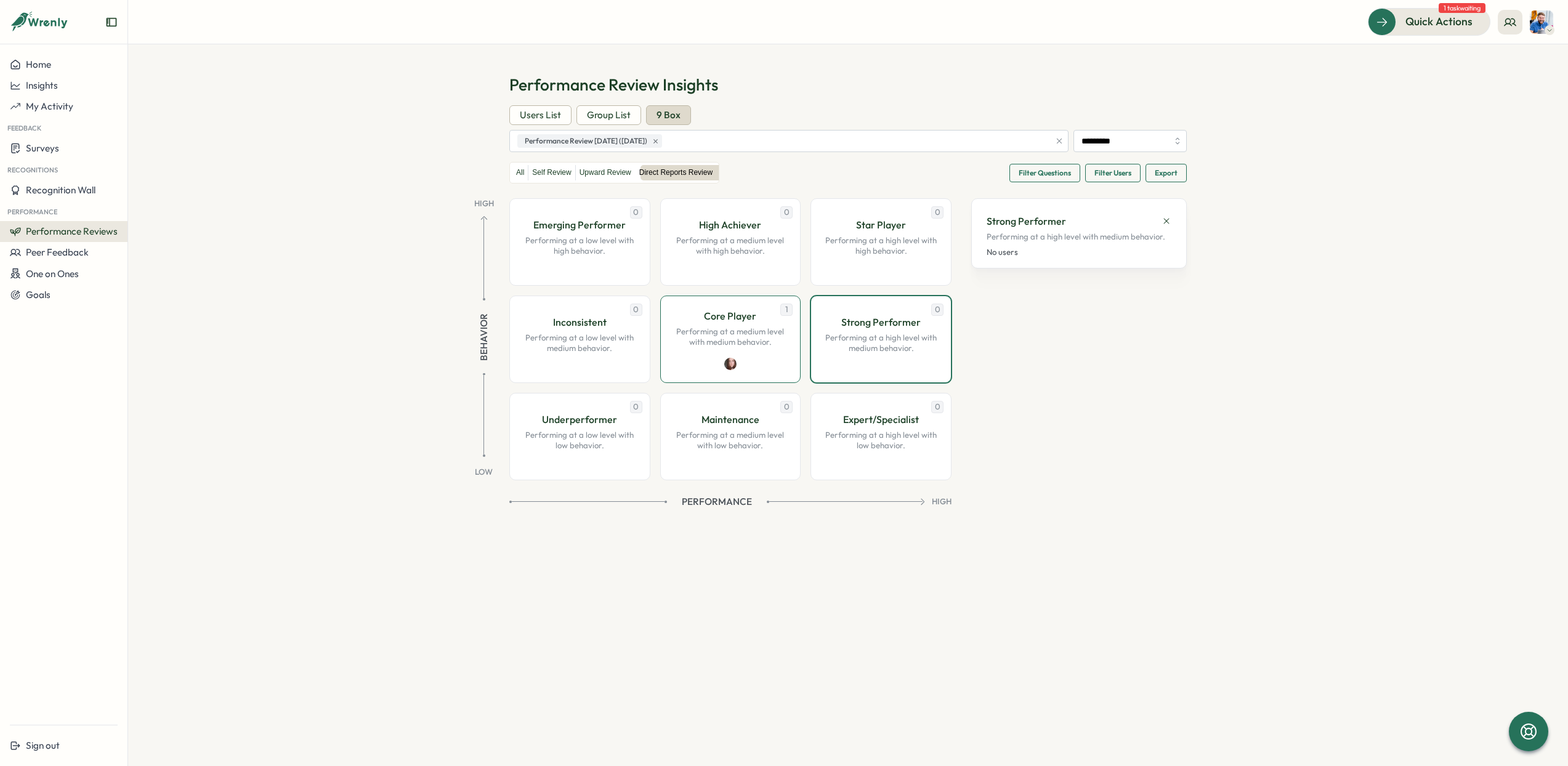
click at [732, 324] on div "Core Player Performing at a medium level with medium behavior." at bounding box center [731, 328] width 115 height 39
click at [596, 114] on div "Group List" at bounding box center [610, 115] width 66 height 20
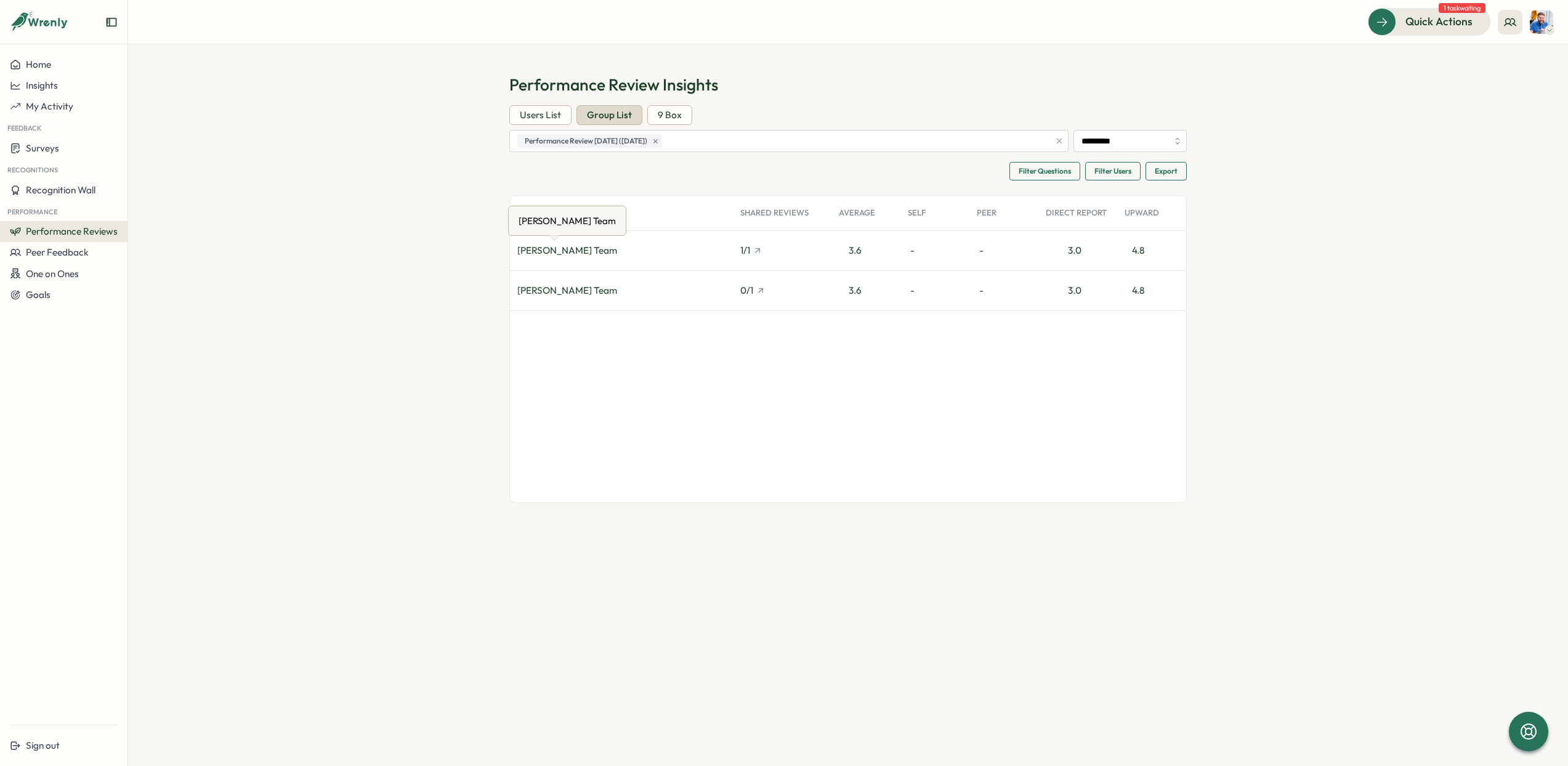
click at [559, 247] on div "[PERSON_NAME] Team" at bounding box center [567, 250] width 100 height 13
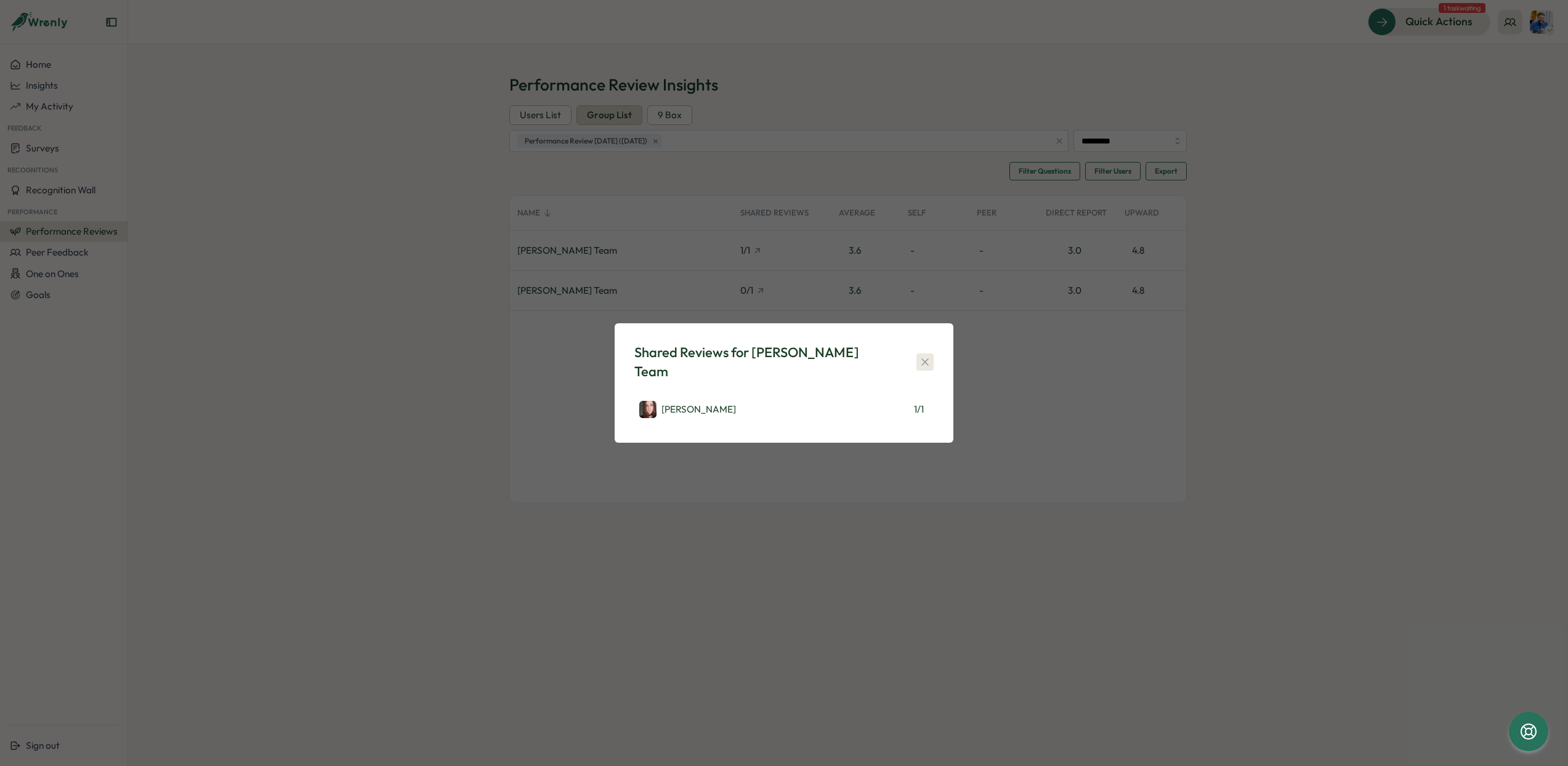
click at [919, 360] on icon "button" at bounding box center [925, 362] width 12 height 12
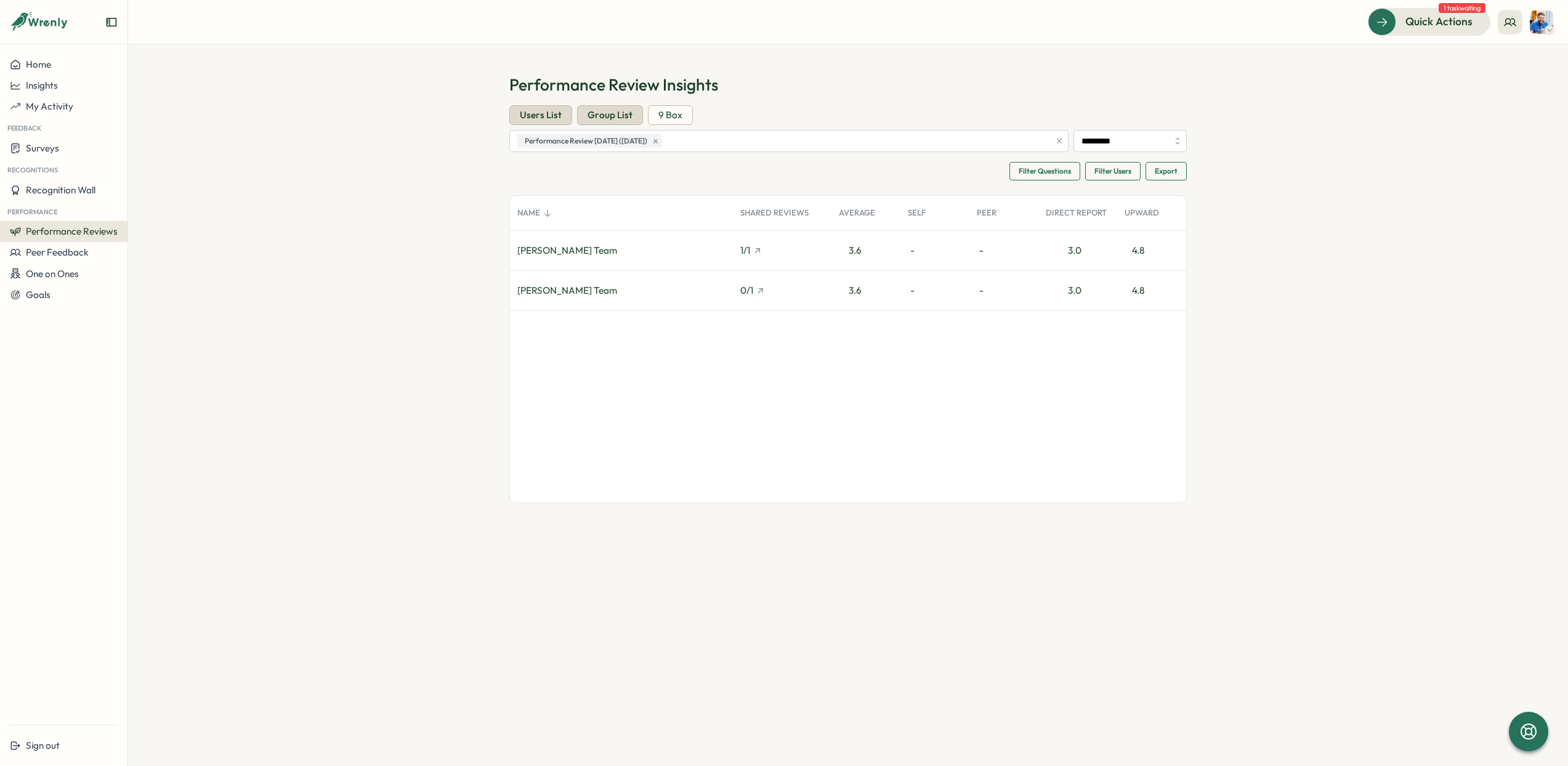
click at [537, 111] on div "Users List" at bounding box center [540, 115] width 63 height 20
click at [560, 253] on div "[PERSON_NAME]" at bounding box center [581, 250] width 74 height 10
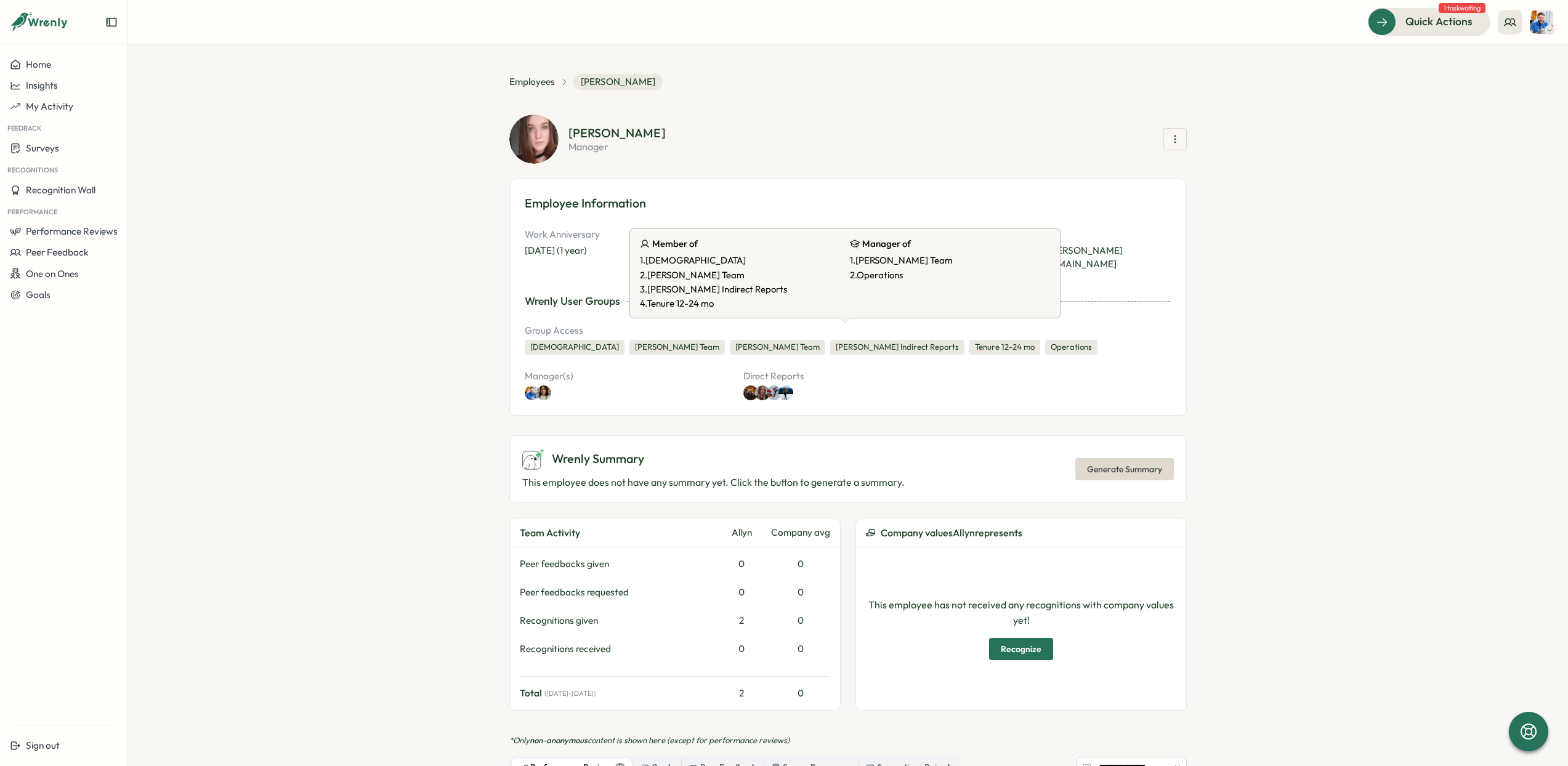
click at [730, 340] on div "[PERSON_NAME] Team" at bounding box center [778, 347] width 95 height 15
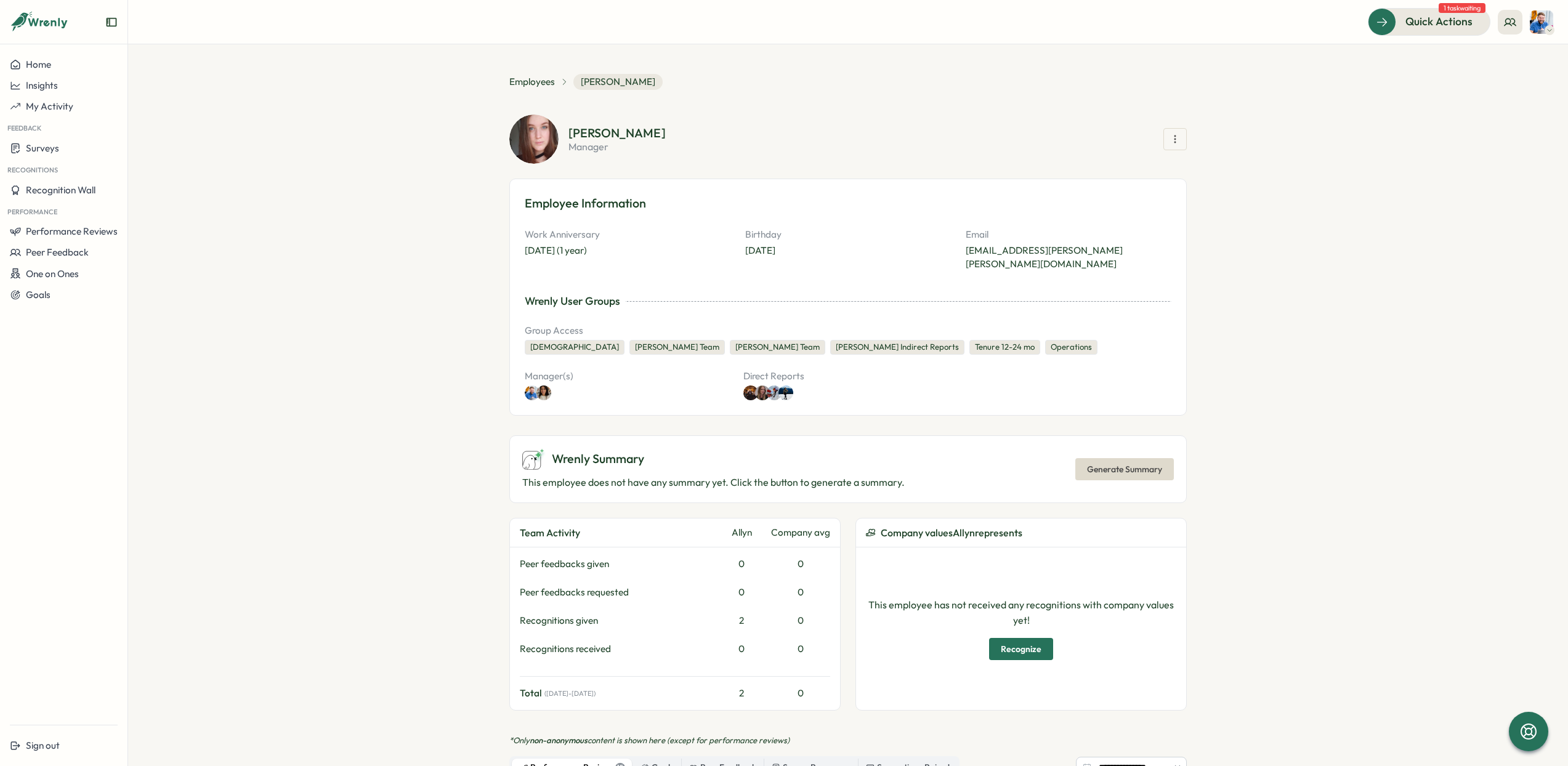
click at [629, 340] on div "[PERSON_NAME] Team" at bounding box center [677, 347] width 95 height 15
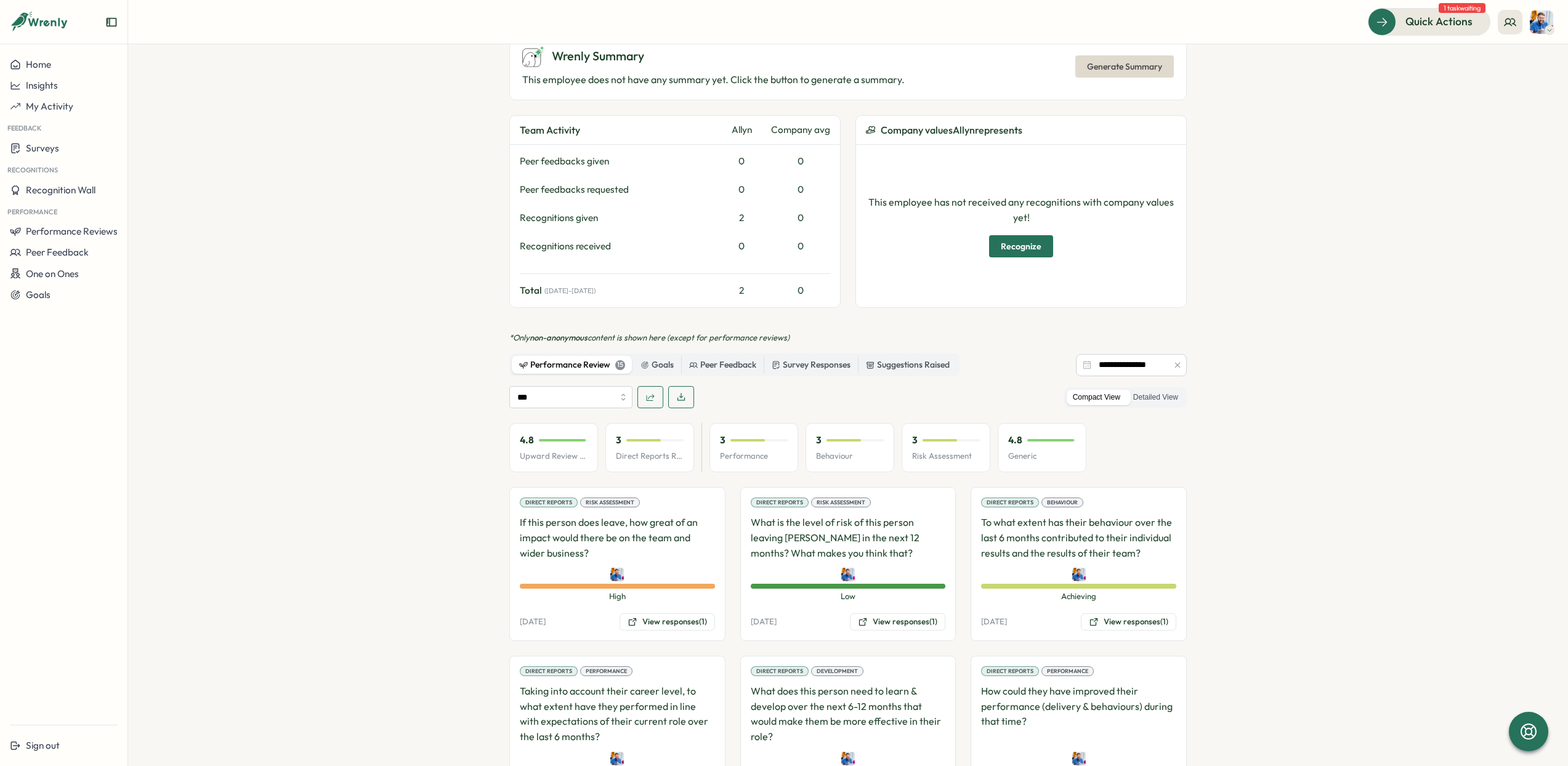
scroll to position [420, 0]
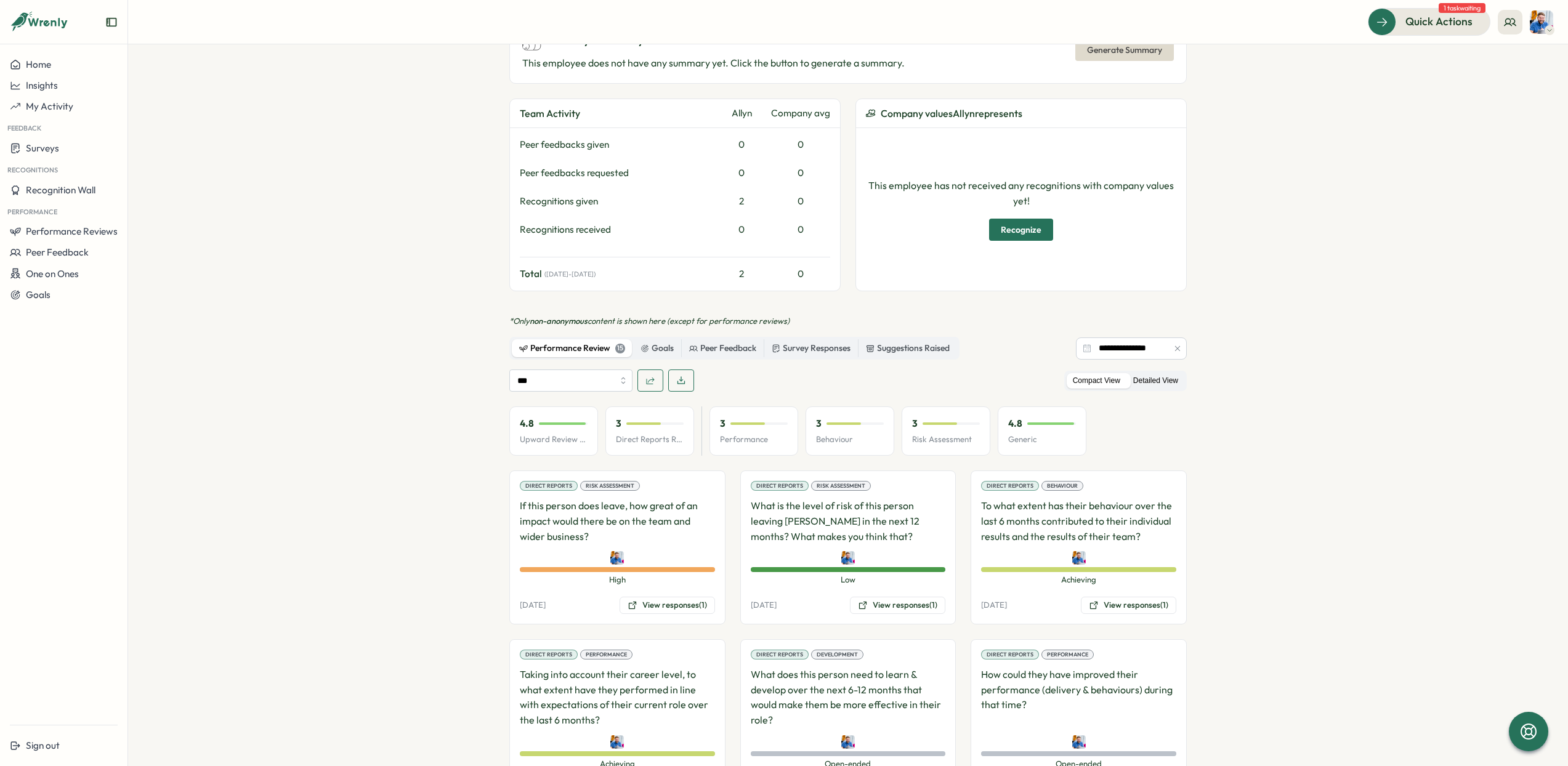
click at [1159, 373] on label "Detailed View" at bounding box center [1155, 381] width 57 height 15
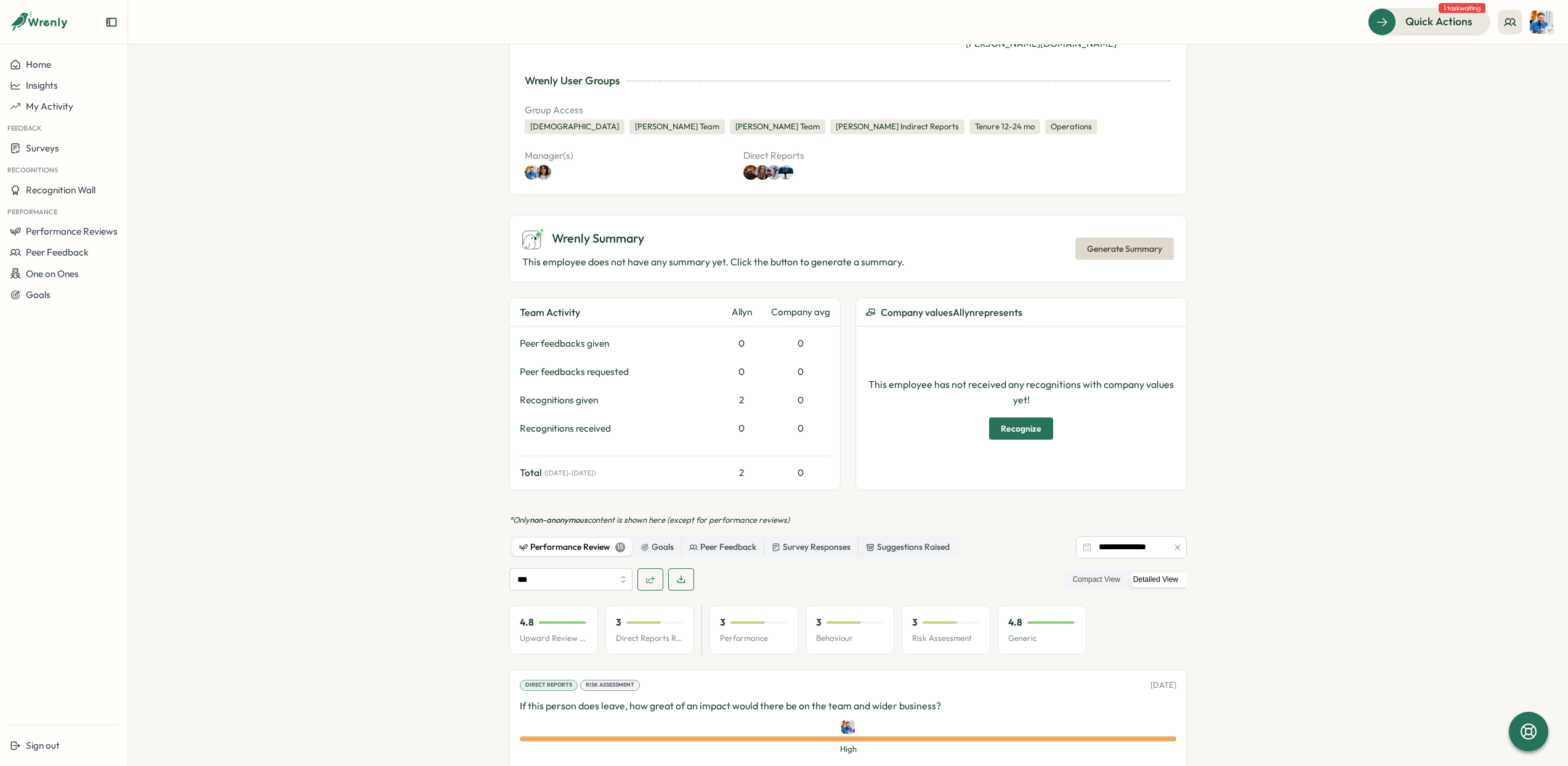
scroll to position [0, 0]
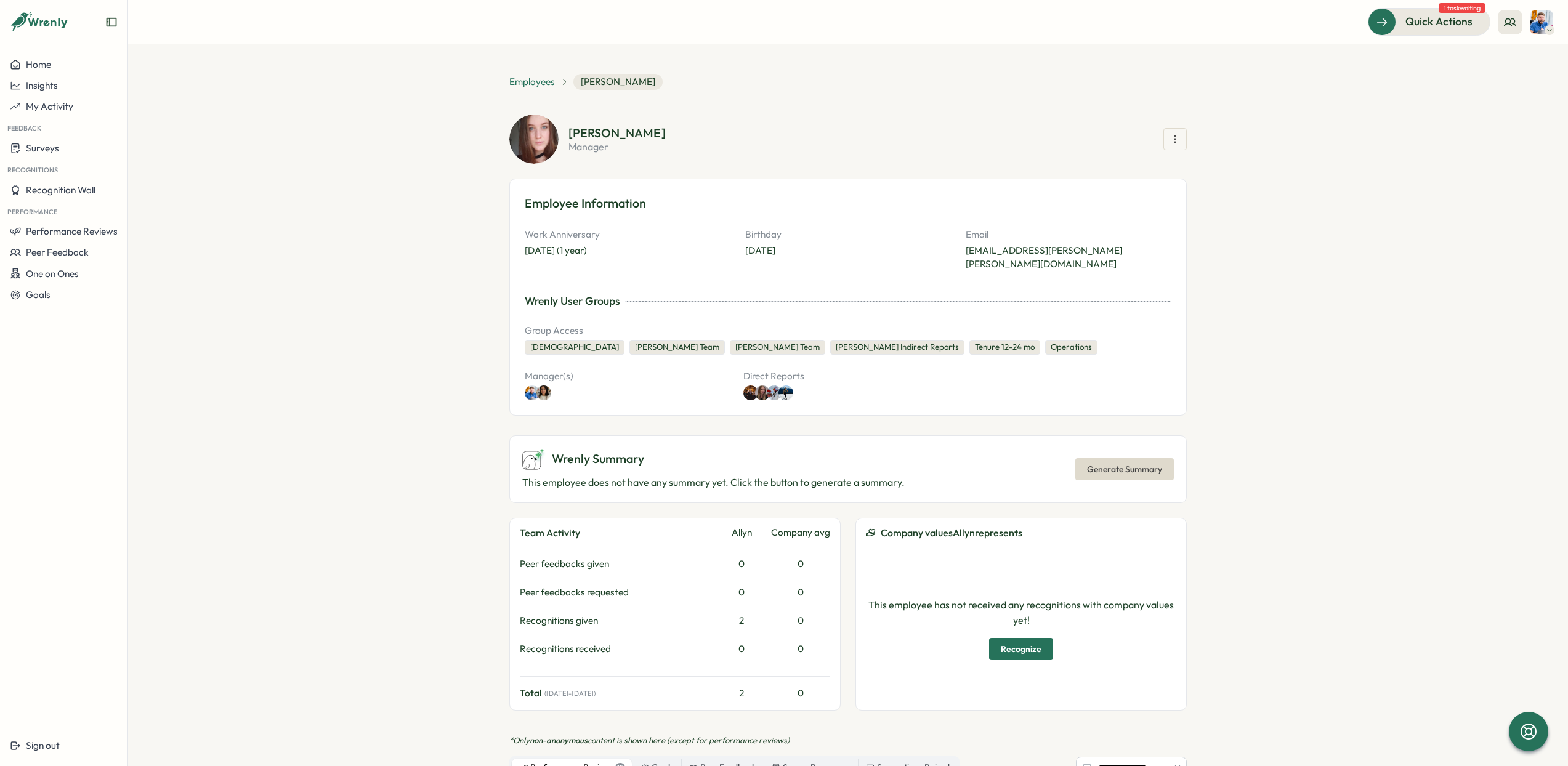
click at [528, 79] on span "Employees" at bounding box center [532, 81] width 46 height 13
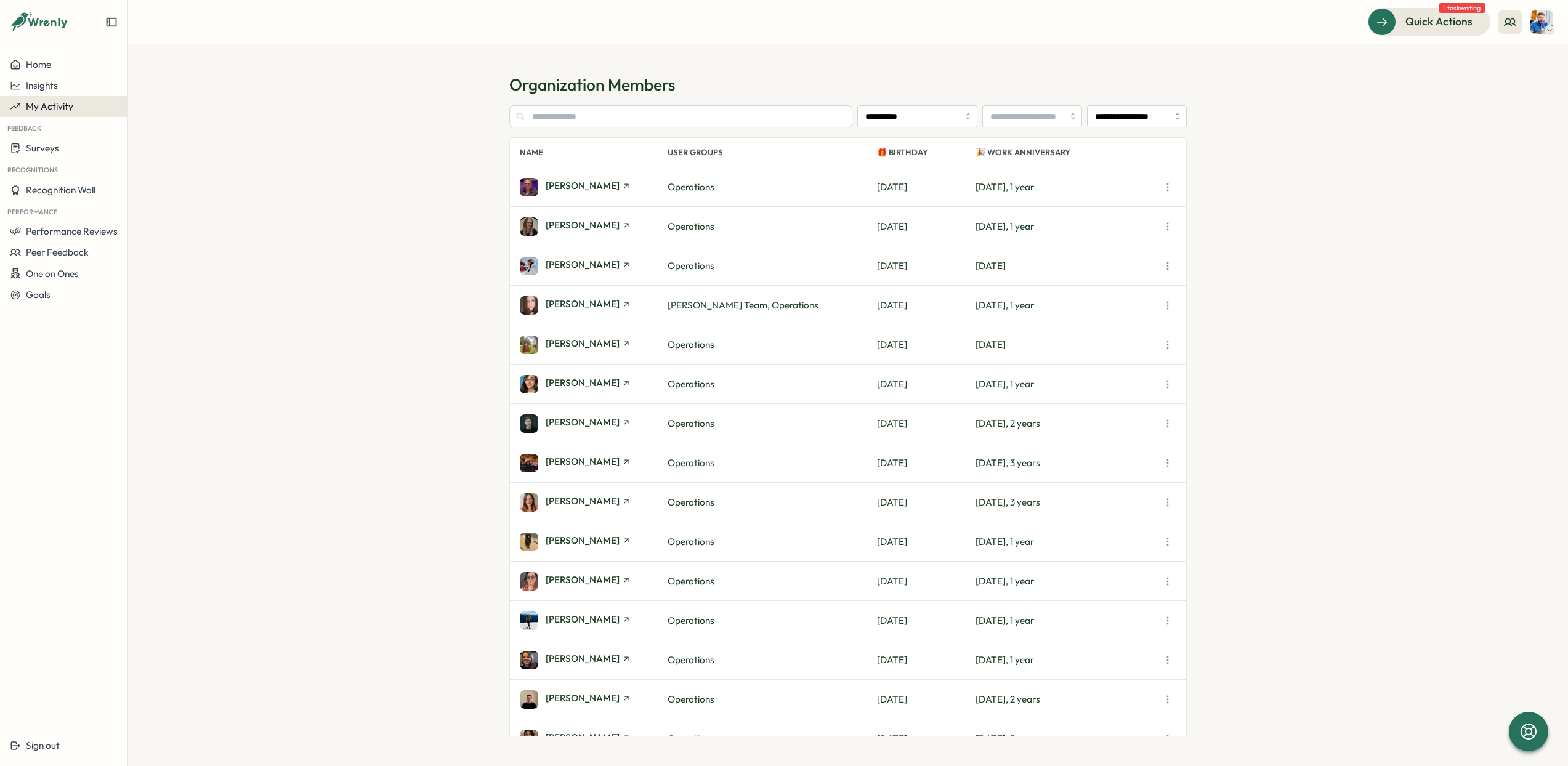
click at [49, 107] on span "My Activity" at bounding box center [50, 106] width 48 height 11
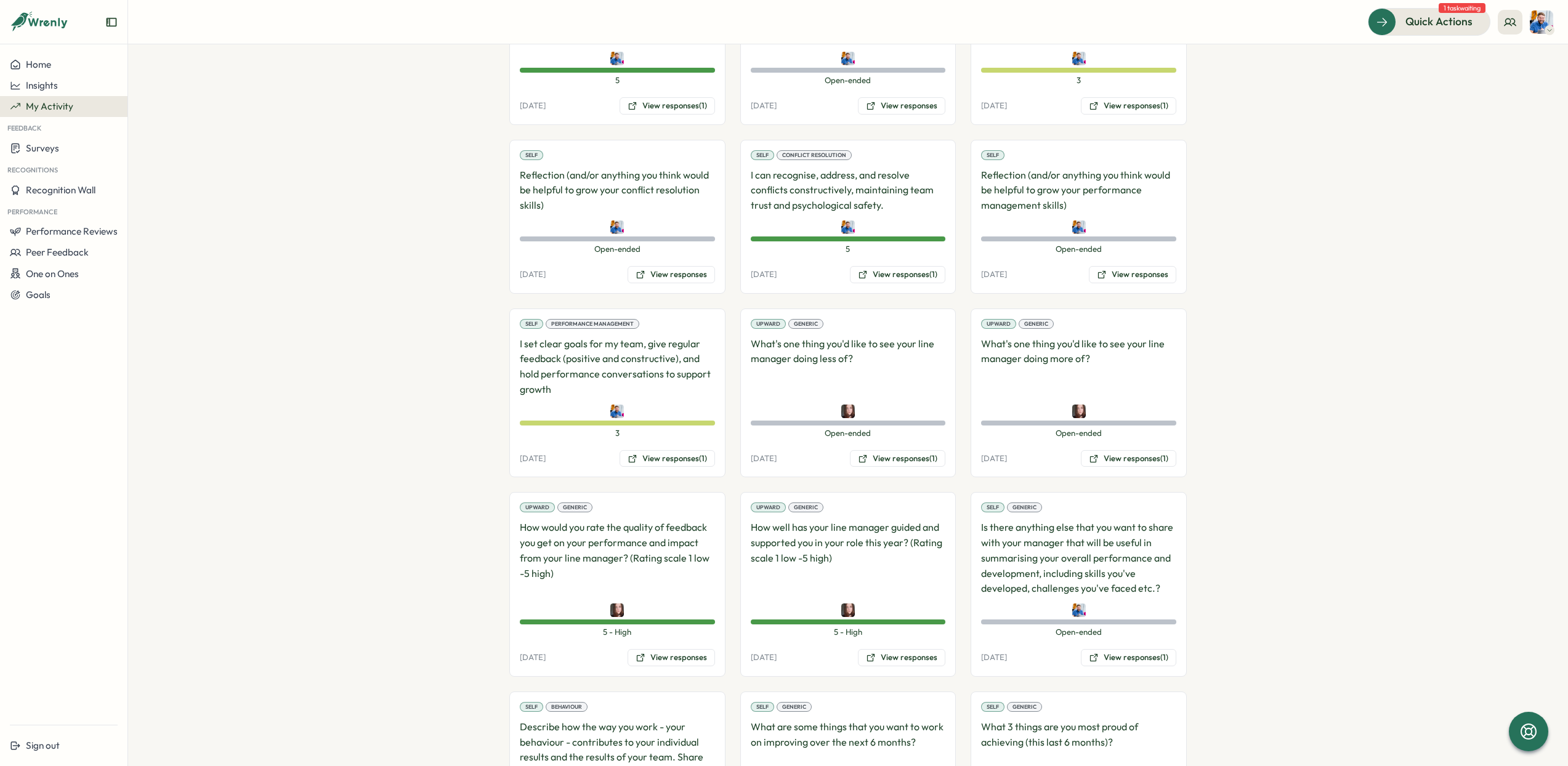
scroll to position [1174, 0]
click at [874, 456] on button "View responses (1)" at bounding box center [898, 457] width 95 height 17
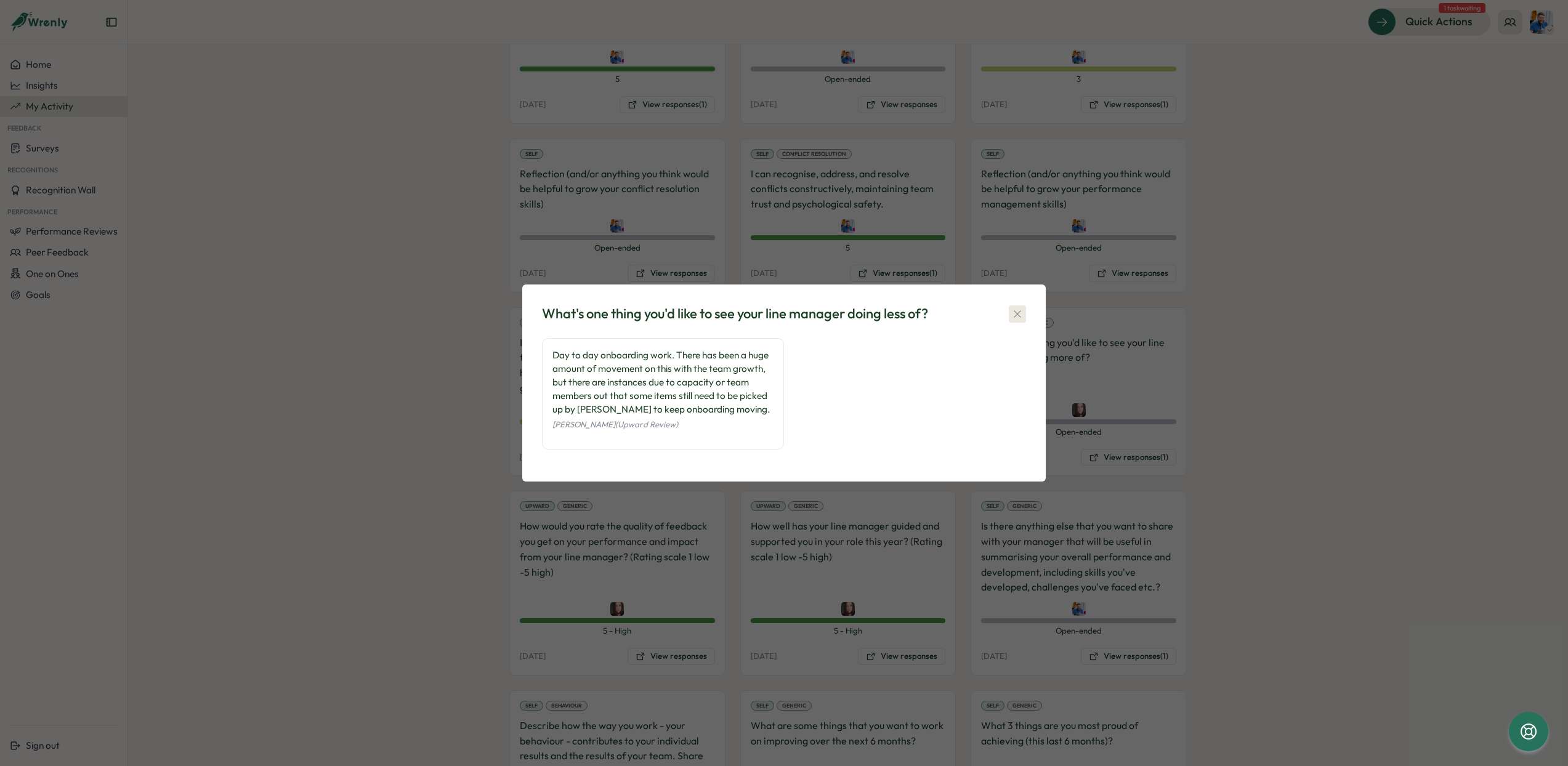
click at [1019, 311] on icon "button" at bounding box center [1017, 313] width 7 height 7
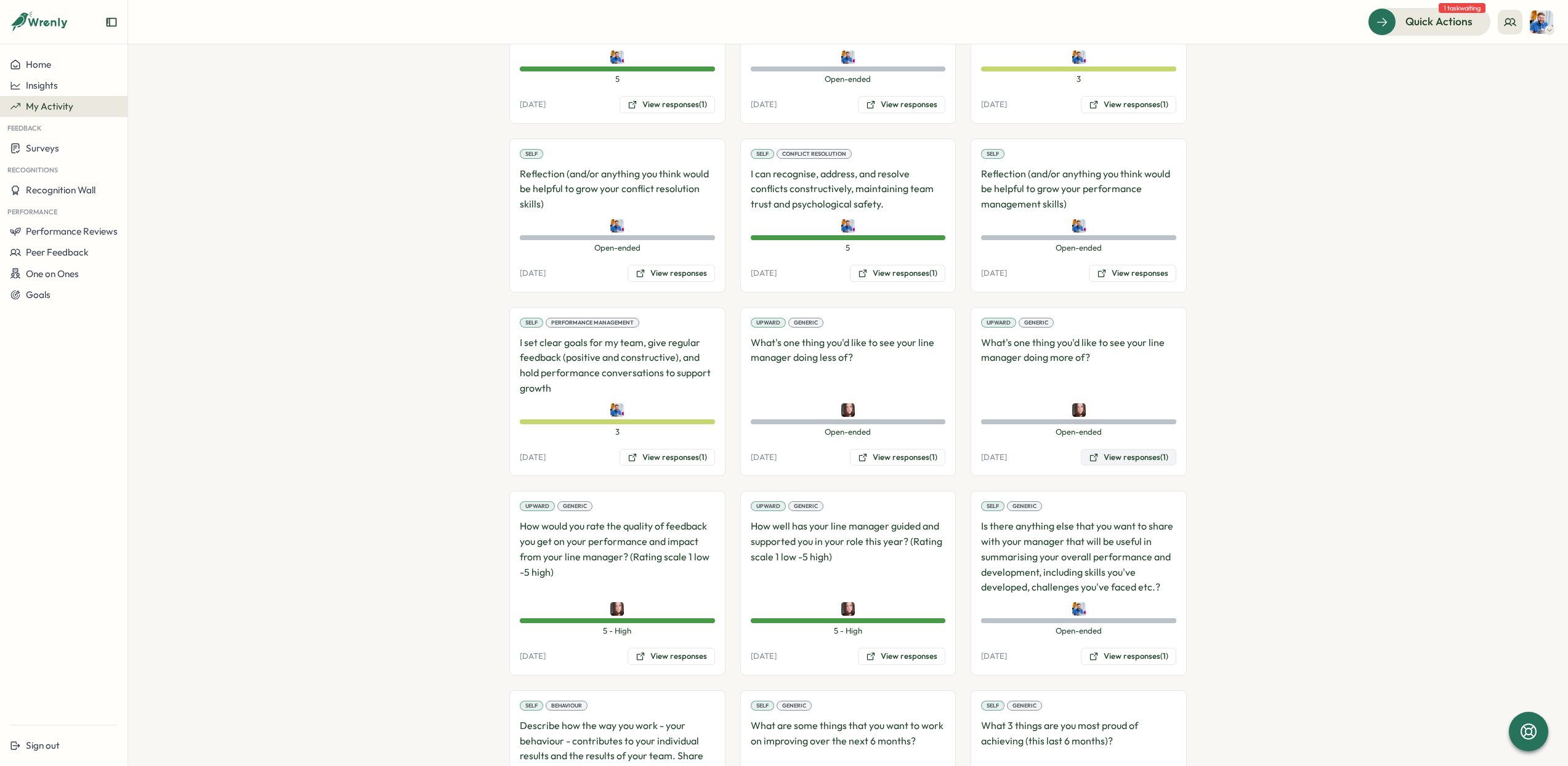
click at [1132, 460] on button "View responses (1)" at bounding box center [1129, 457] width 95 height 17
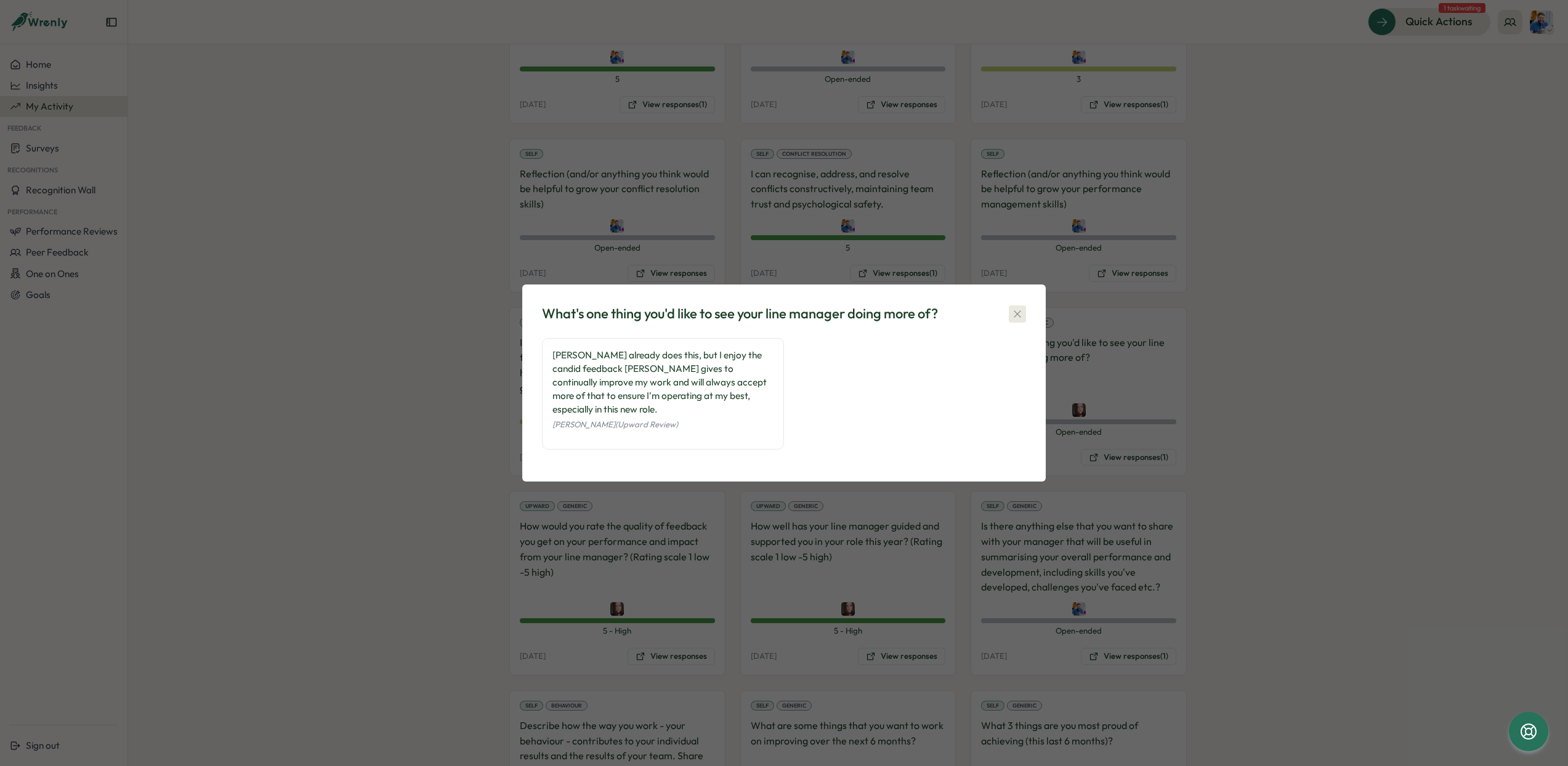
click at [1020, 317] on icon "button" at bounding box center [1017, 313] width 7 height 7
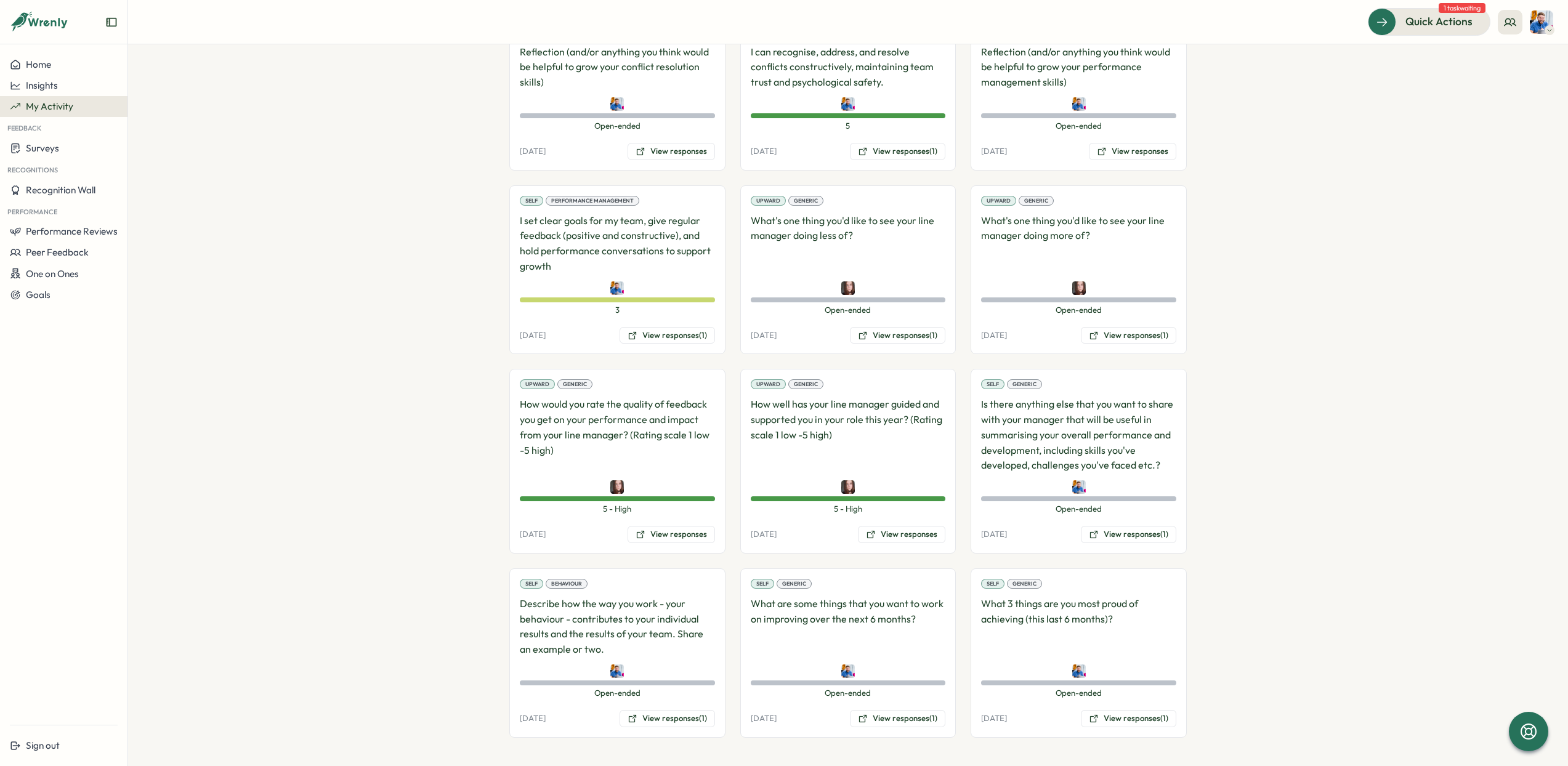
scroll to position [1297, 0]
click at [1105, 531] on button "View responses (1)" at bounding box center [1129, 533] width 95 height 17
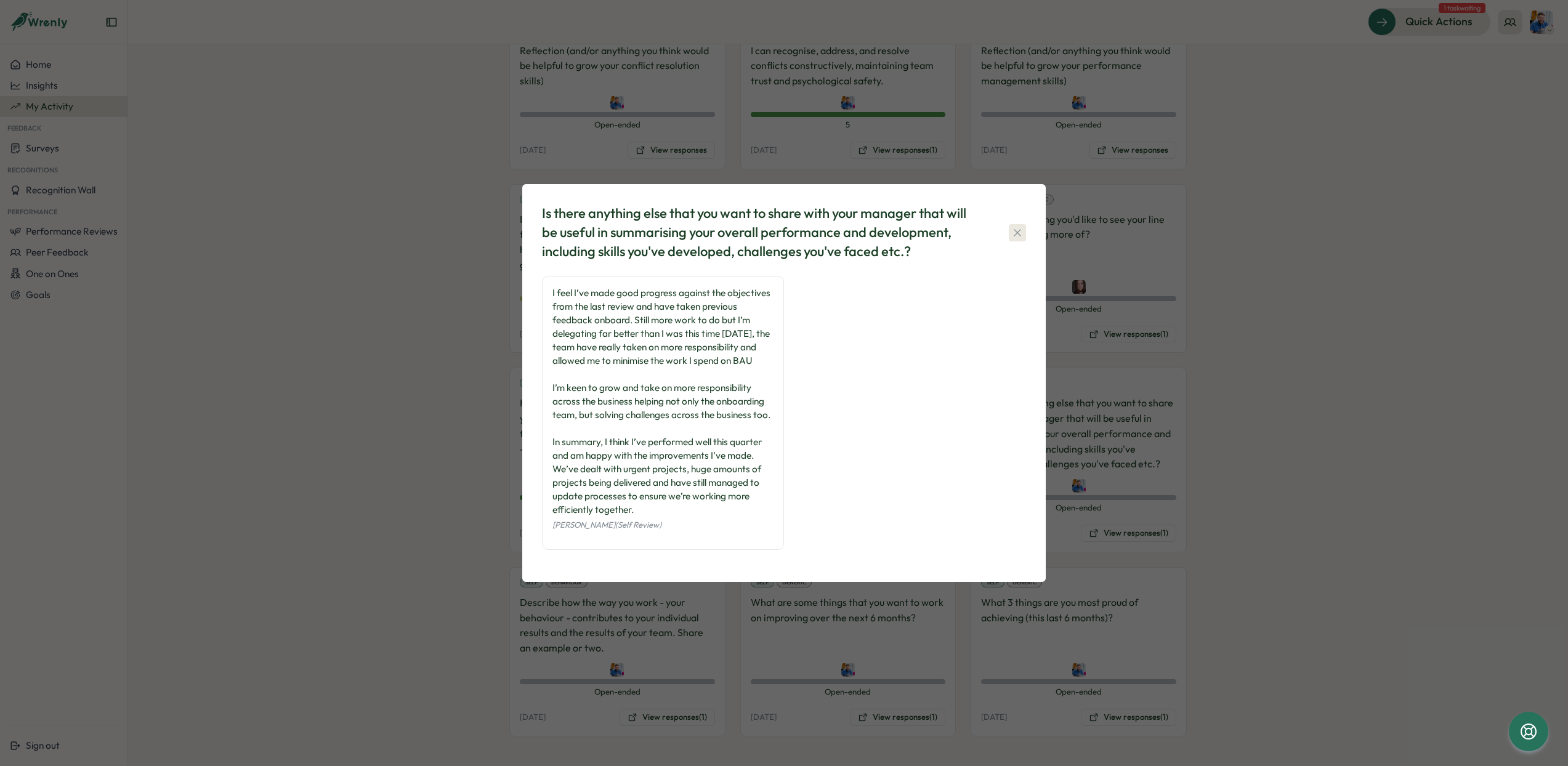
click at [1021, 228] on icon "button" at bounding box center [1017, 232] width 12 height 12
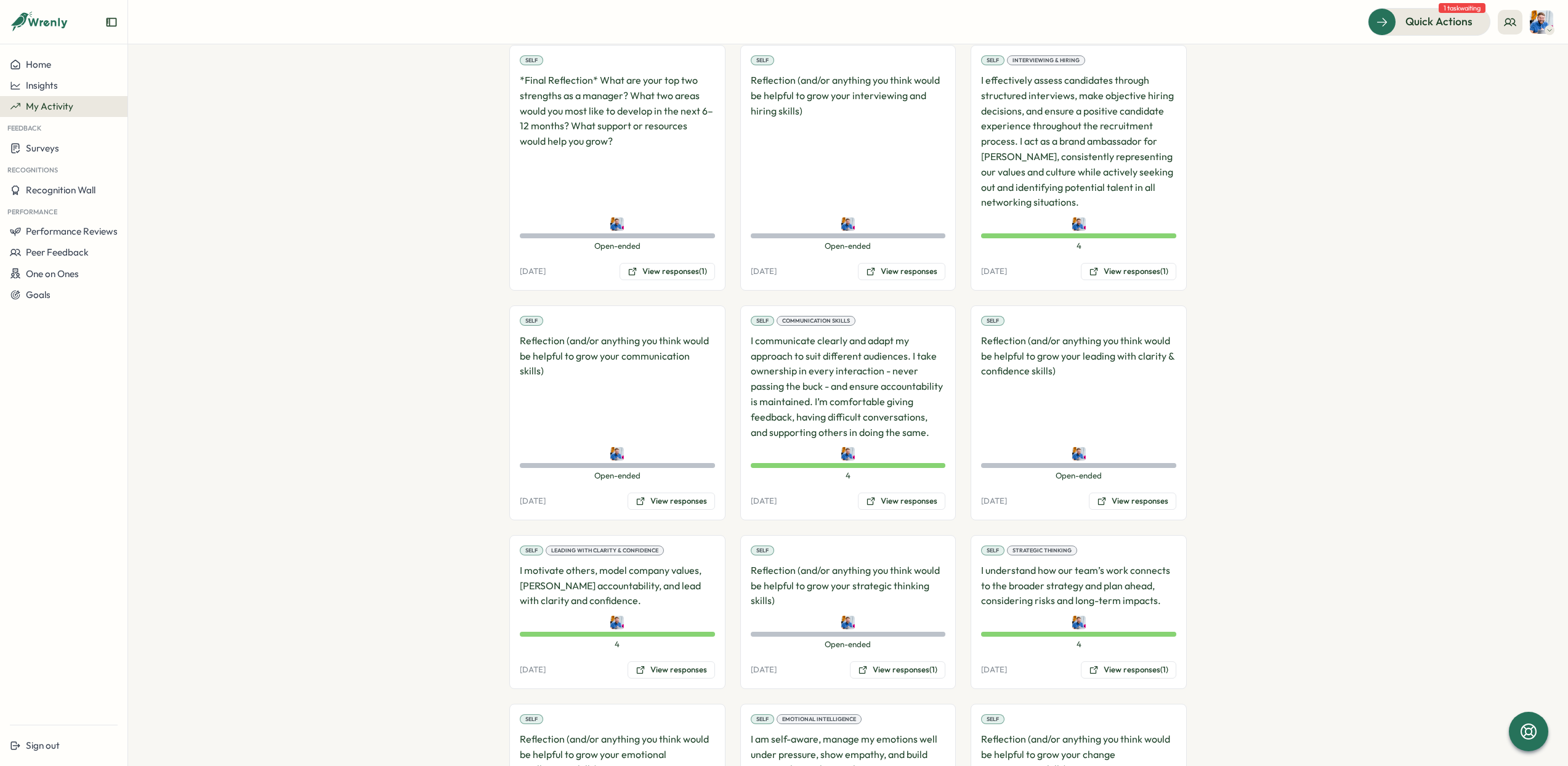
scroll to position [0, 0]
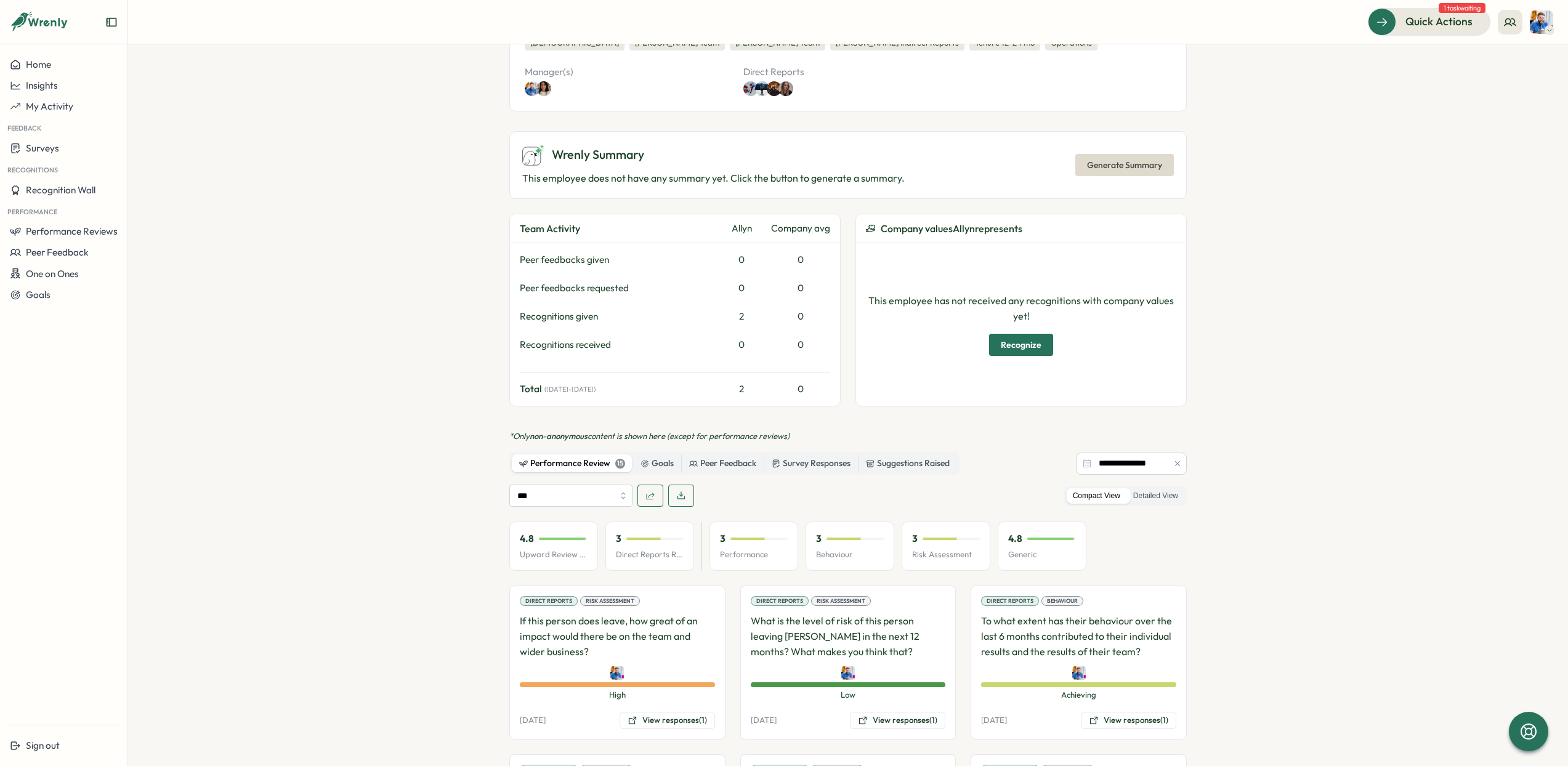
scroll to position [306, 0]
